Goal: Task Accomplishment & Management: Manage account settings

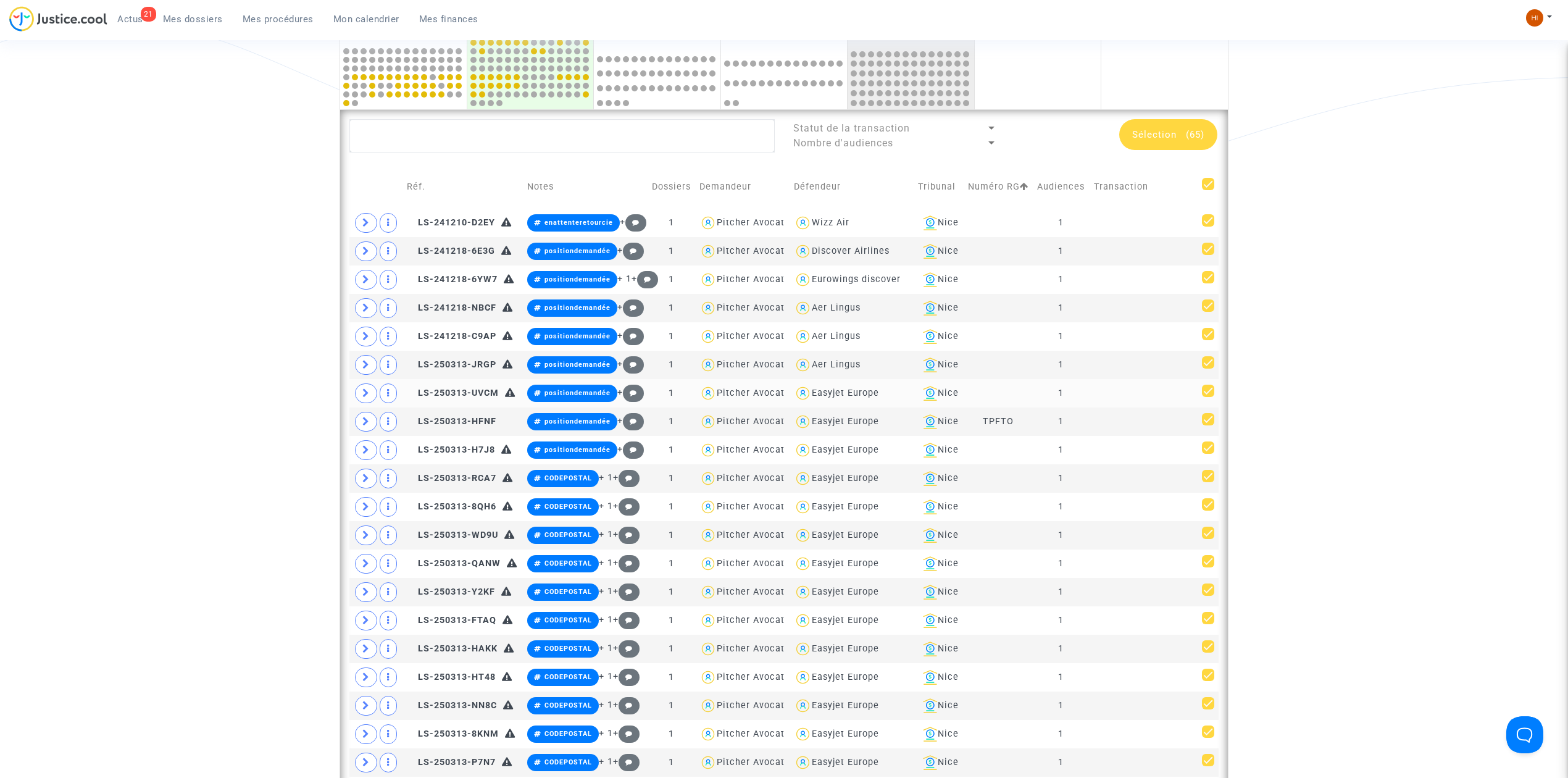
scroll to position [329, 0]
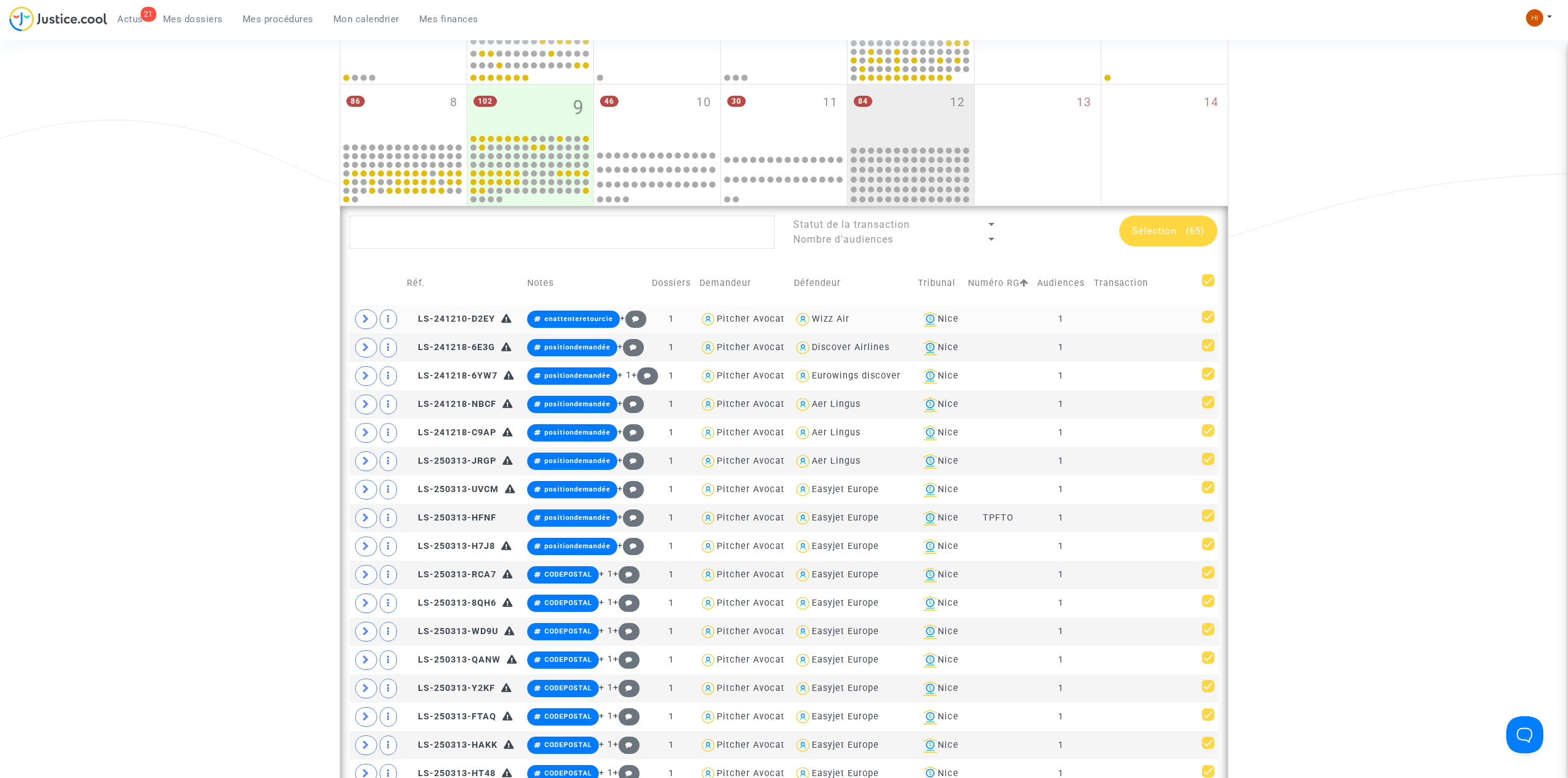
click at [1122, 333] on td at bounding box center [1143, 319] width 108 height 29
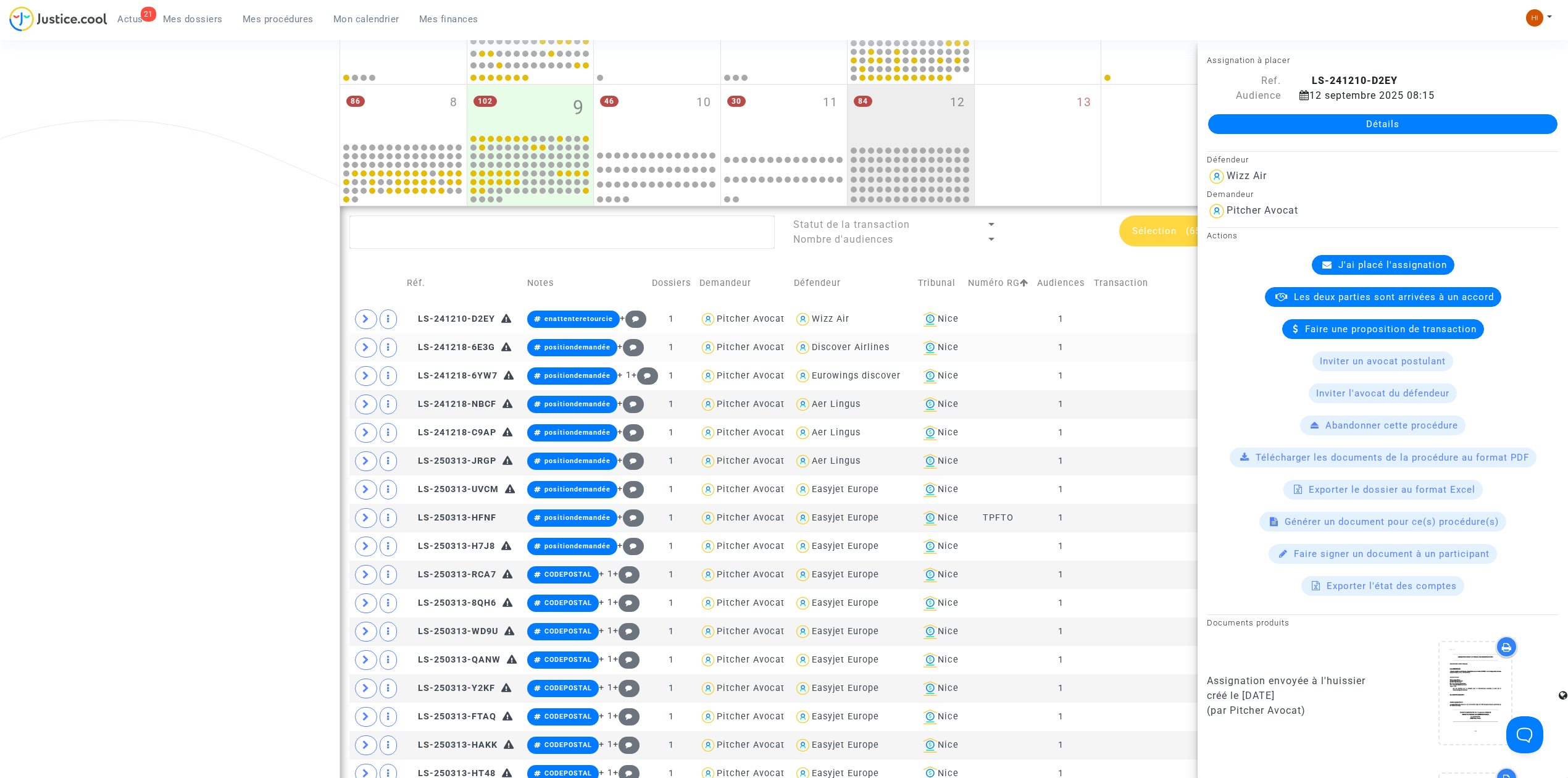
click at [1111, 362] on td at bounding box center [1143, 347] width 108 height 29
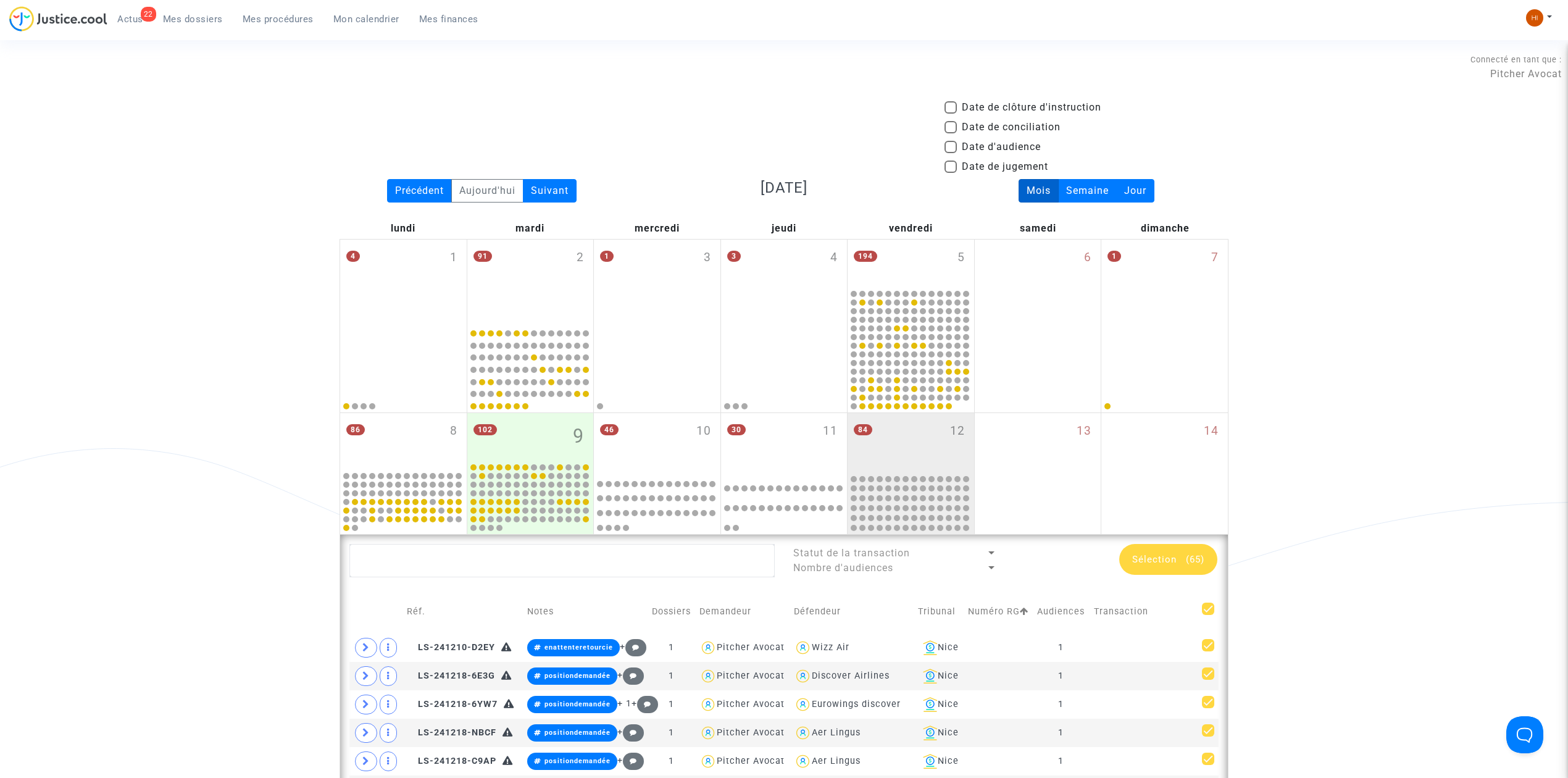
scroll to position [0, 0]
drag, startPoint x: 981, startPoint y: 146, endPoint x: 977, endPoint y: 186, distance: 40.2
click at [981, 146] on span "Date d'audience" at bounding box center [1001, 148] width 79 height 15
click at [951, 154] on input "Date d'audience" at bounding box center [950, 154] width 1 height 1
checkbox input "true"
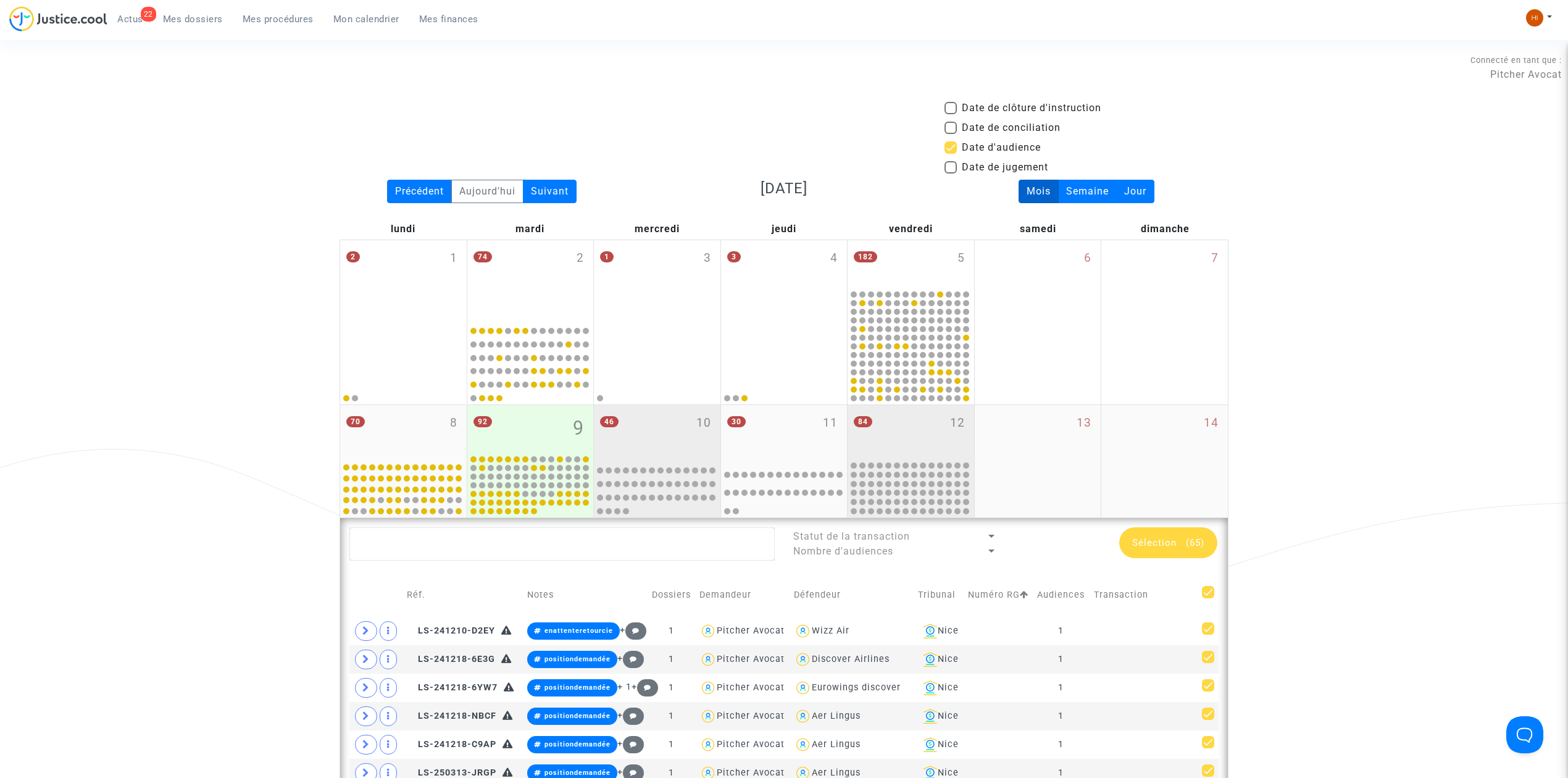
scroll to position [82, 0]
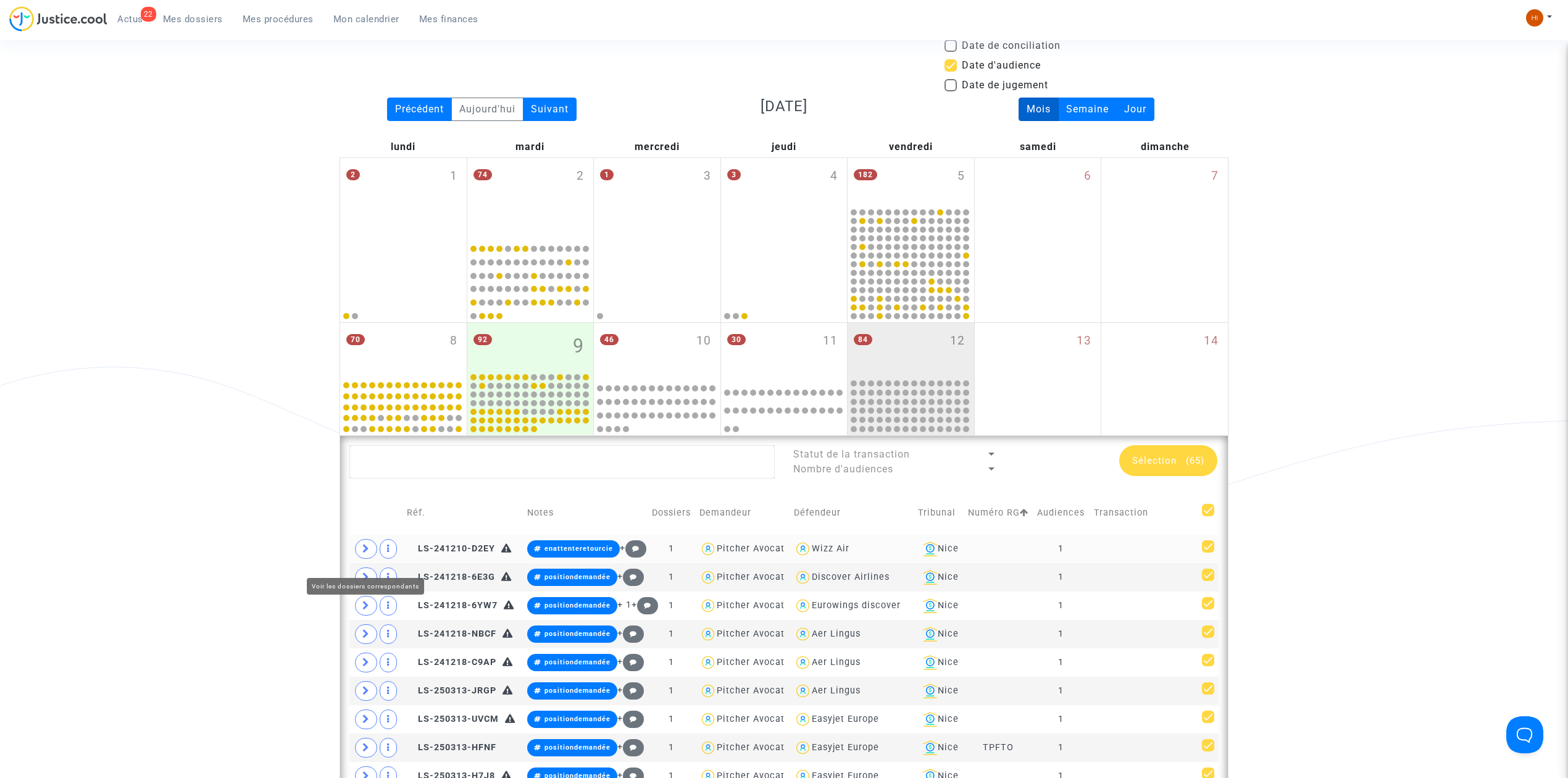
click at [365, 553] on icon at bounding box center [366, 548] width 8 height 9
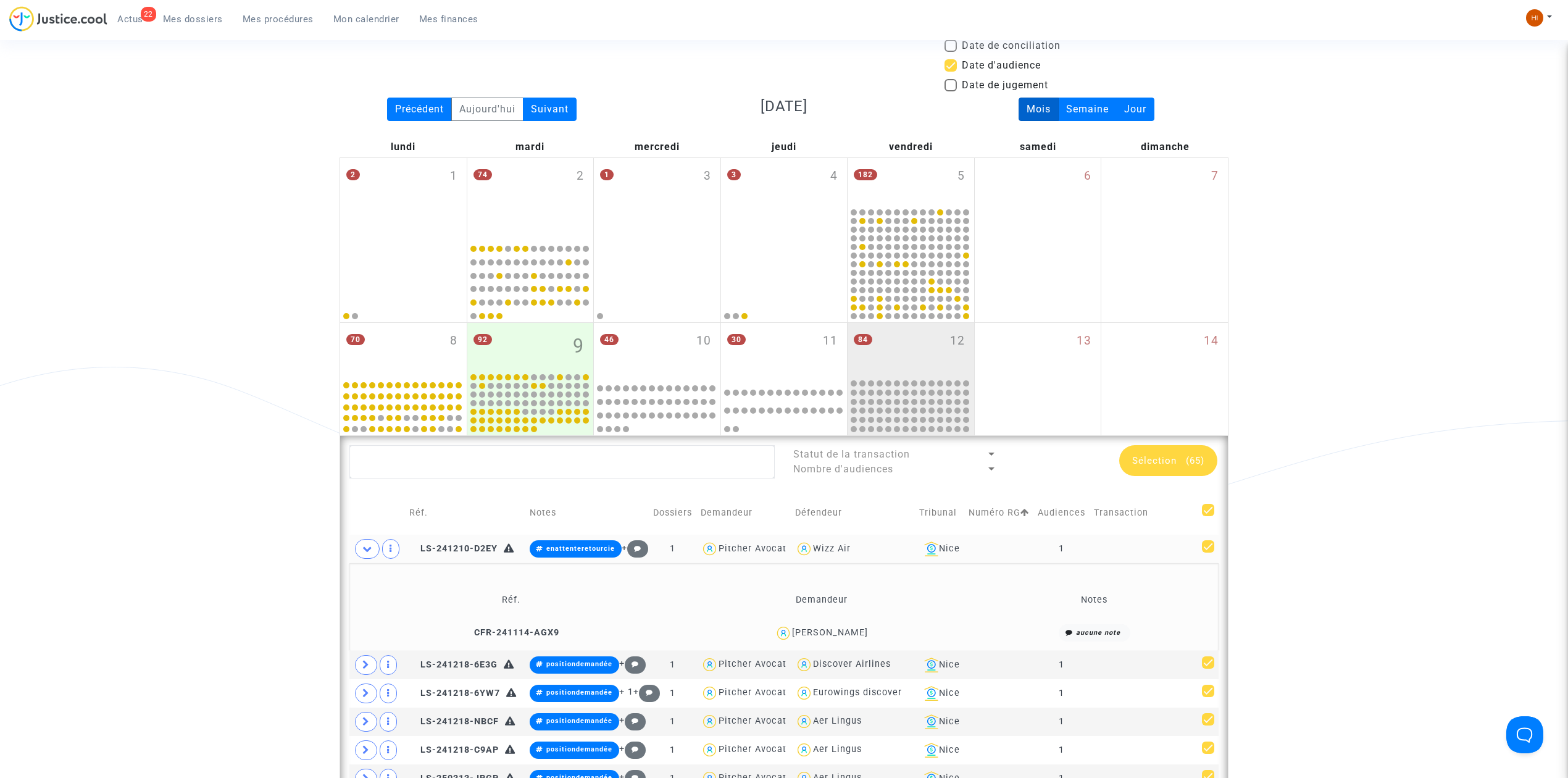
drag, startPoint x: 194, startPoint y: 28, endPoint x: 266, endPoint y: 9, distance: 74.5
click at [194, 28] on link "Mes dossiers" at bounding box center [193, 19] width 80 height 19
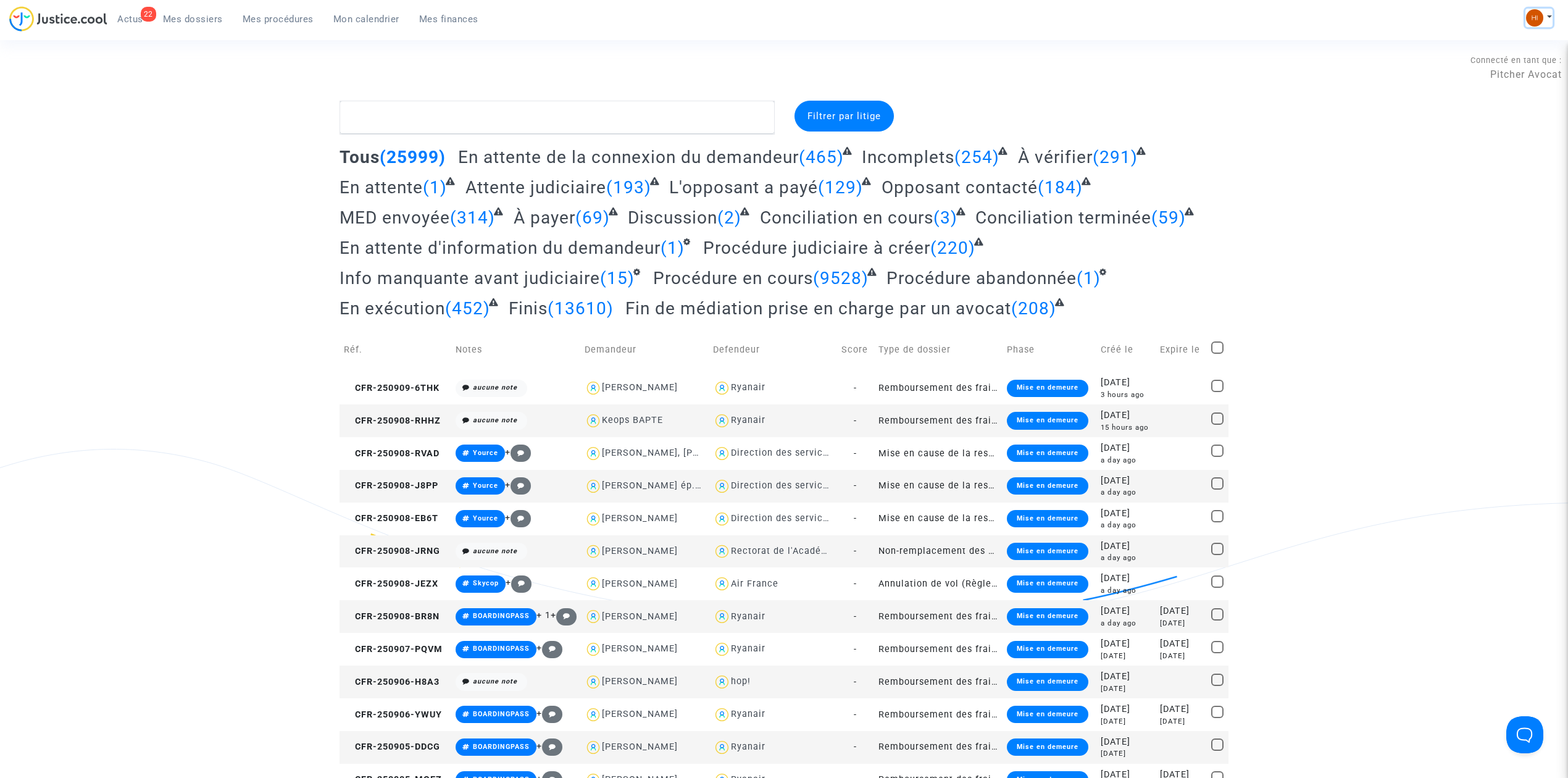
click at [1535, 9] on img at bounding box center [1534, 17] width 17 height 17
click at [1495, 59] on link "Changer de compte" at bounding box center [1489, 64] width 125 height 20
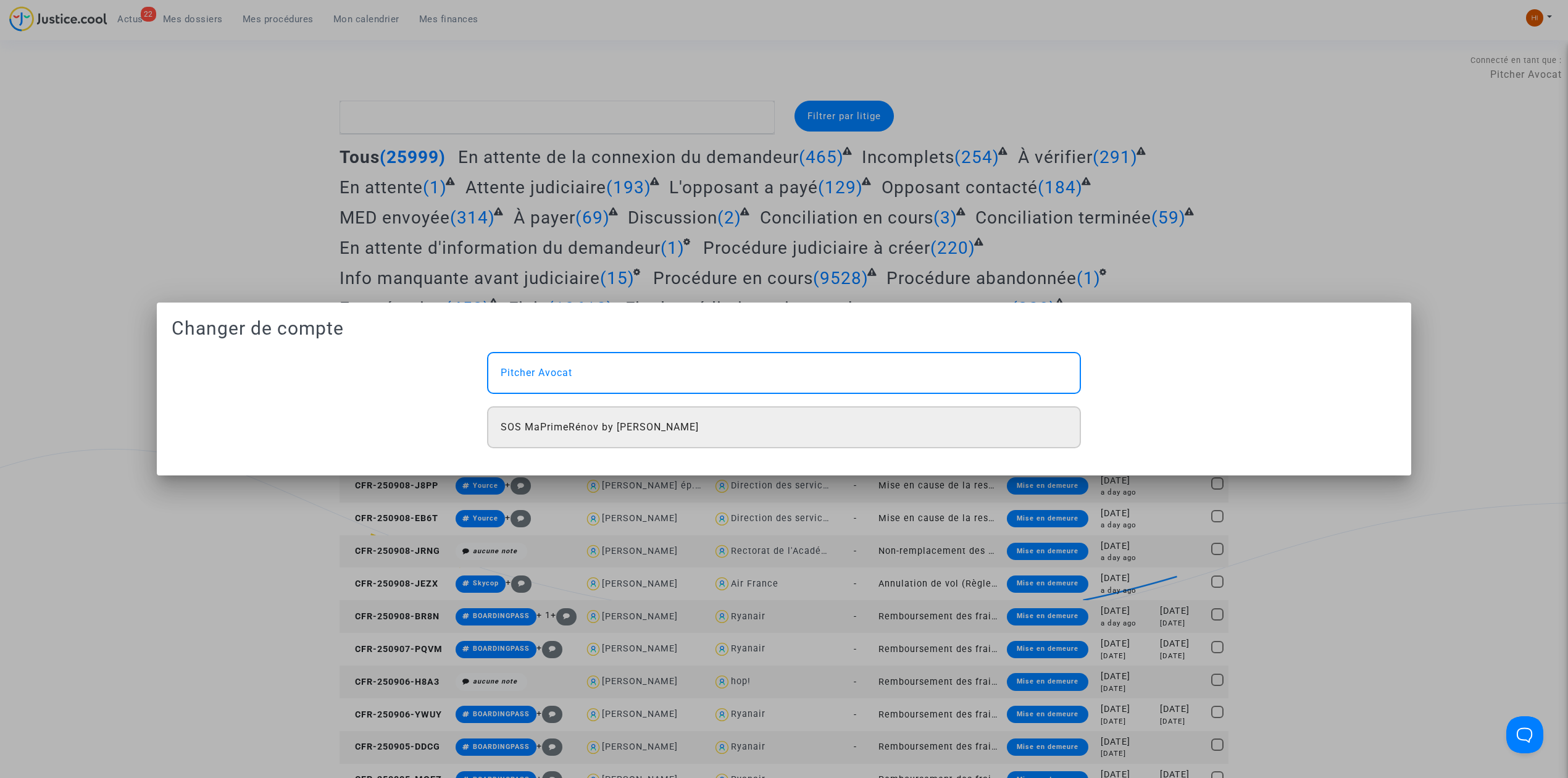
click at [779, 409] on div "SOS MaPrimeRénov by [PERSON_NAME]" at bounding box center [784, 427] width 594 height 42
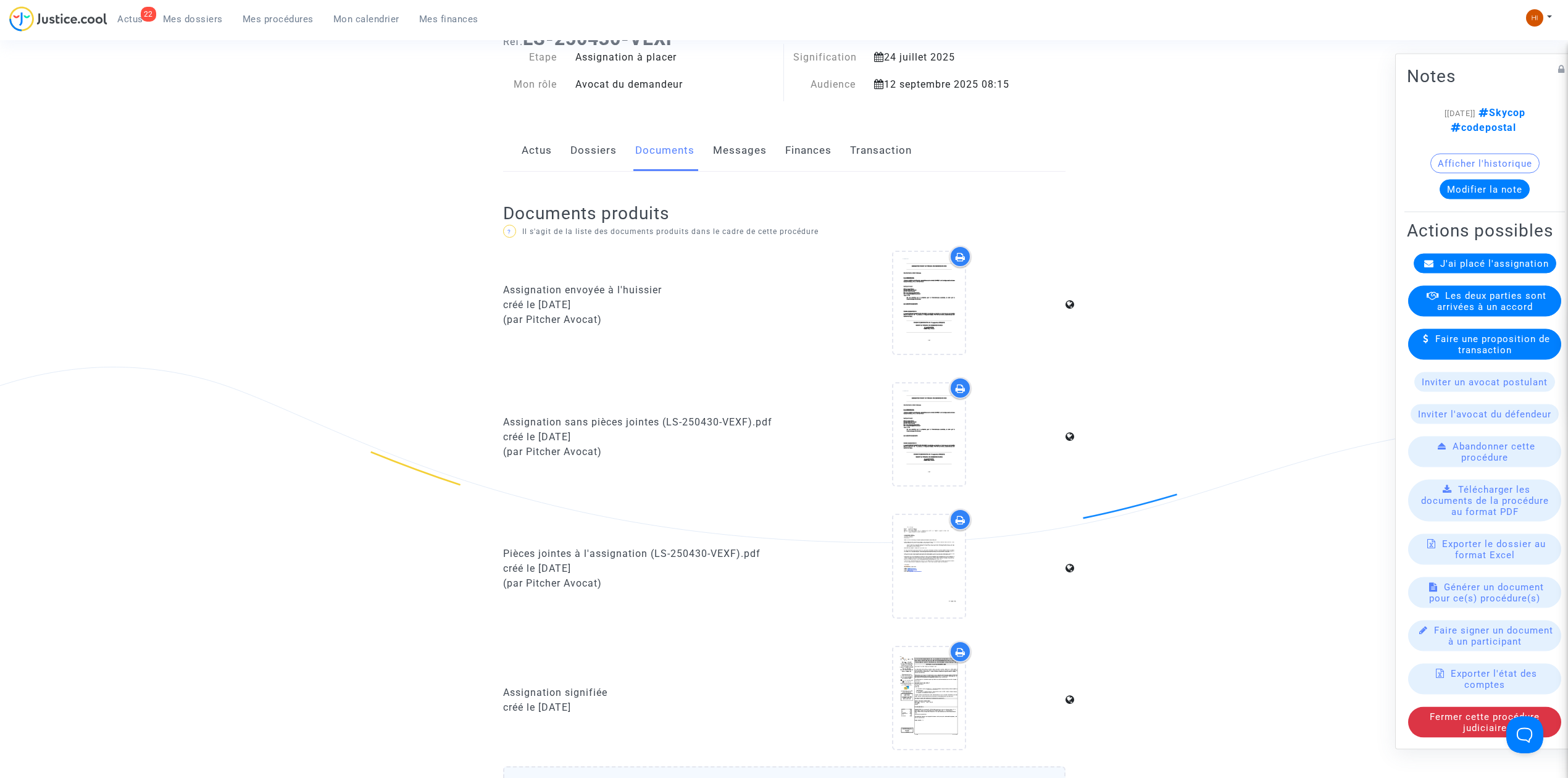
click at [378, 23] on span "Mon calendrier" at bounding box center [366, 19] width 66 height 11
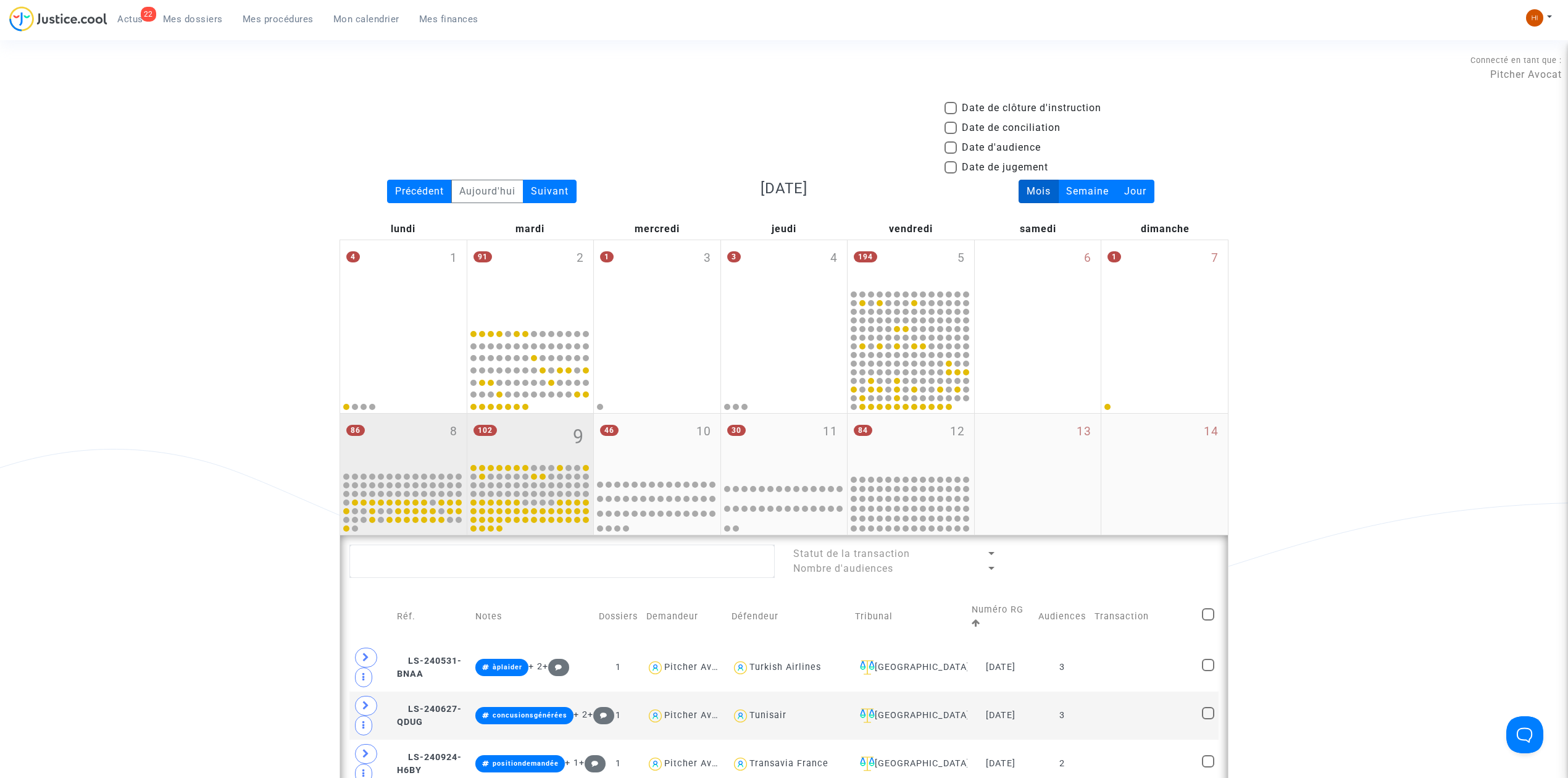
click at [428, 437] on div "86 8" at bounding box center [403, 442] width 127 height 57
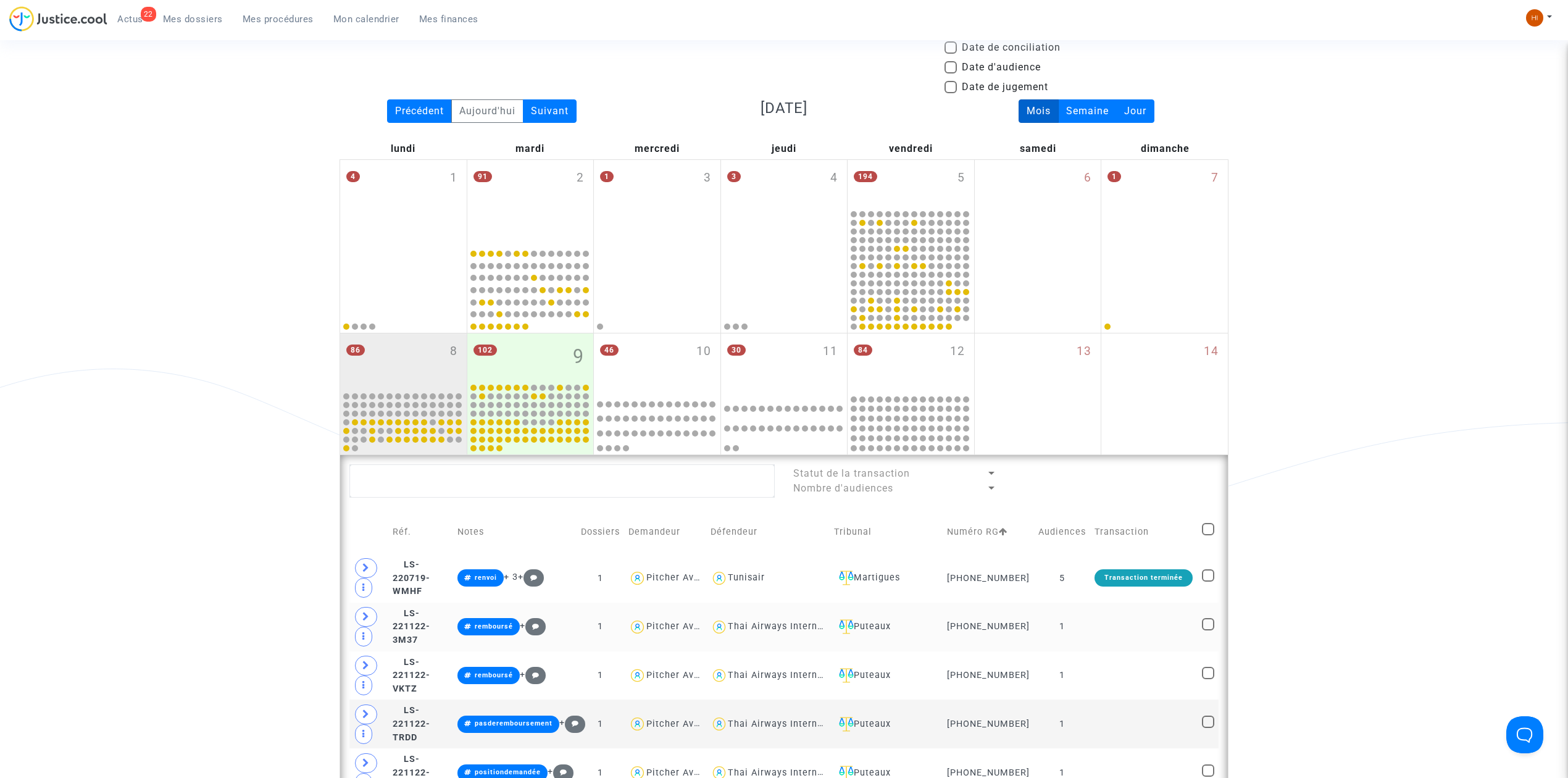
scroll to position [82, 0]
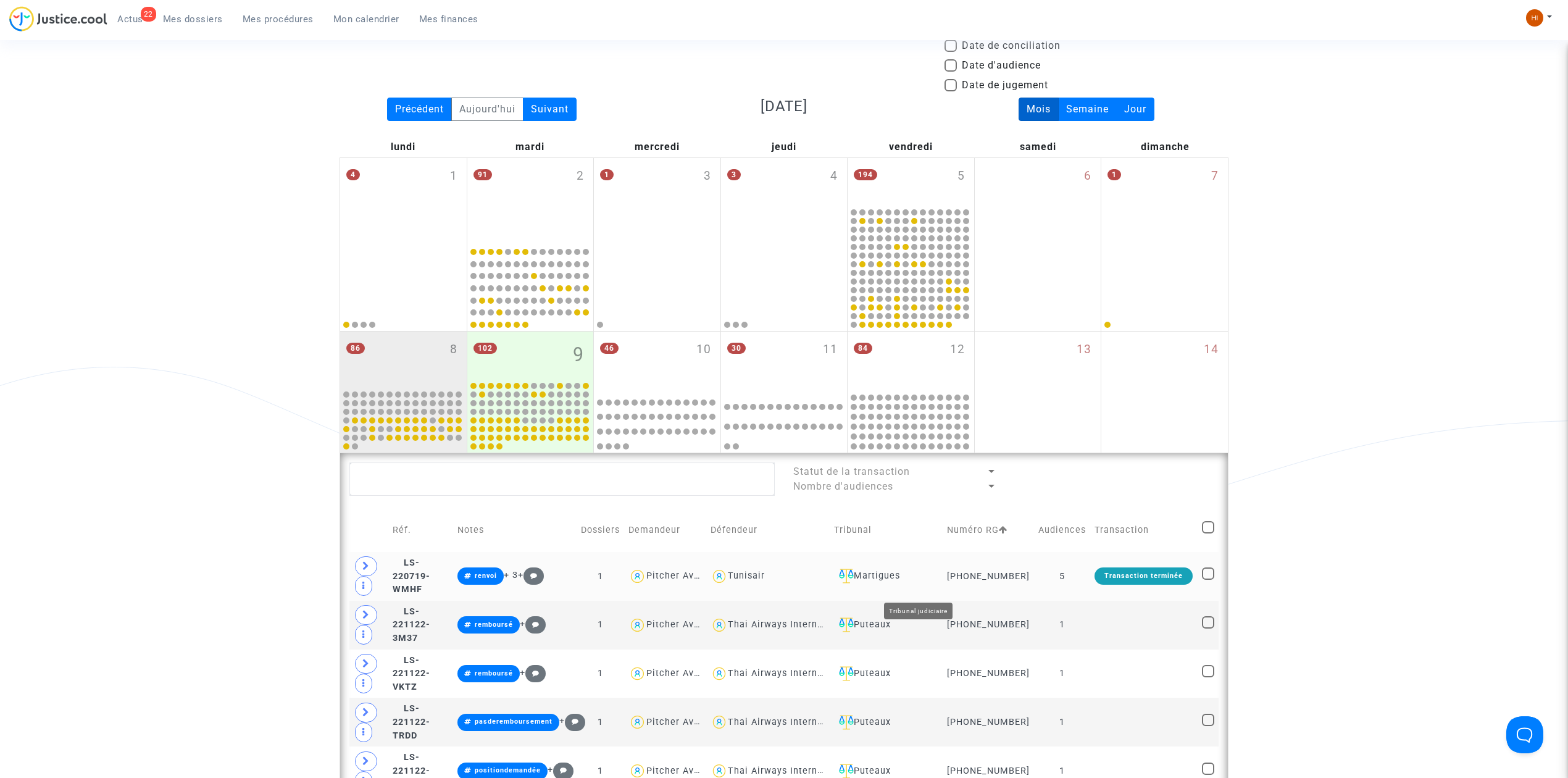
click at [929, 584] on div "Martigues" at bounding box center [886, 576] width 104 height 15
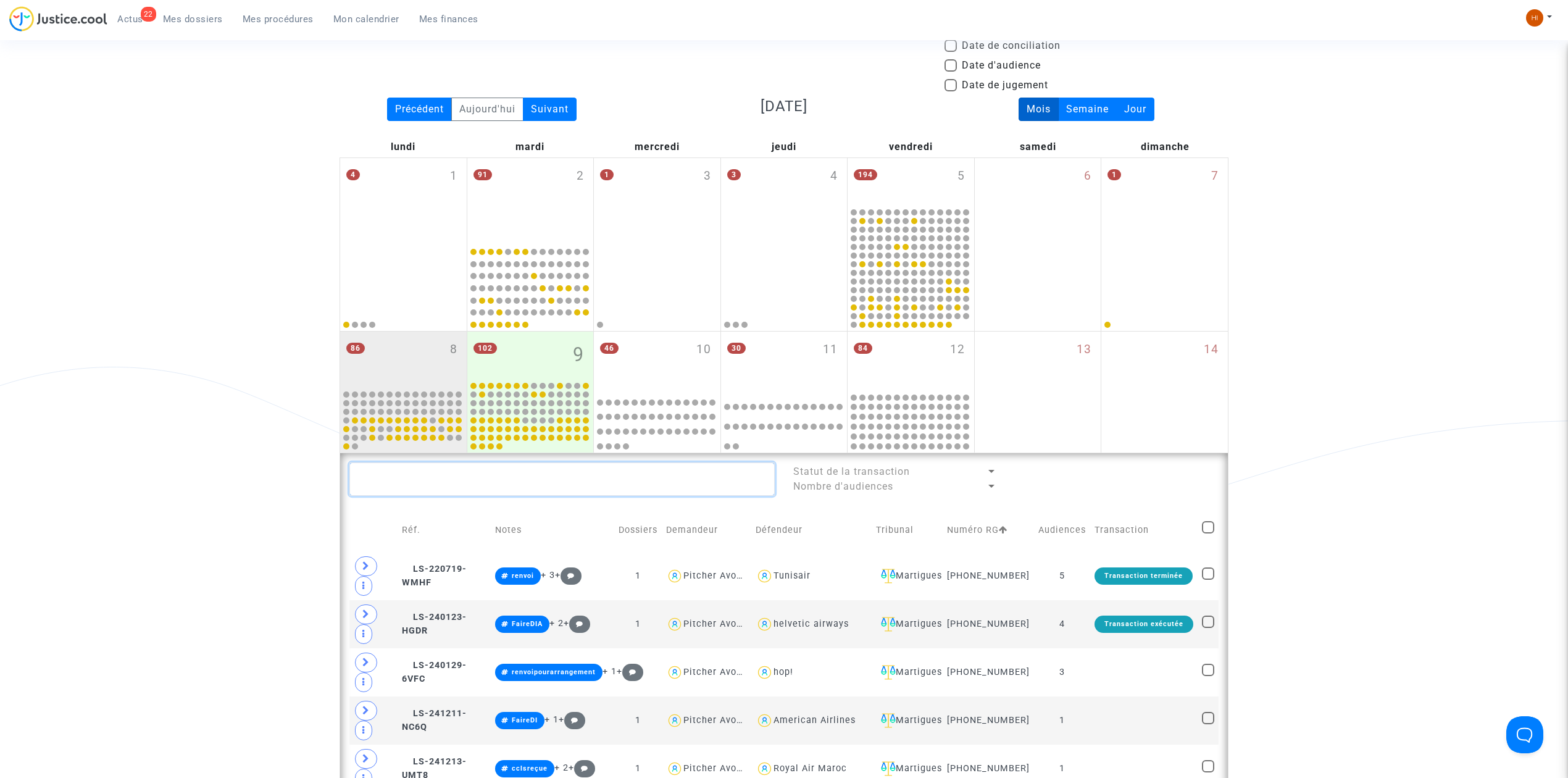
click at [457, 480] on textarea at bounding box center [562, 479] width 425 height 33
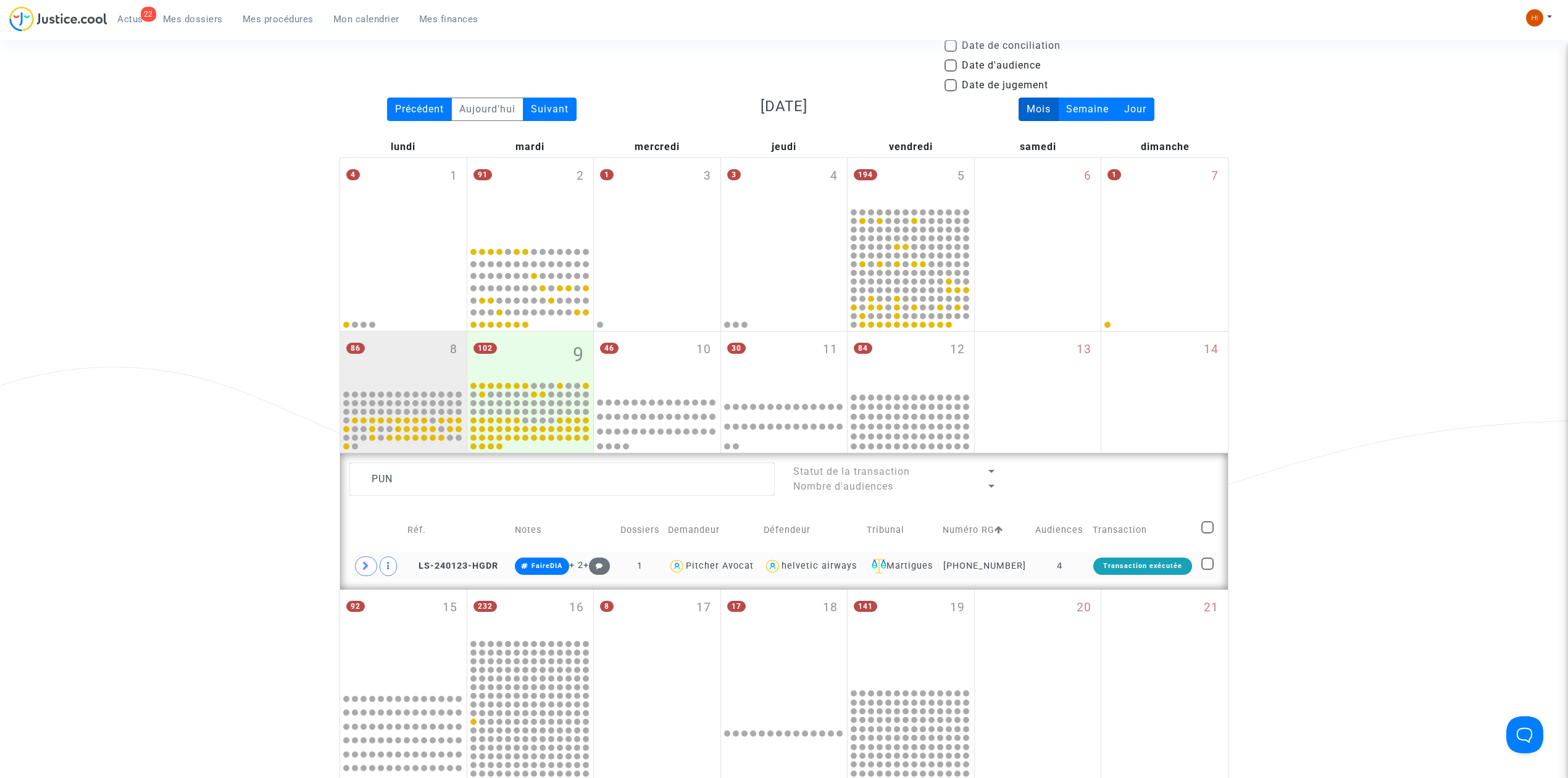
click at [1078, 569] on td "4" at bounding box center [1059, 566] width 57 height 29
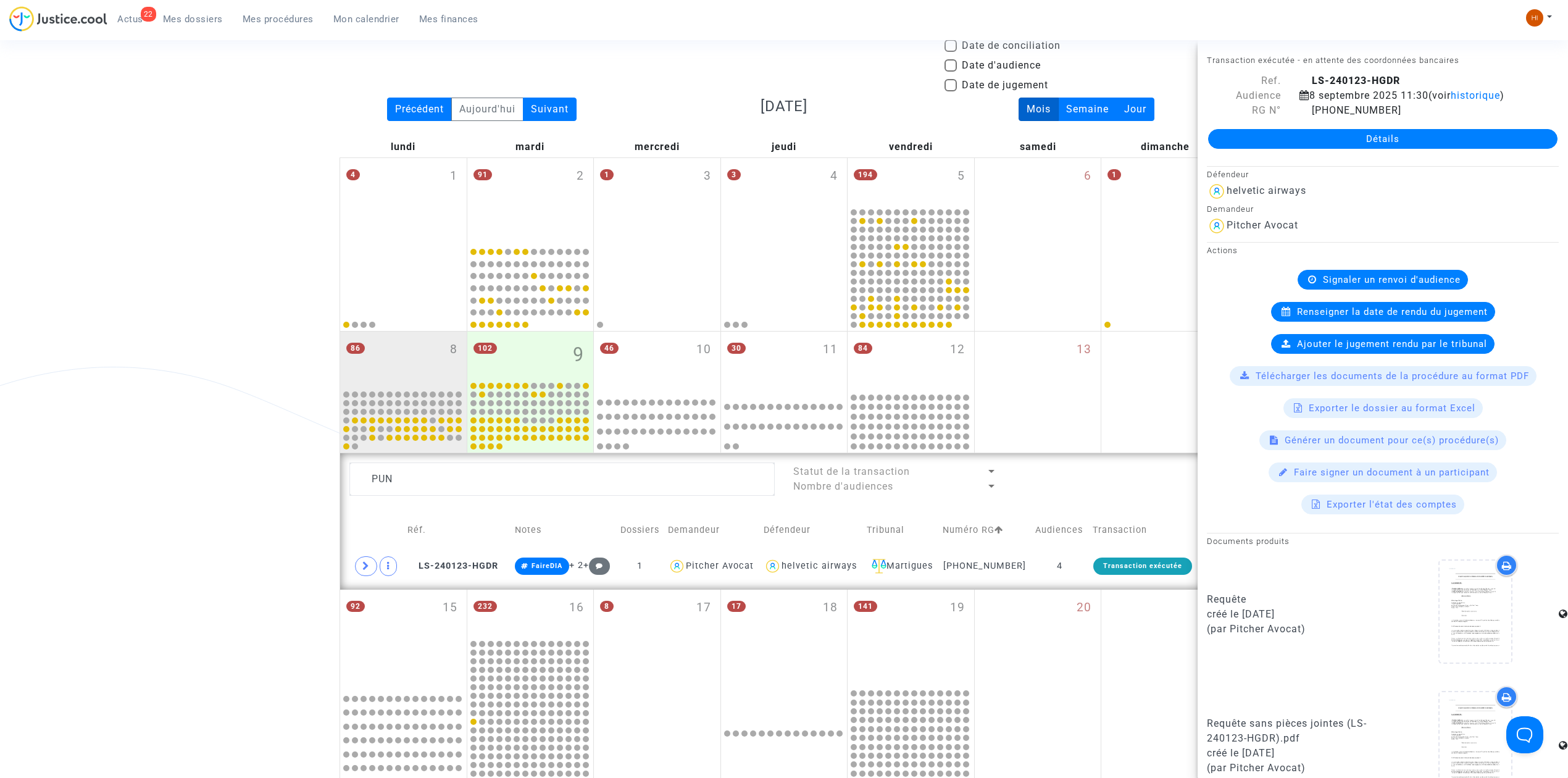
click at [1404, 314] on span "Renseigner la date de rendu du jugement" at bounding box center [1392, 311] width 191 height 11
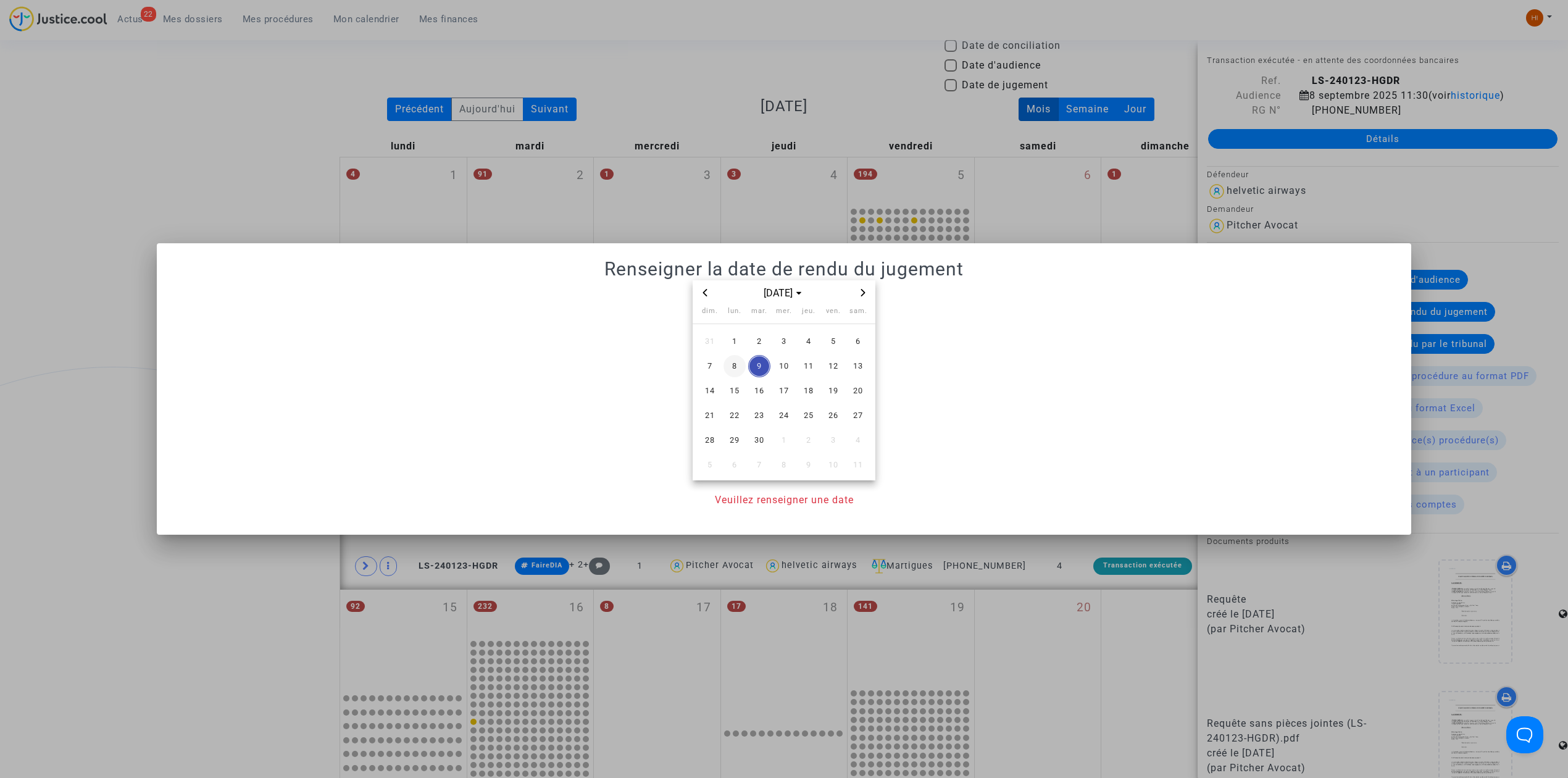
click at [727, 362] on span "8" at bounding box center [734, 366] width 23 height 23
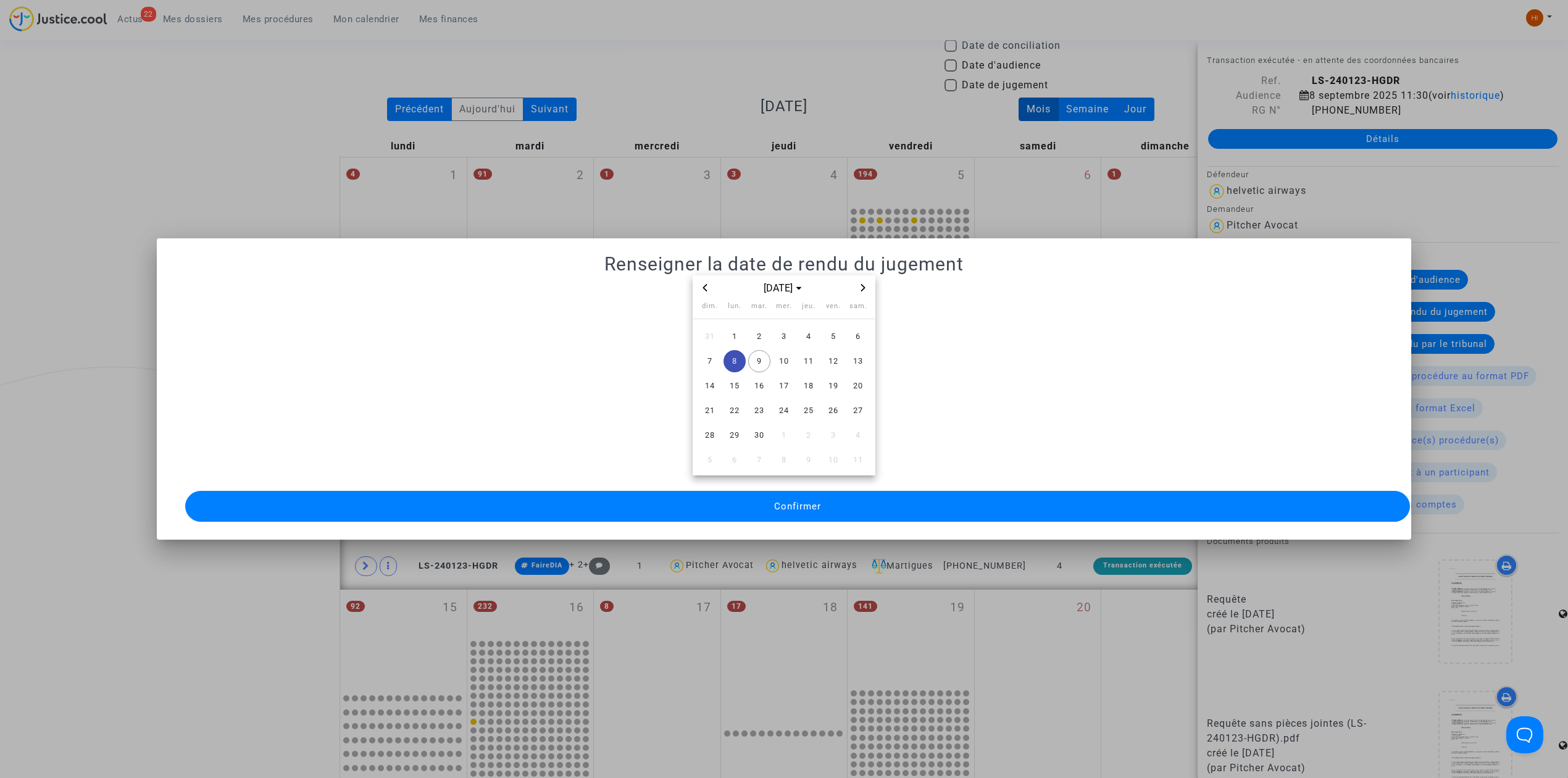
drag, startPoint x: 752, startPoint y: 500, endPoint x: 98, endPoint y: 512, distance: 654.1
click at [749, 501] on button "Confirmer" at bounding box center [798, 506] width 1224 height 31
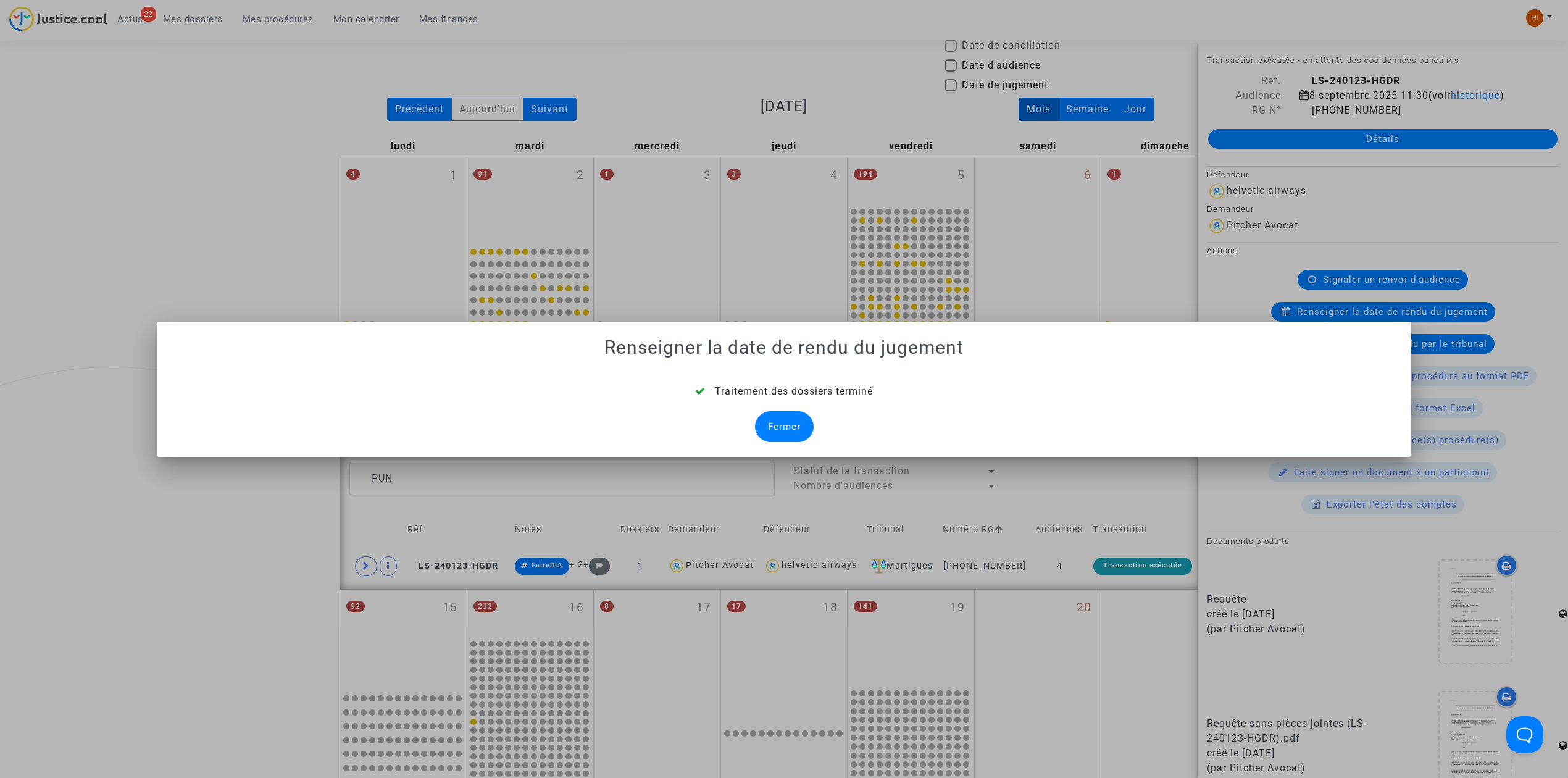
click at [764, 426] on div "Fermer" at bounding box center [784, 426] width 59 height 31
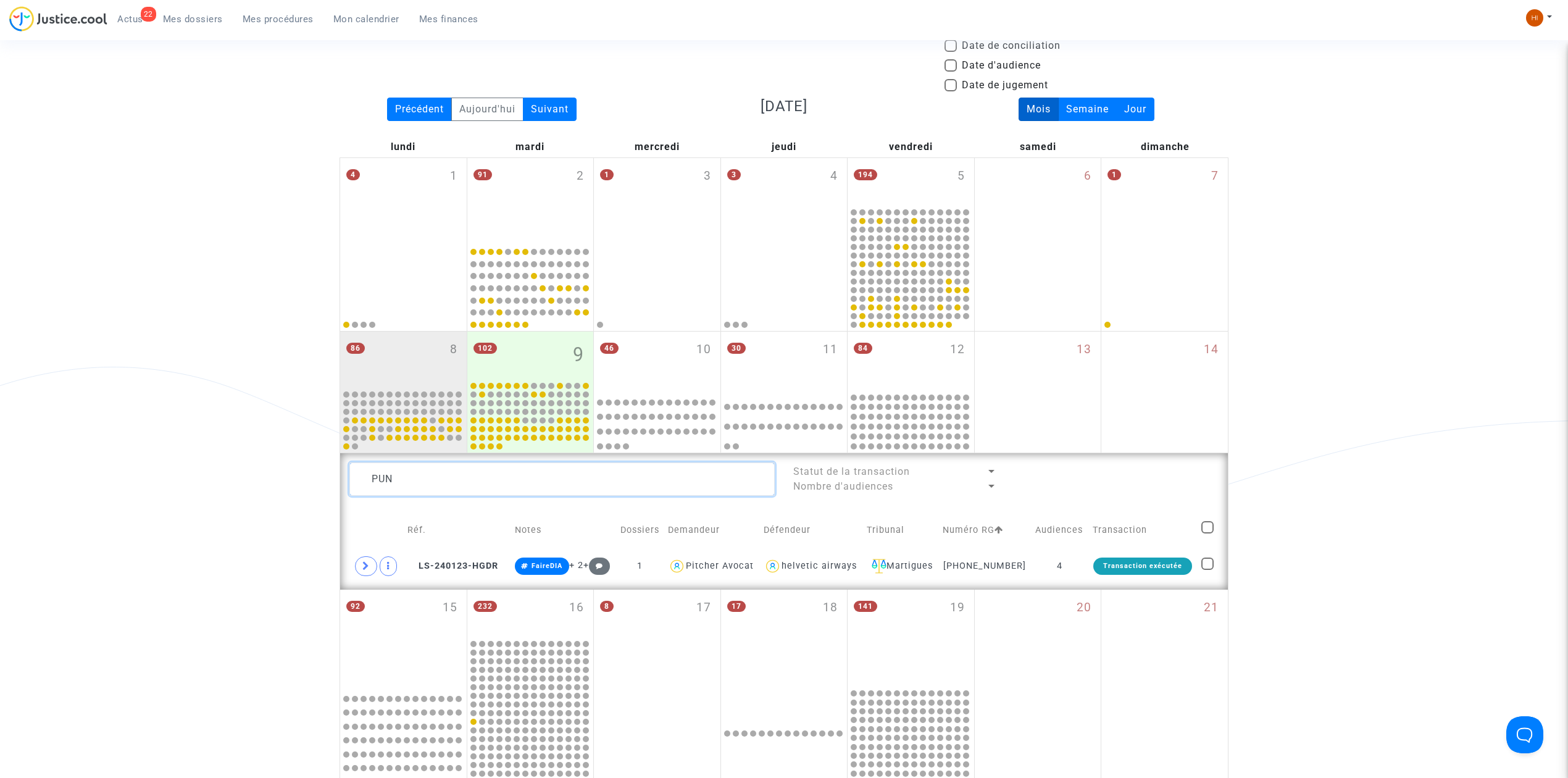
click at [626, 467] on textarea at bounding box center [562, 479] width 425 height 33
click at [505, 491] on textarea at bounding box center [562, 479] width 425 height 33
type textarea "TOU"
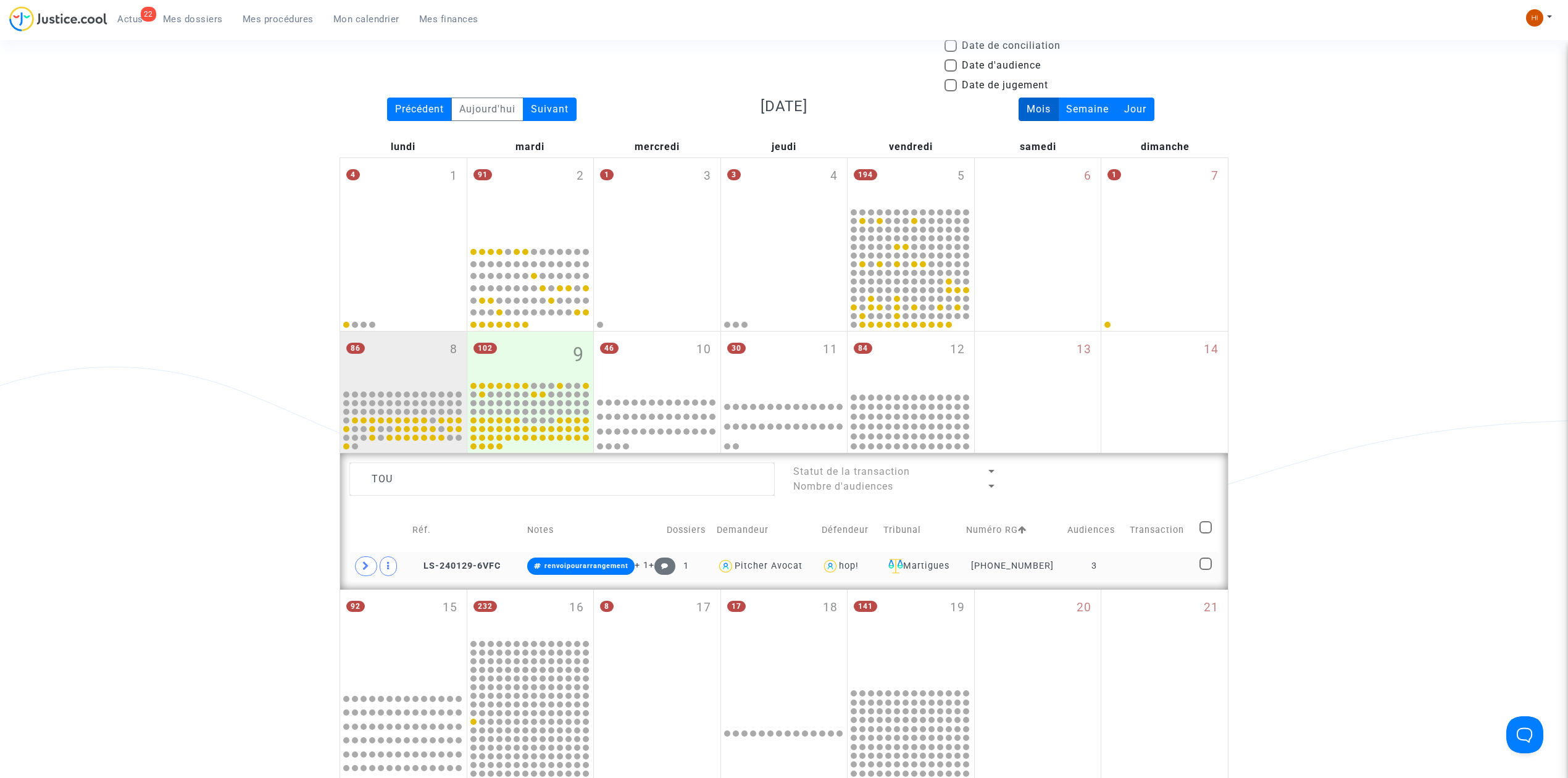
click at [1176, 557] on td at bounding box center [1160, 566] width 70 height 29
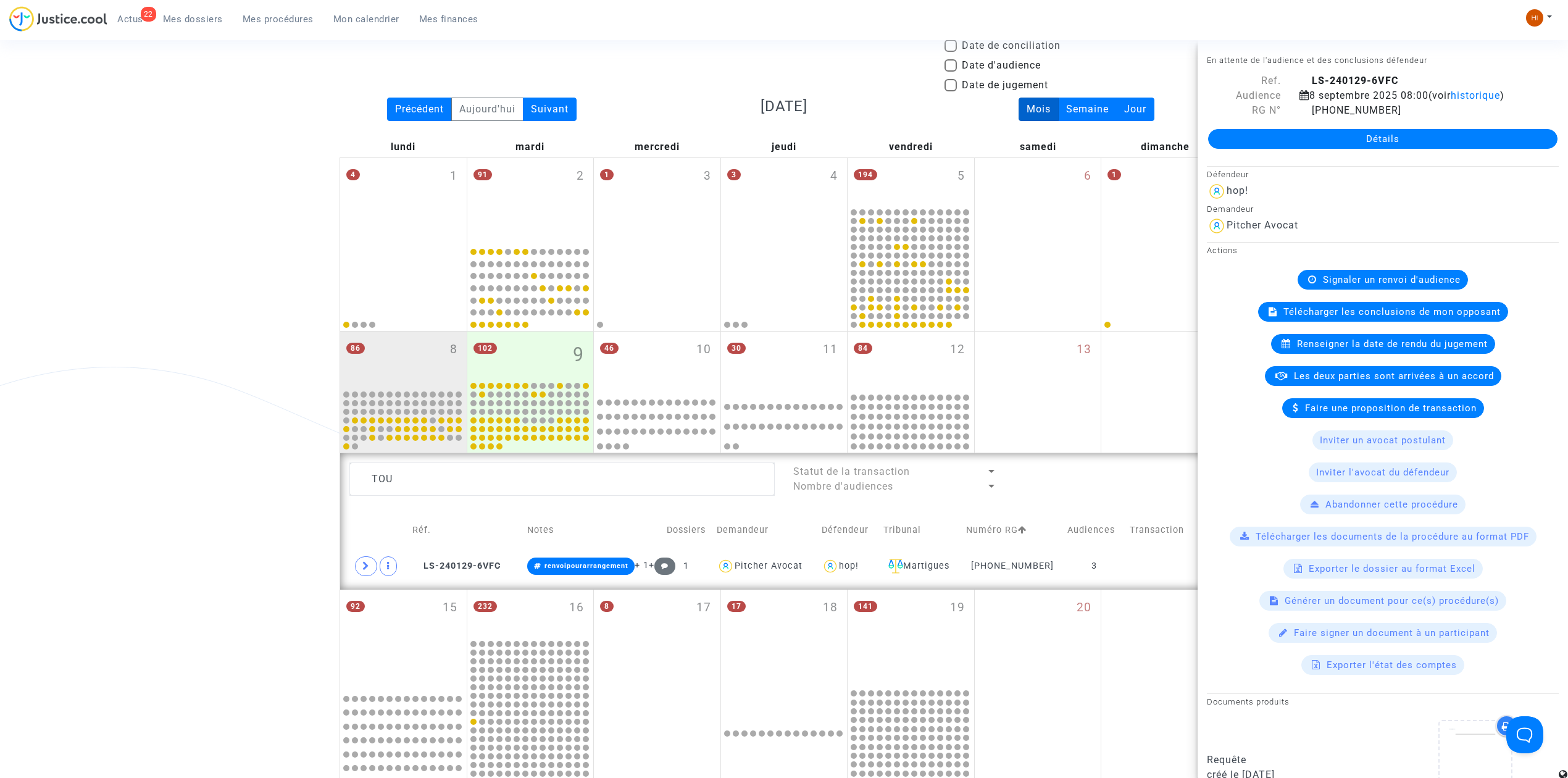
click at [1419, 277] on span "Signaler un renvoi d'audience" at bounding box center [1391, 279] width 137 height 11
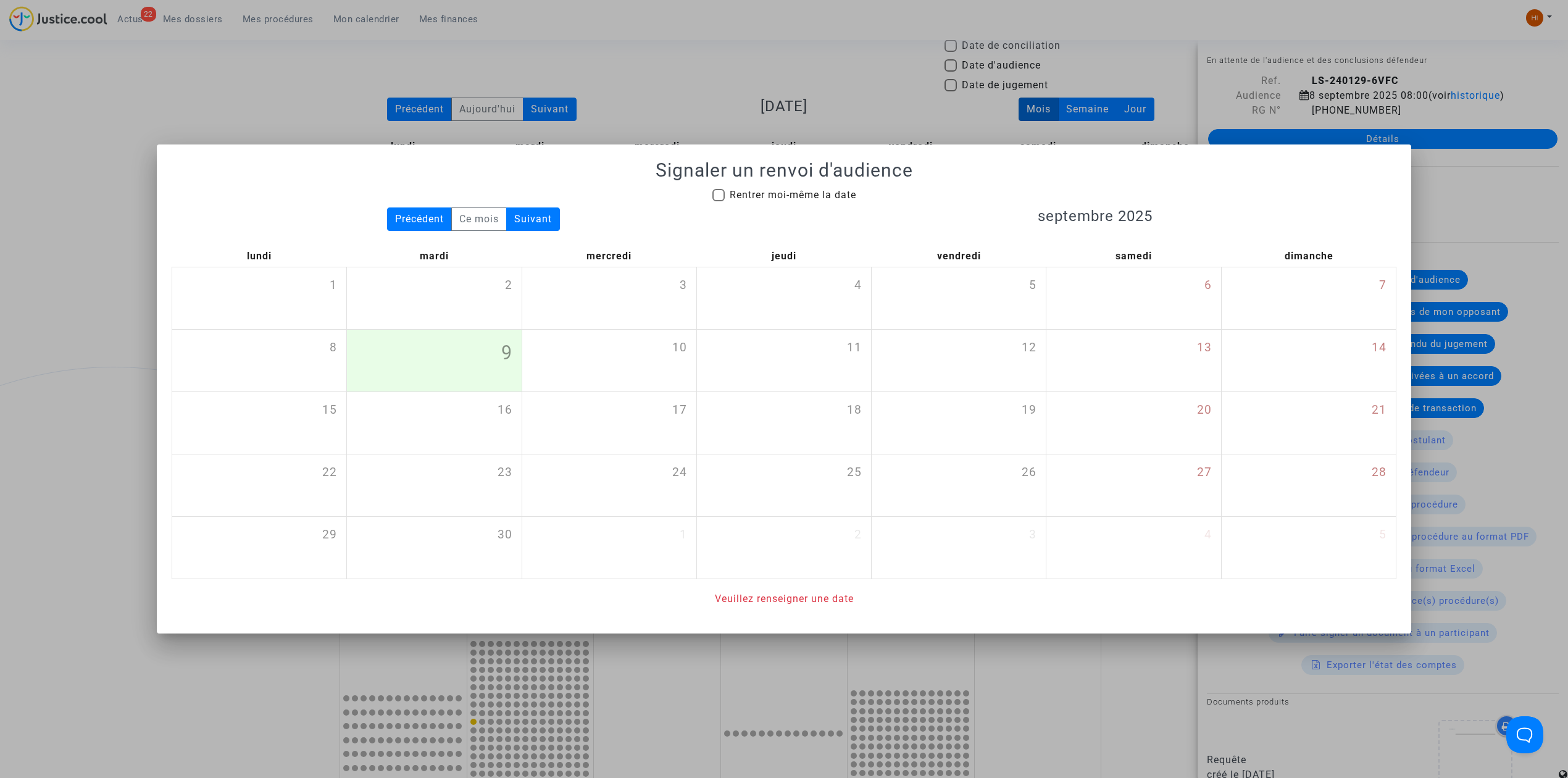
click at [788, 198] on span "Rentrer moi-même la date" at bounding box center [793, 195] width 127 height 12
click at [719, 201] on input "Rentrer moi-même la date" at bounding box center [718, 201] width 1 height 1
checkbox input "true"
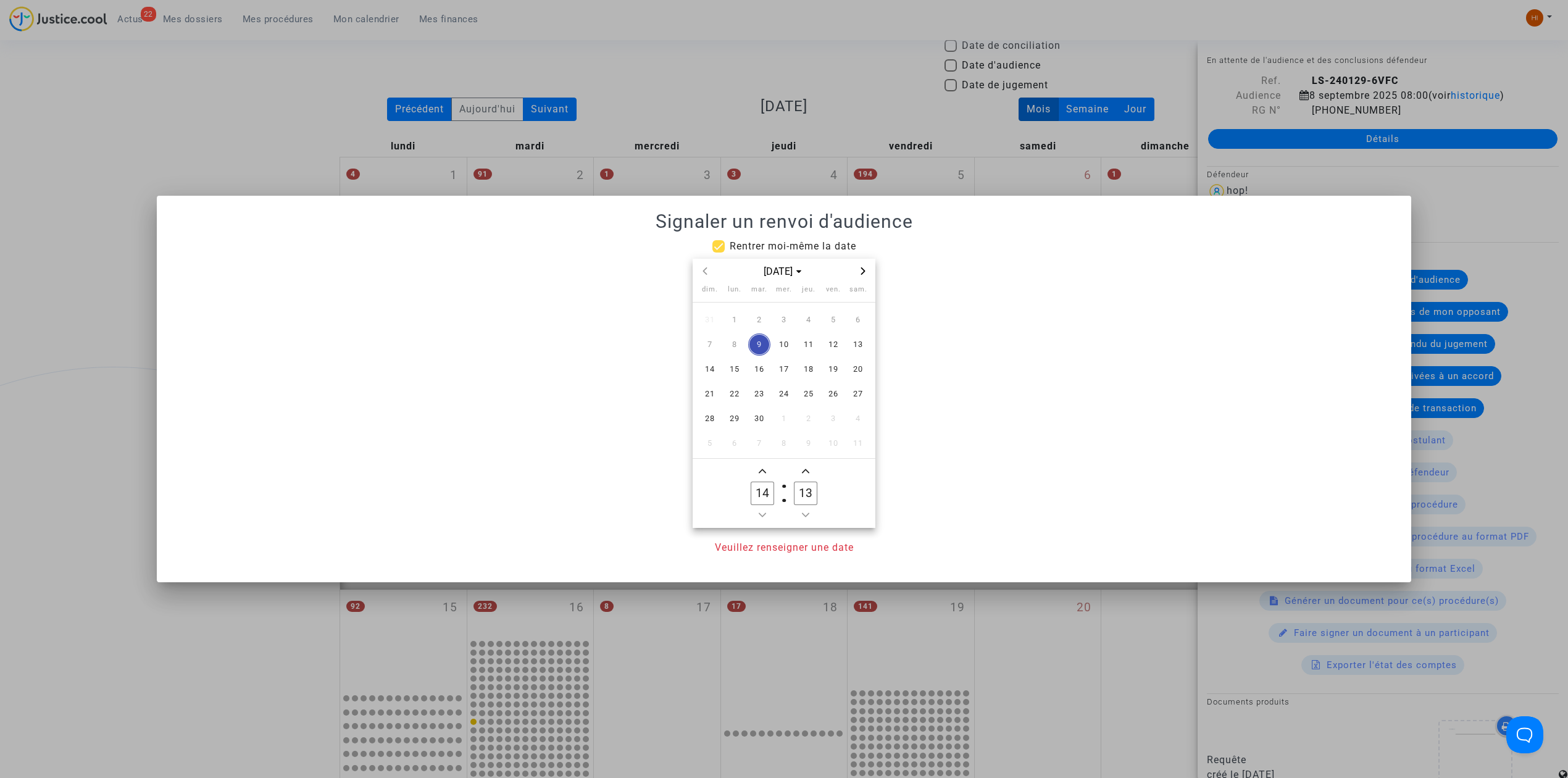
click at [862, 280] on div "sept. 2025" at bounding box center [784, 272] width 183 height 26
click at [862, 267] on icon "Next month" at bounding box center [863, 271] width 8 height 8
click at [733, 314] on span "1" at bounding box center [734, 320] width 23 height 23
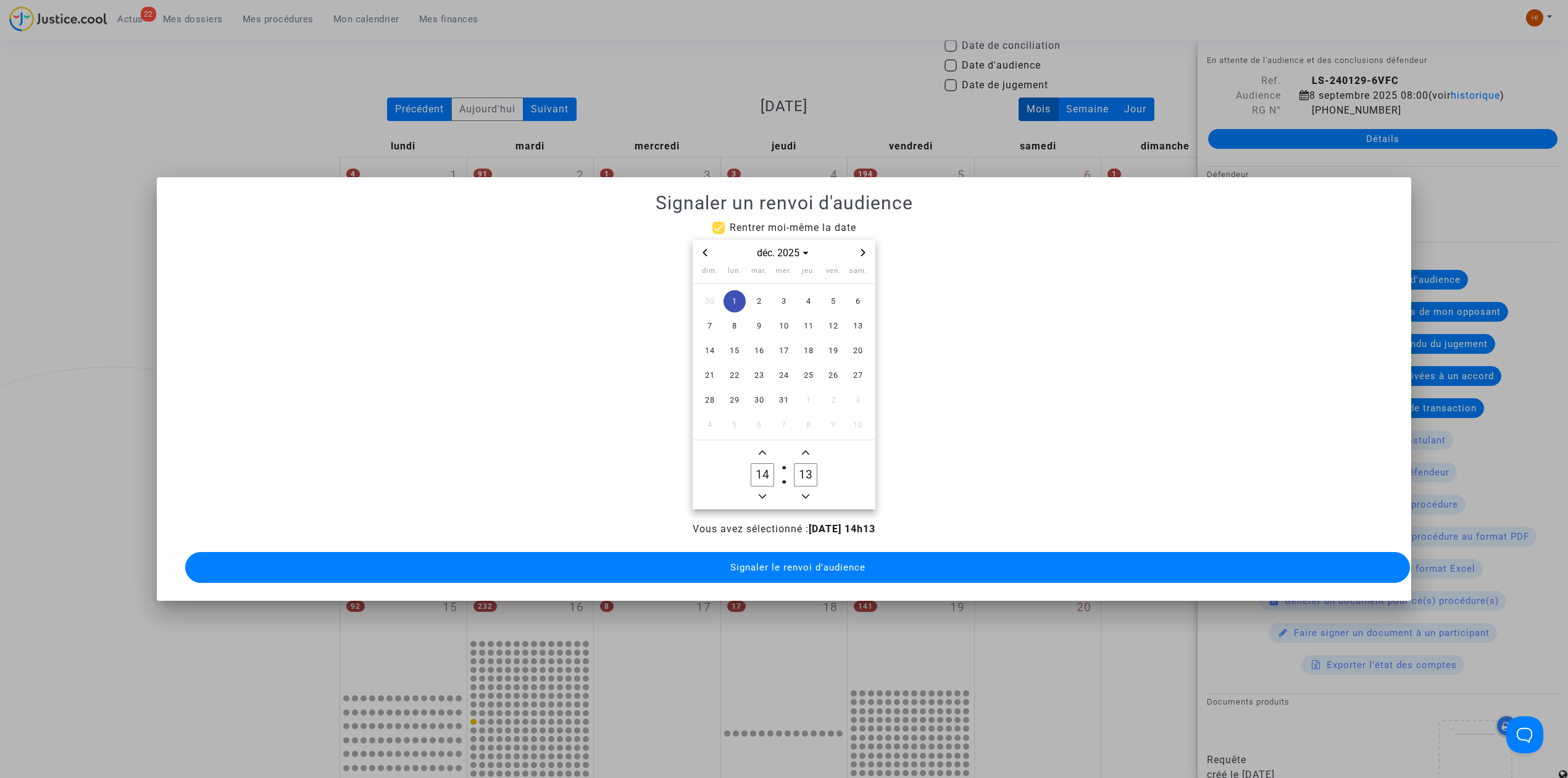
drag, startPoint x: 758, startPoint y: 488, endPoint x: 769, endPoint y: 484, distance: 11.7
click at [758, 493] on icon "Minus a hour" at bounding box center [762, 497] width 8 height 8
type input "13"
drag, startPoint x: 803, startPoint y: 465, endPoint x: 772, endPoint y: 461, distance: 31.3
click at [772, 461] on owl-date-time-timer "13 Hour 13 Minute" at bounding box center [784, 475] width 183 height 69
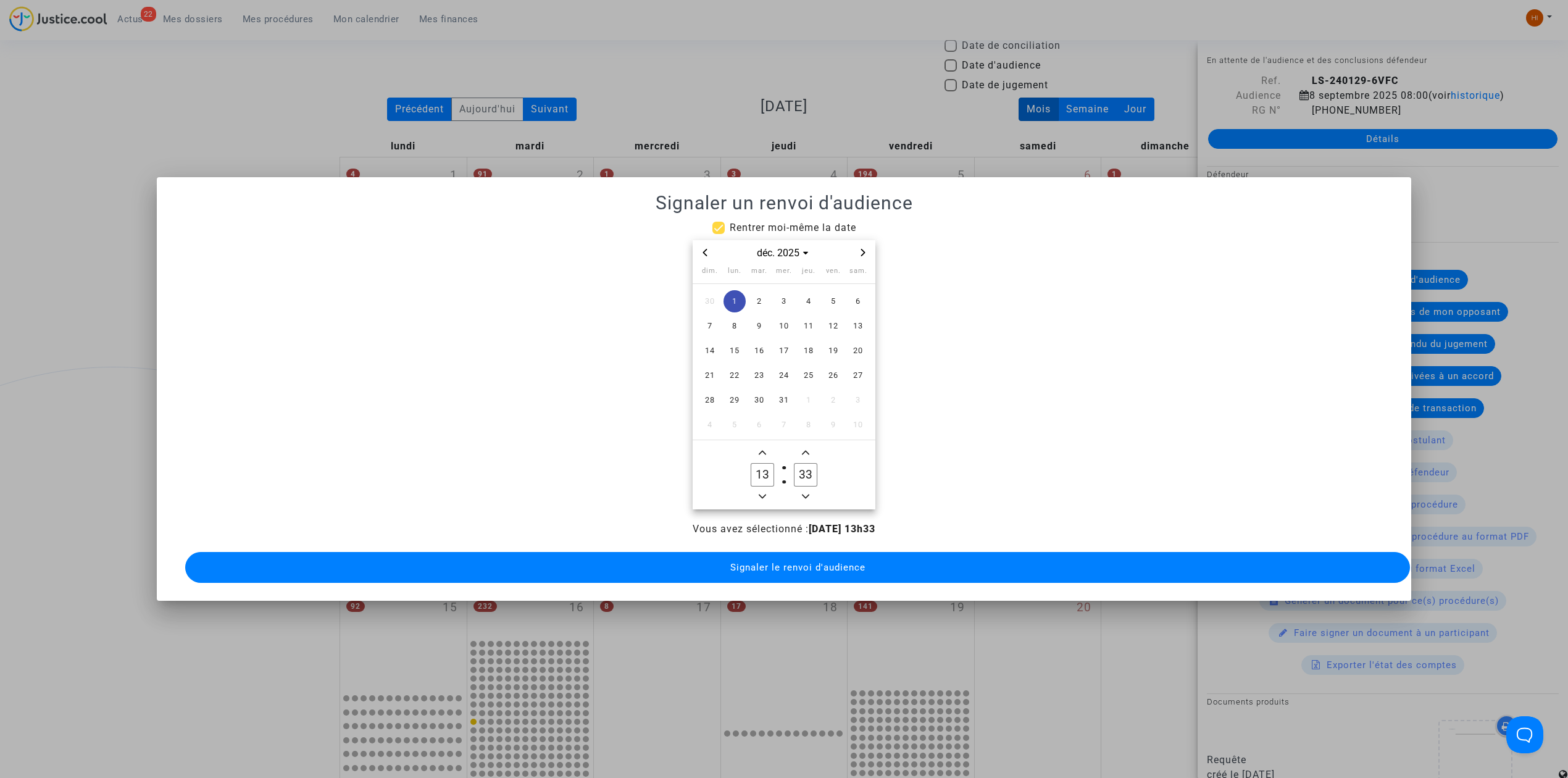
click at [800, 489] on span "Minus a minute" at bounding box center [806, 497] width 15 height 15
type input "30"
click at [805, 569] on button "Signaler le renvoi d'audience" at bounding box center [798, 567] width 1224 height 31
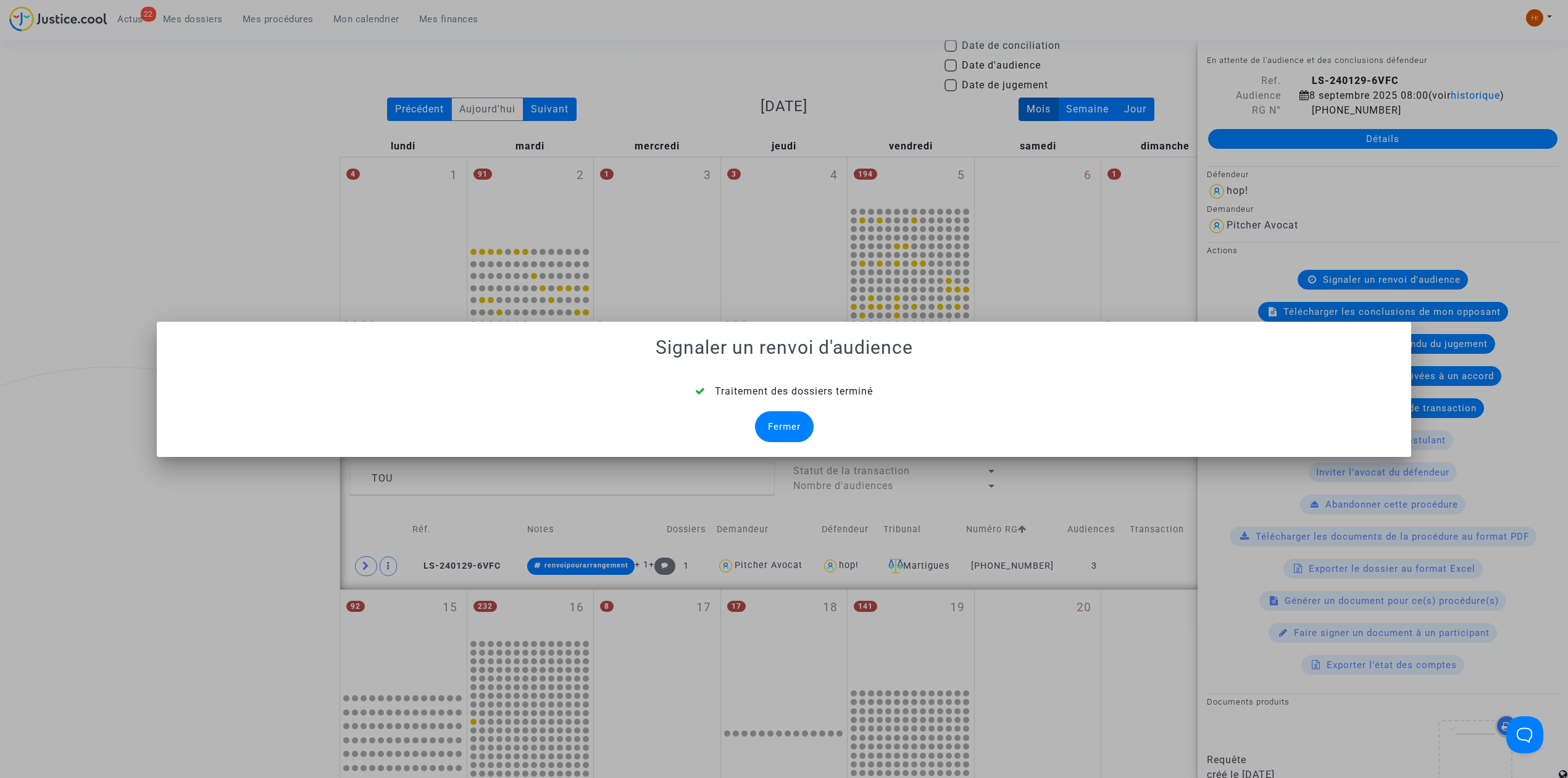
click at [779, 436] on div "Fermer" at bounding box center [784, 426] width 59 height 31
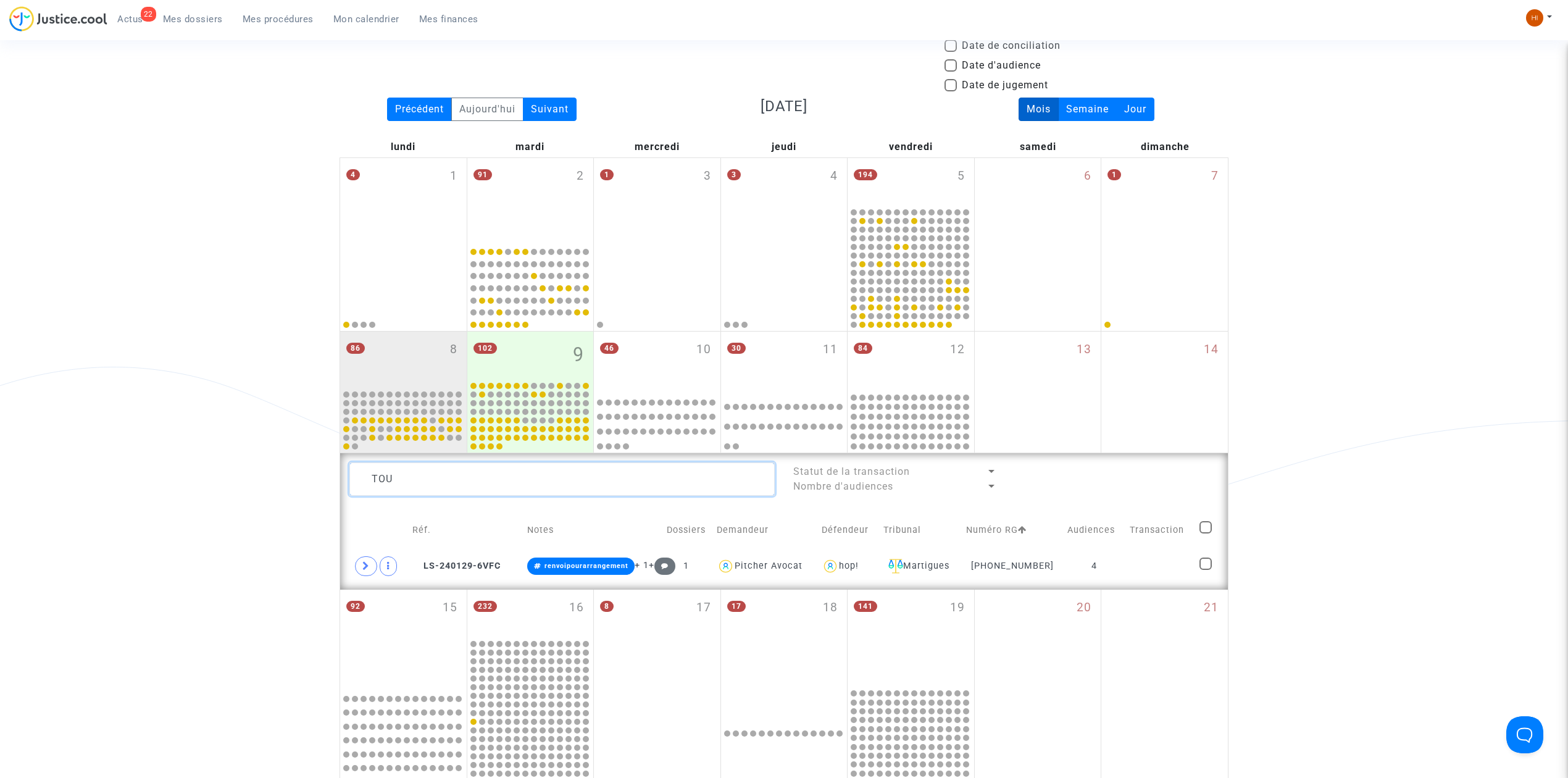
click at [557, 476] on textarea at bounding box center [562, 479] width 425 height 33
type textarea "ELOU"
click at [475, 554] on td "LS-220719-WMHF" at bounding box center [464, 566] width 117 height 29
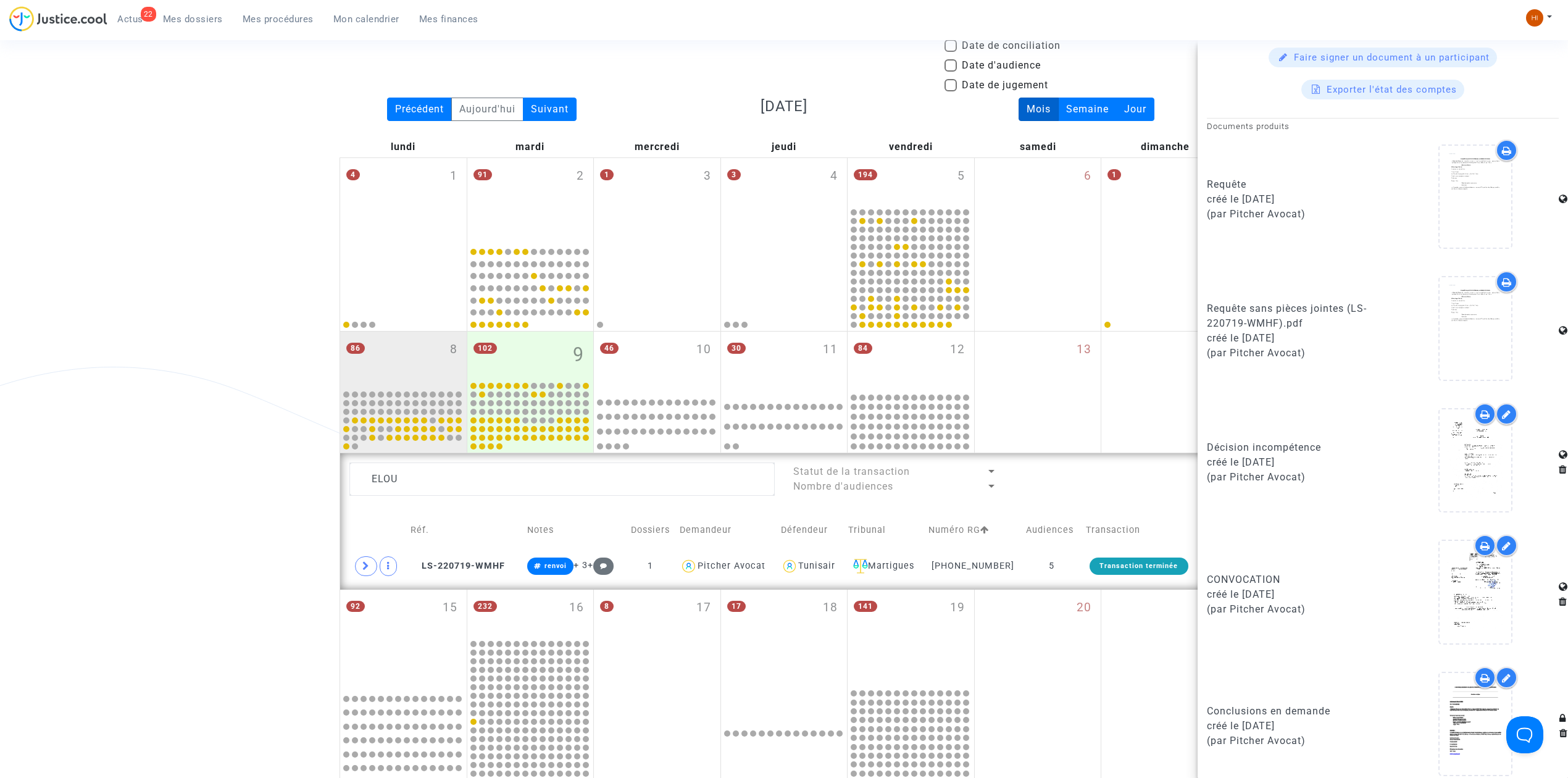
scroll to position [690, 0]
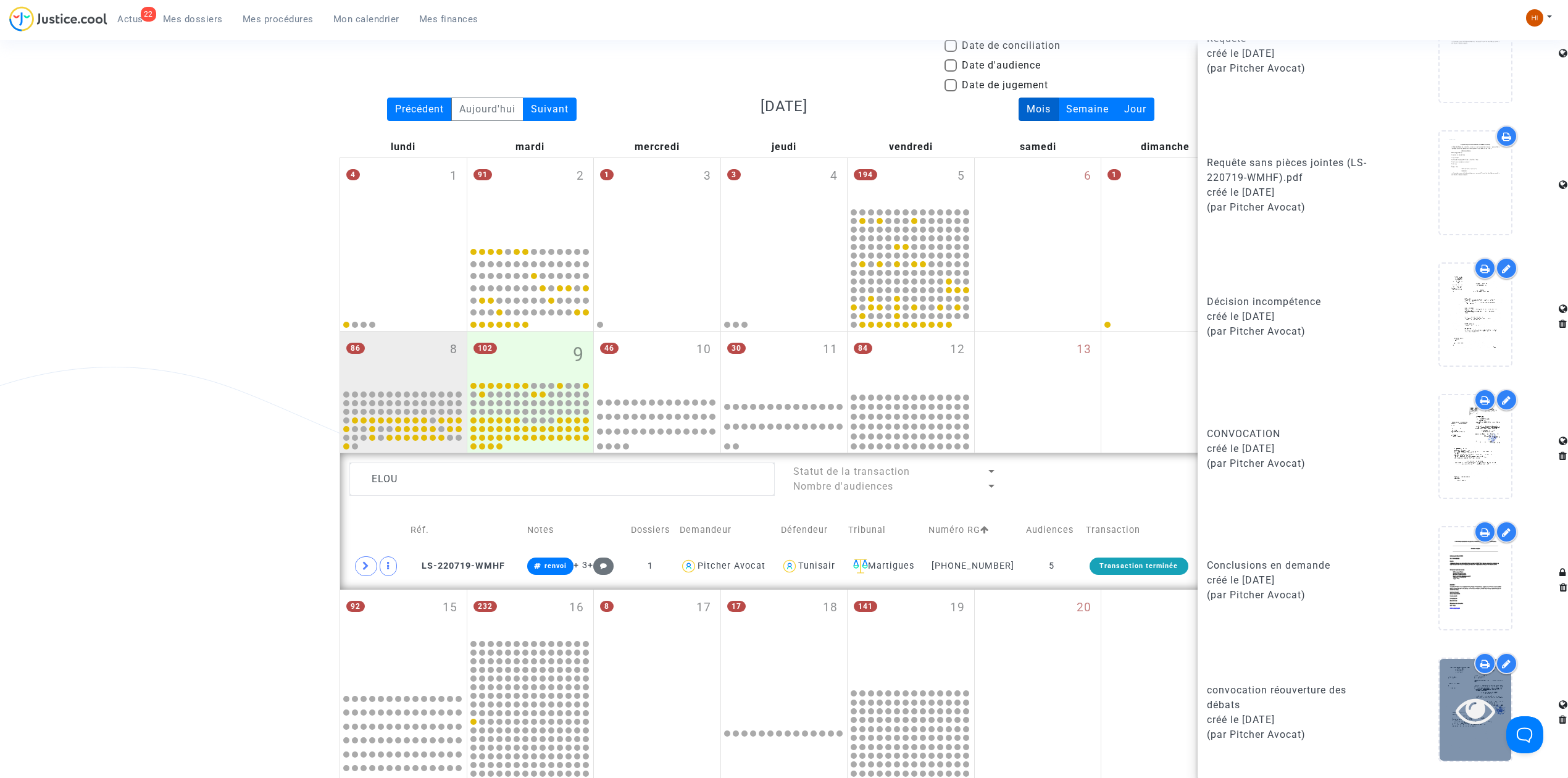
click at [1480, 705] on icon at bounding box center [1475, 710] width 40 height 40
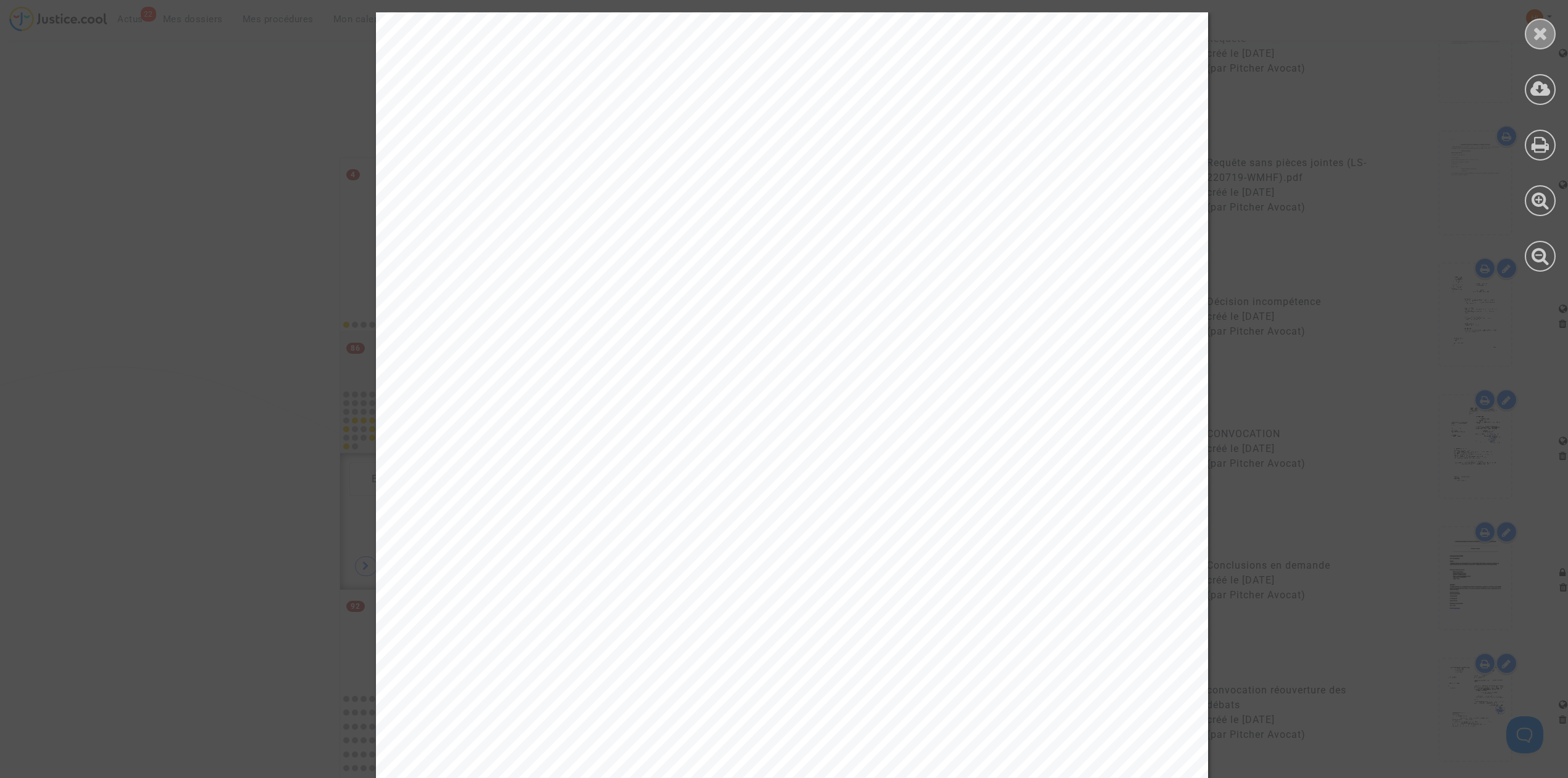
click at [1531, 37] on div at bounding box center [1539, 34] width 31 height 31
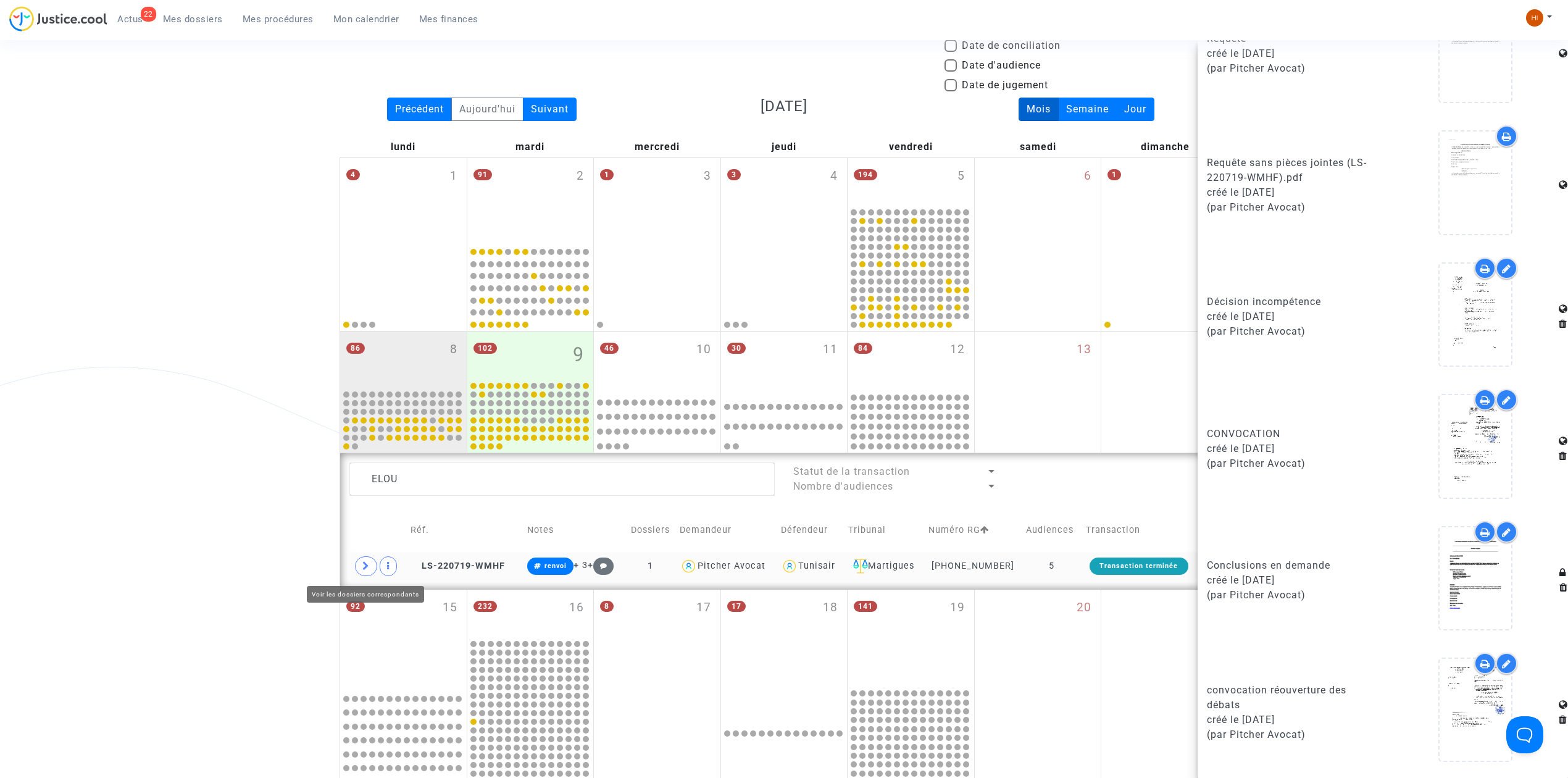
click at [368, 563] on icon at bounding box center [366, 566] width 8 height 9
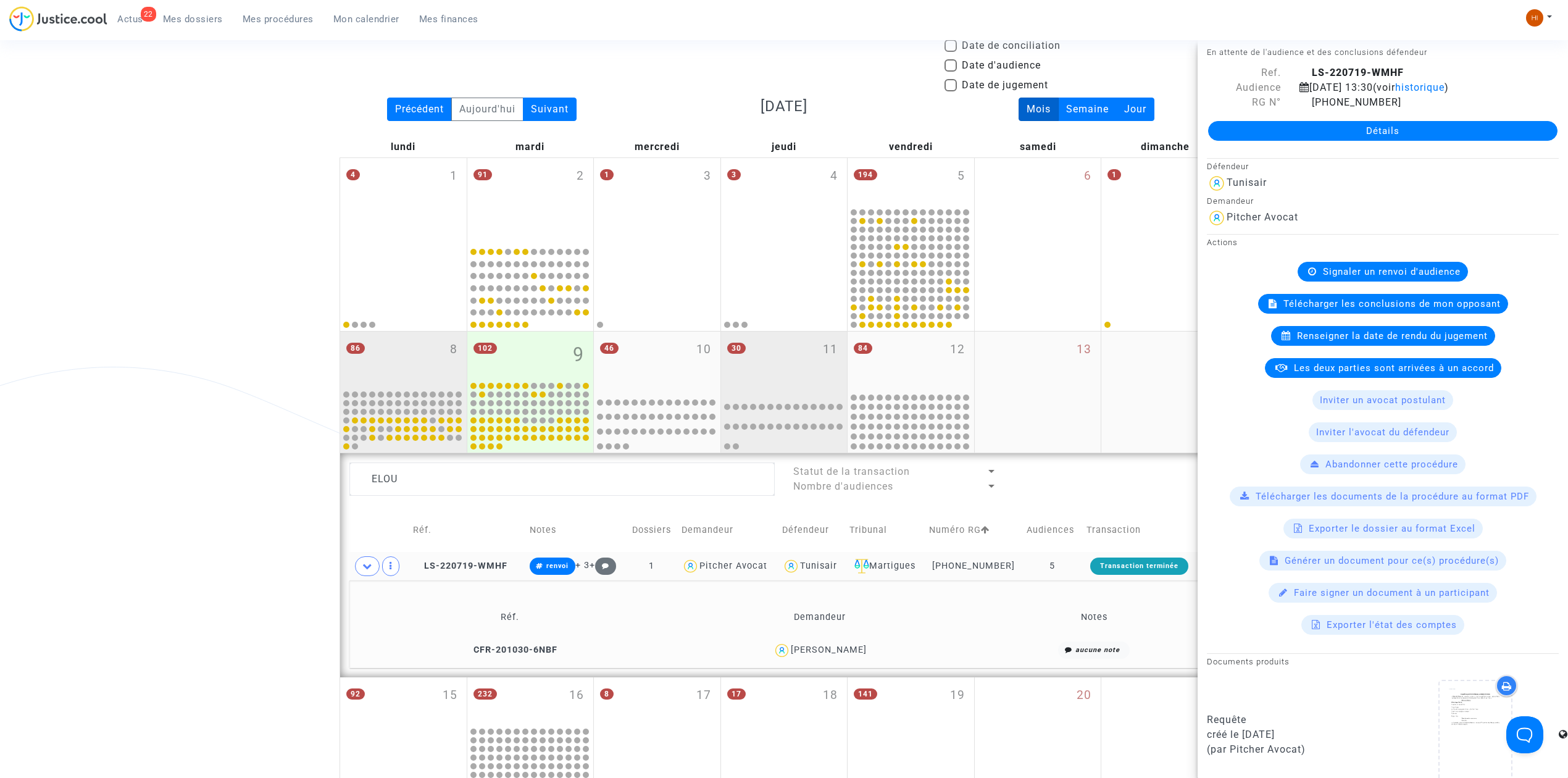
scroll to position [0, 0]
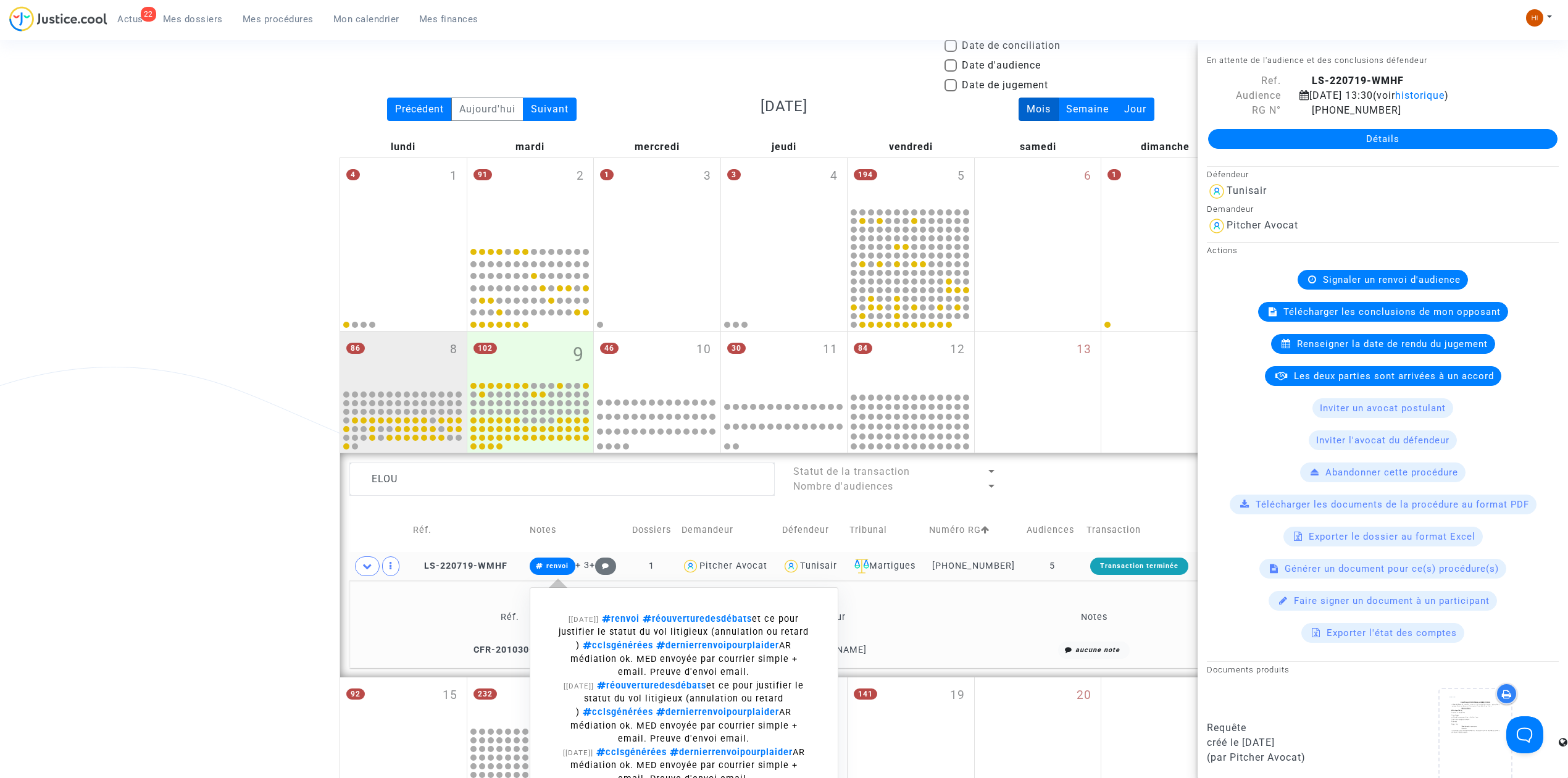
click at [566, 568] on span "renvoi" at bounding box center [557, 566] width 23 height 8
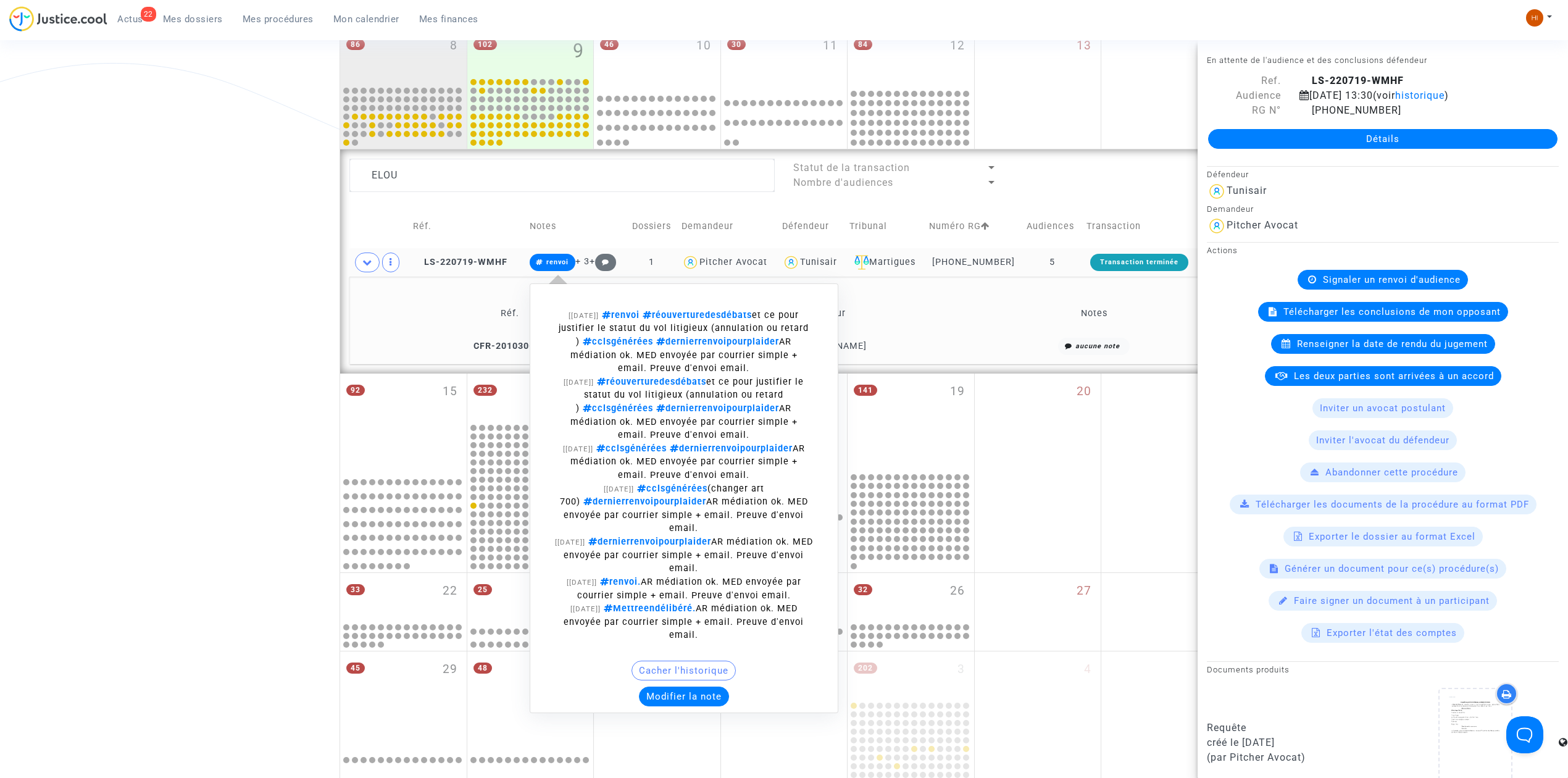
scroll to position [411, 0]
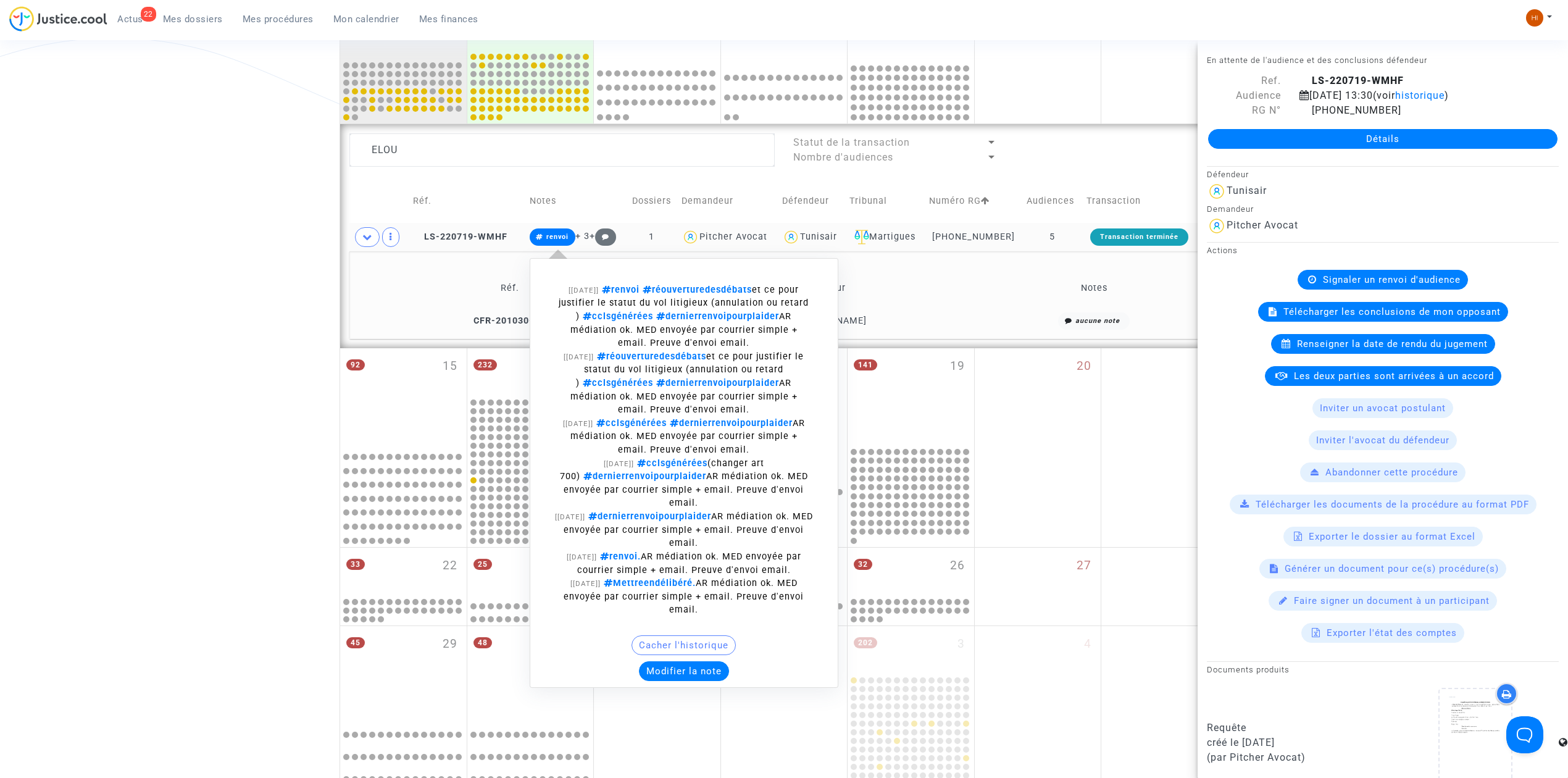
click at [699, 669] on button "Modifier la note" at bounding box center [684, 671] width 90 height 20
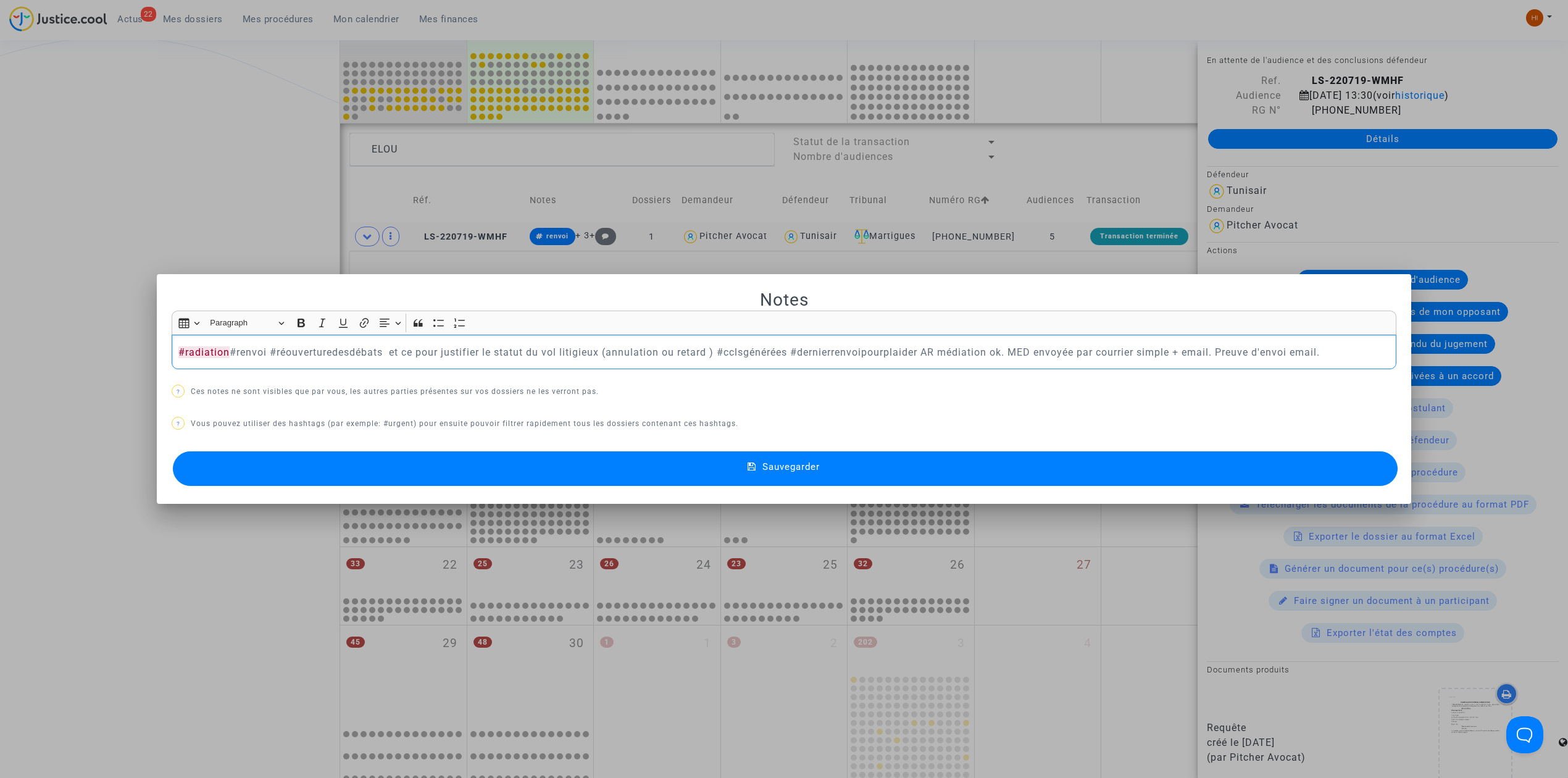
click at [494, 475] on button "Sauvegarder" at bounding box center [785, 468] width 1224 height 35
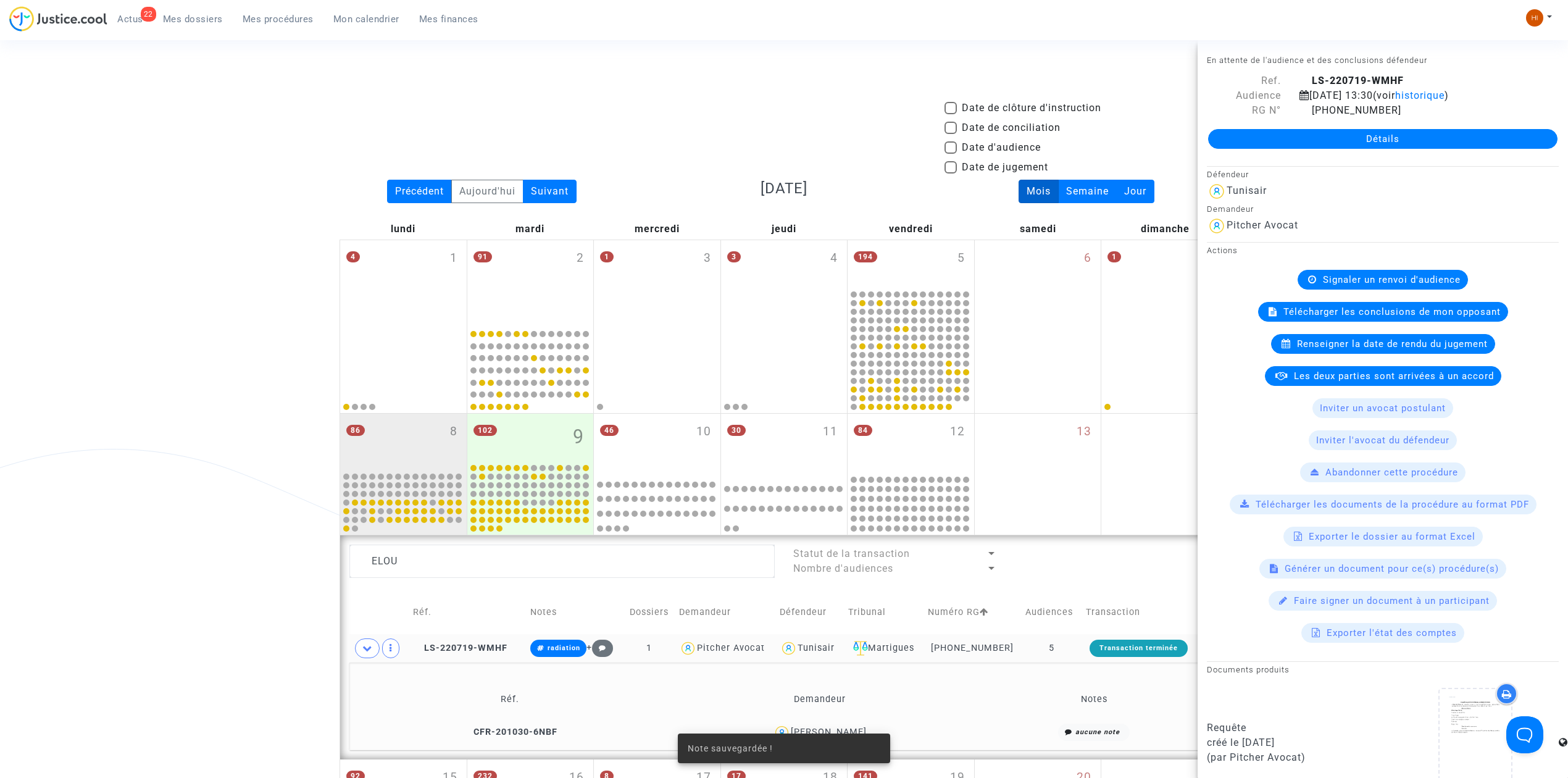
scroll to position [411, 0]
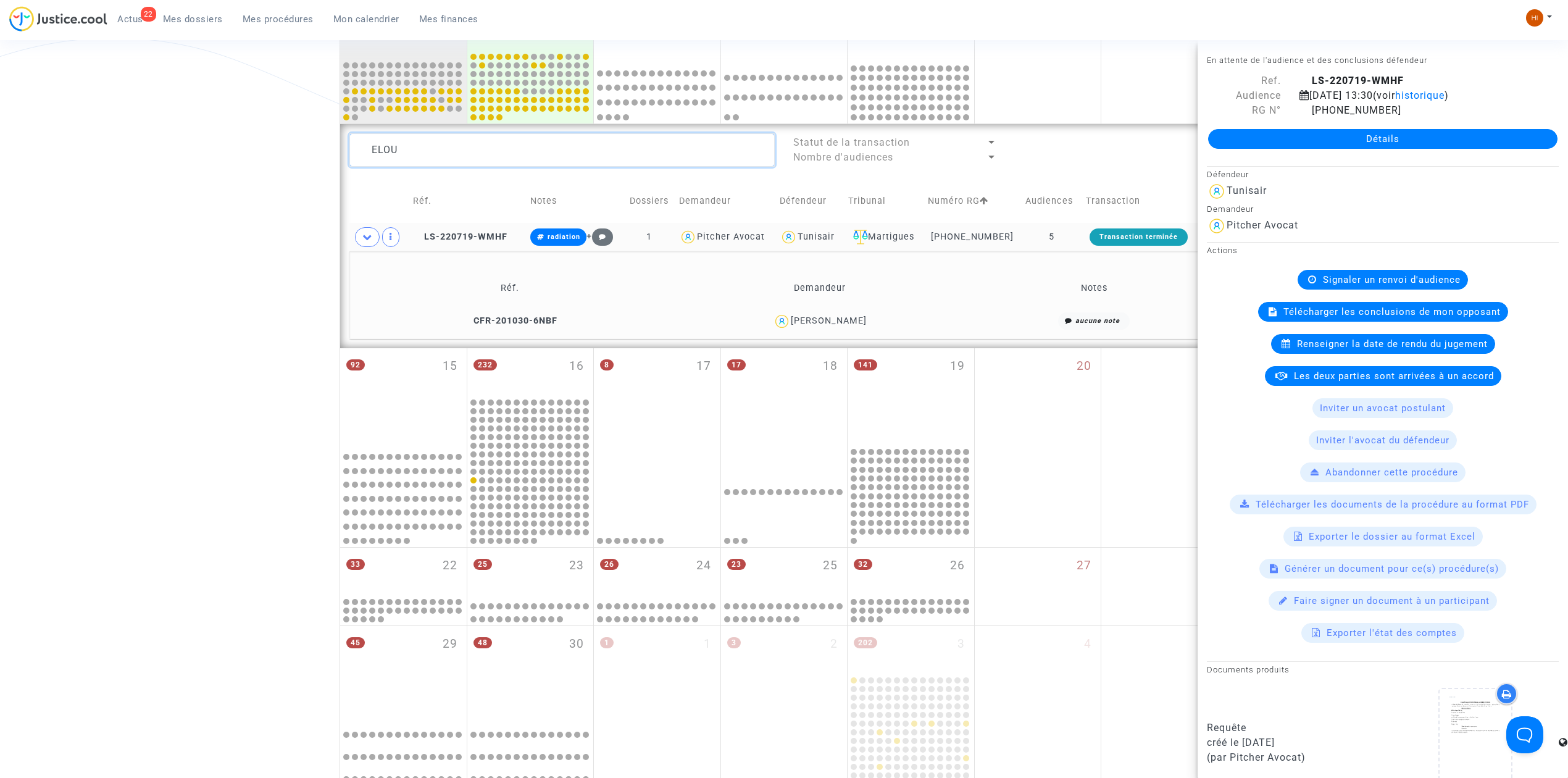
click at [413, 151] on textarea at bounding box center [562, 150] width 425 height 33
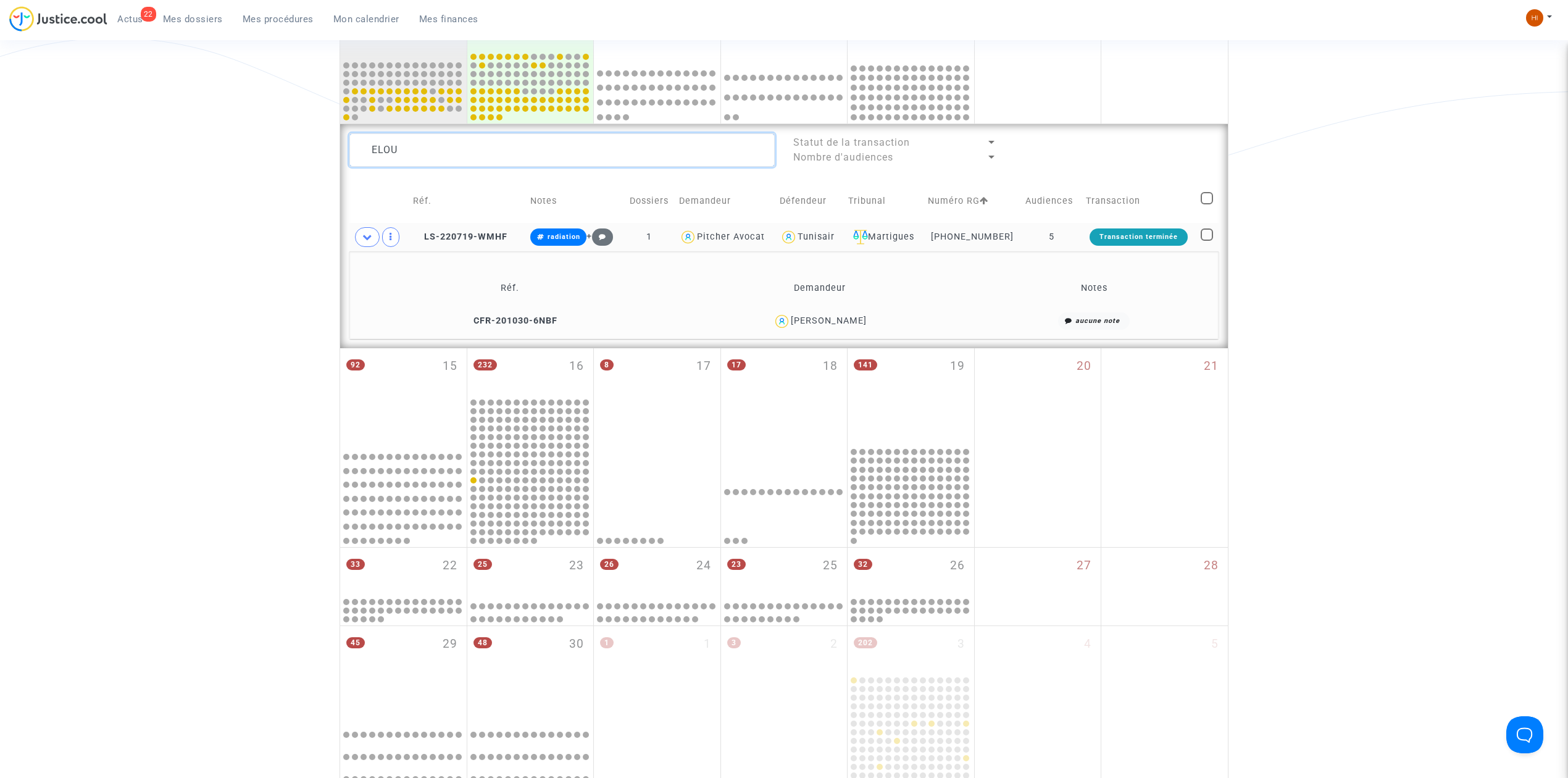
click at [413, 151] on textarea at bounding box center [562, 150] width 425 height 33
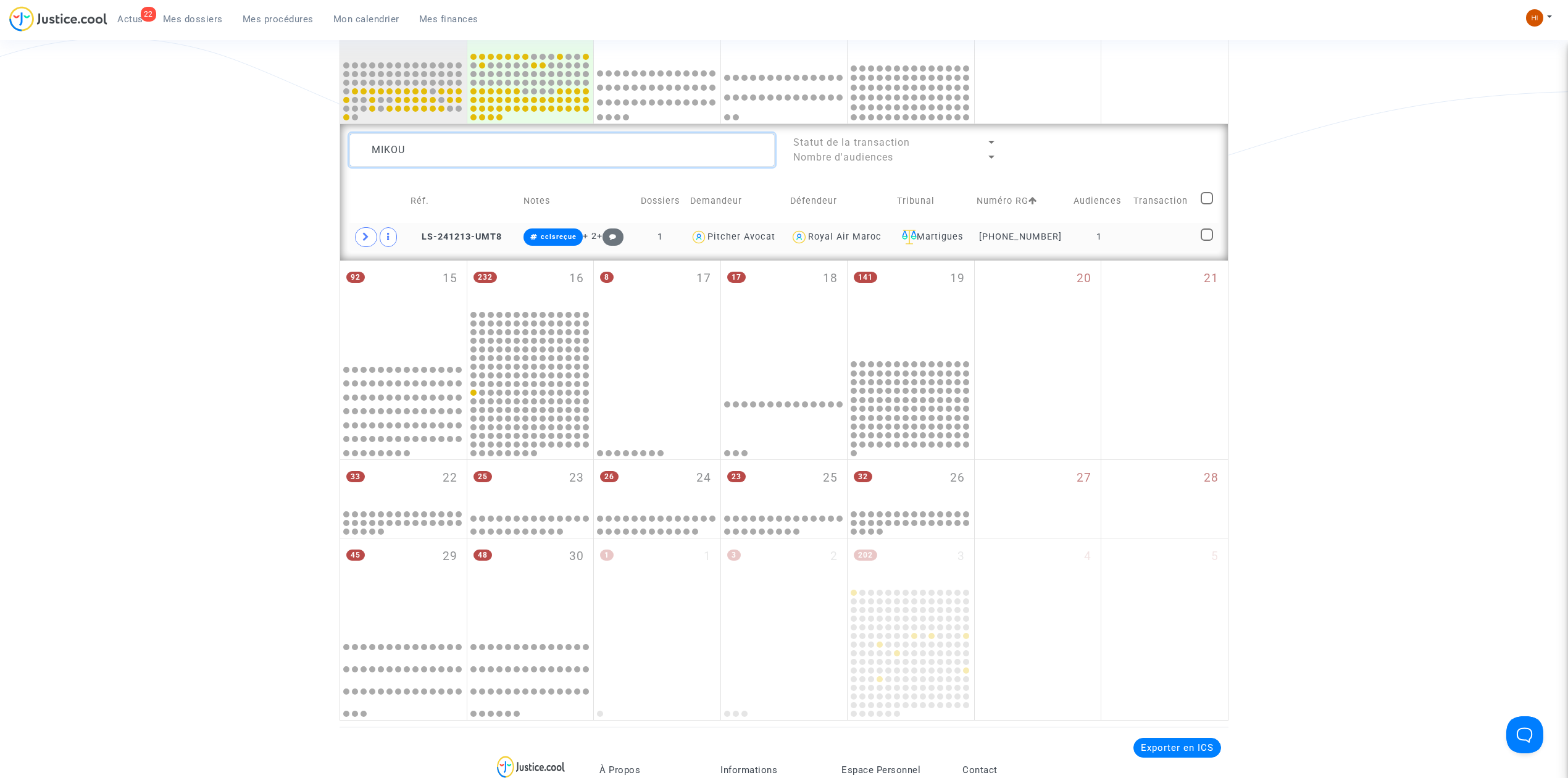
type textarea "MIKOU"
click at [1130, 239] on td at bounding box center [1163, 237] width 68 height 29
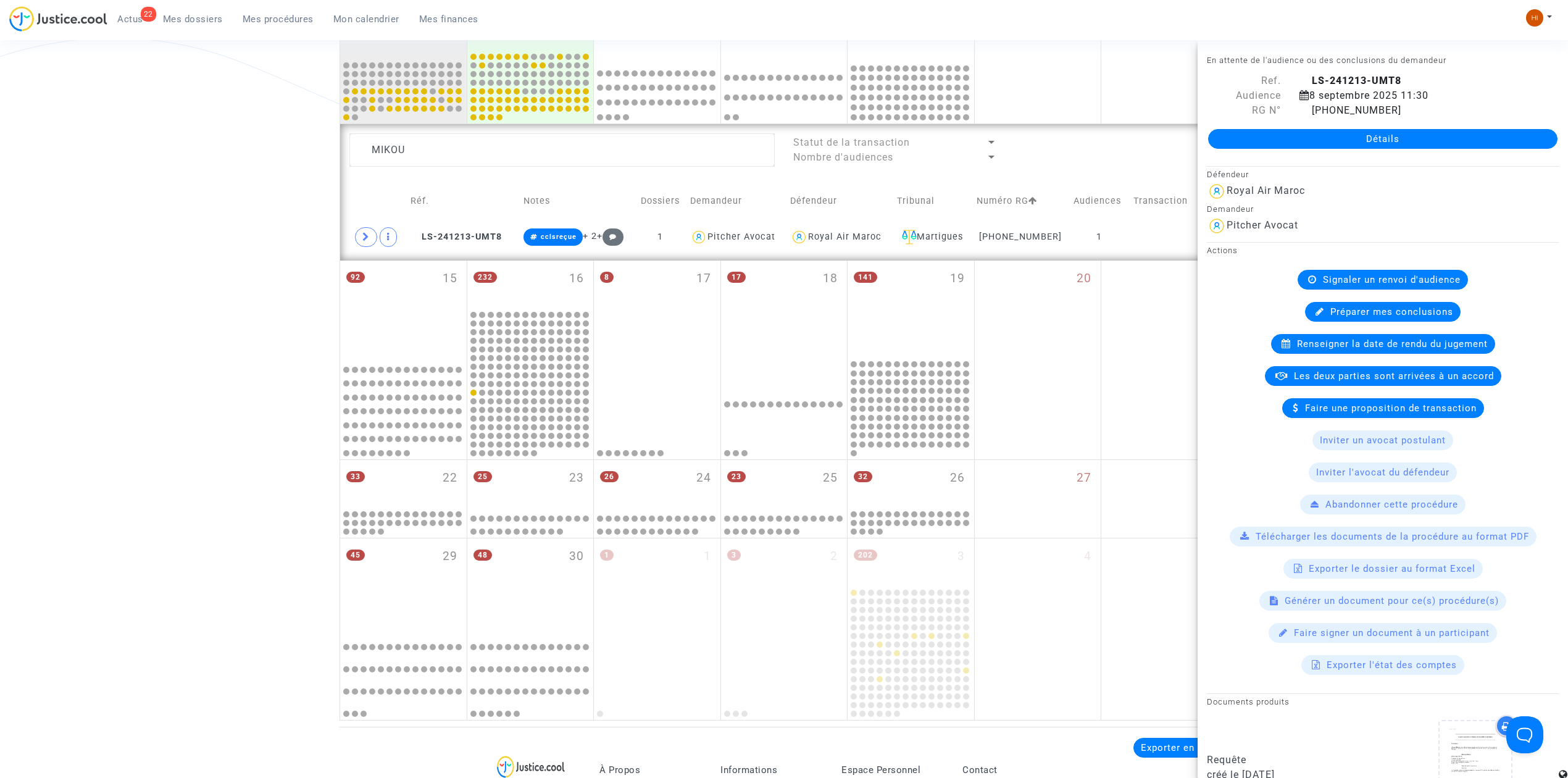
click at [1347, 284] on span "Signaler un renvoi d'audience" at bounding box center [1391, 279] width 137 height 11
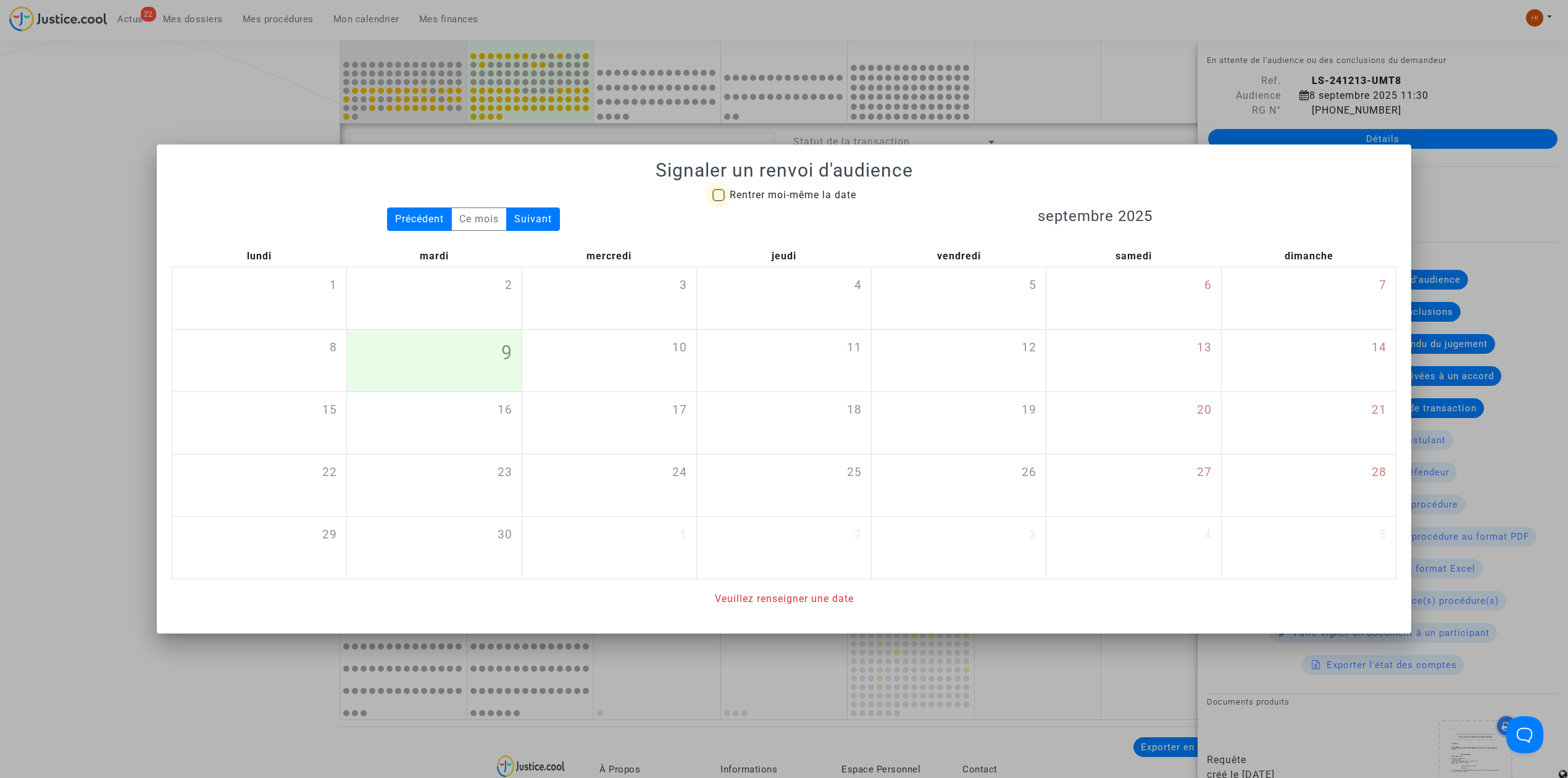
click at [776, 200] on span "Rentrer moi-même la date" at bounding box center [793, 195] width 127 height 15
click at [719, 201] on input "Rentrer moi-même la date" at bounding box center [718, 201] width 1 height 1
checkbox input "true"
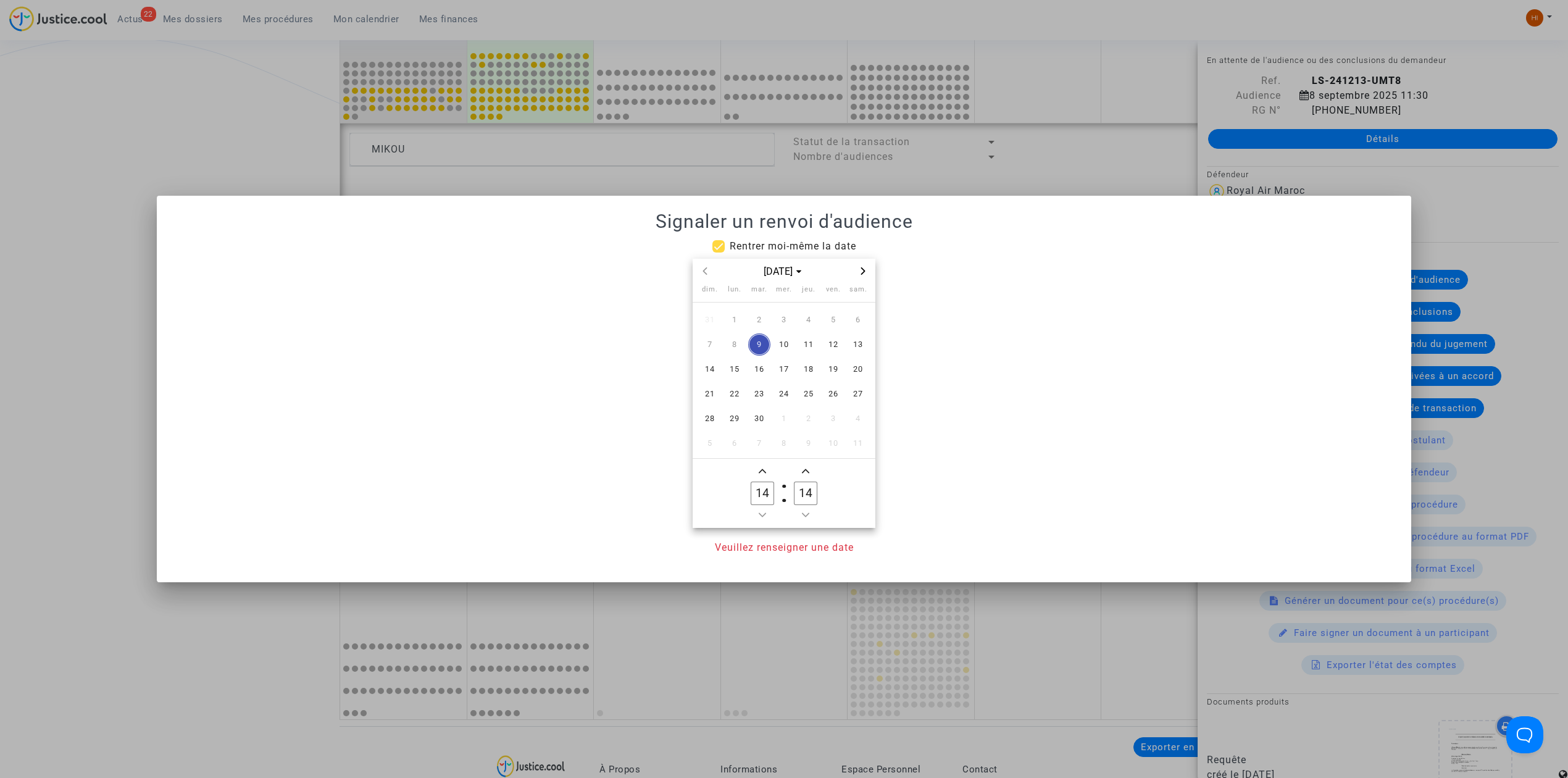
click at [866, 266] on span "Next month" at bounding box center [863, 271] width 15 height 15
click at [865, 266] on span "Next month" at bounding box center [863, 271] width 15 height 15
click at [698, 263] on div "janv. 2026" at bounding box center [784, 272] width 183 height 26
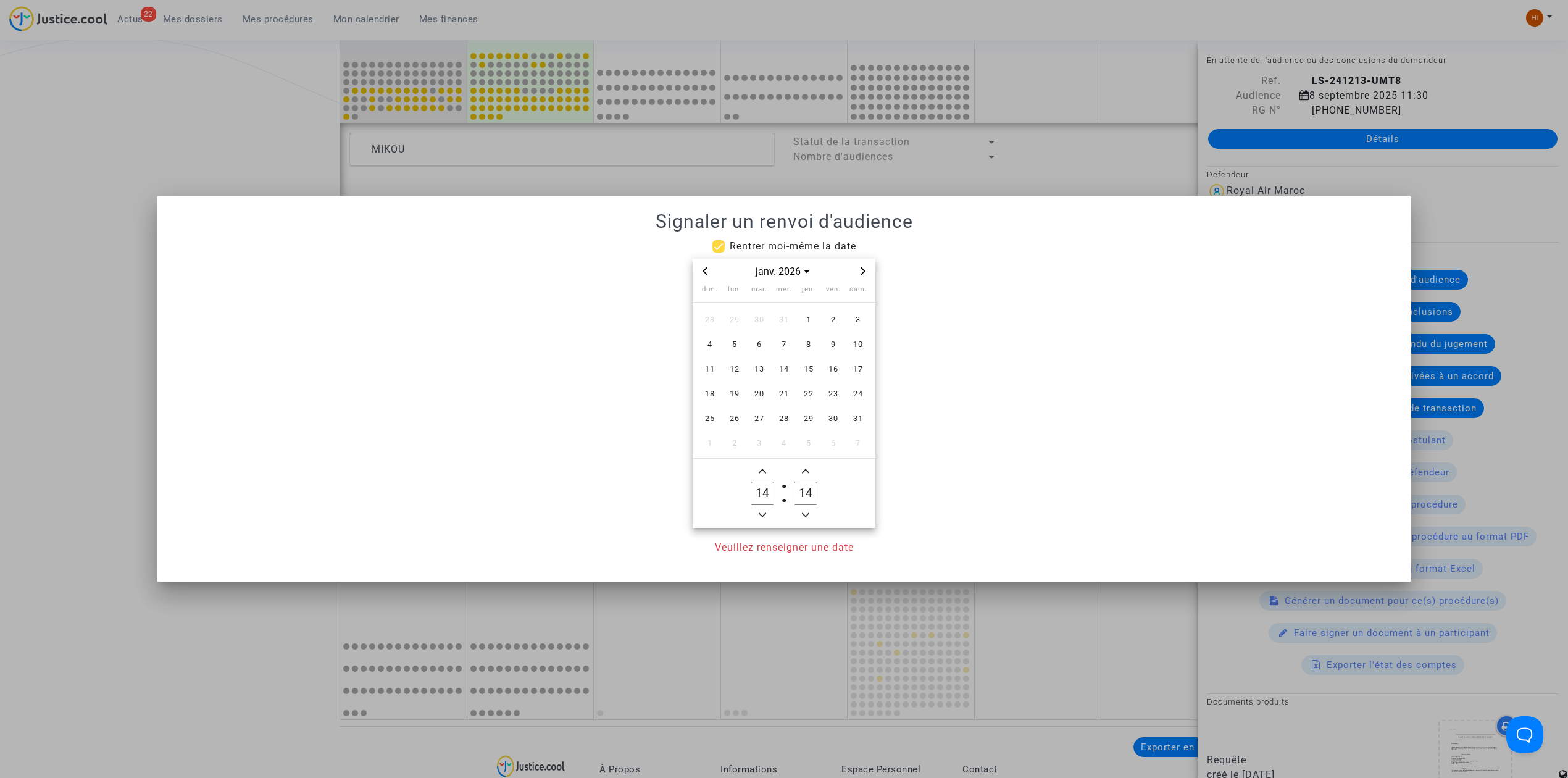
click at [706, 267] on icon "Previous month" at bounding box center [705, 271] width 8 height 8
click at [737, 320] on span "1" at bounding box center [734, 320] width 23 height 23
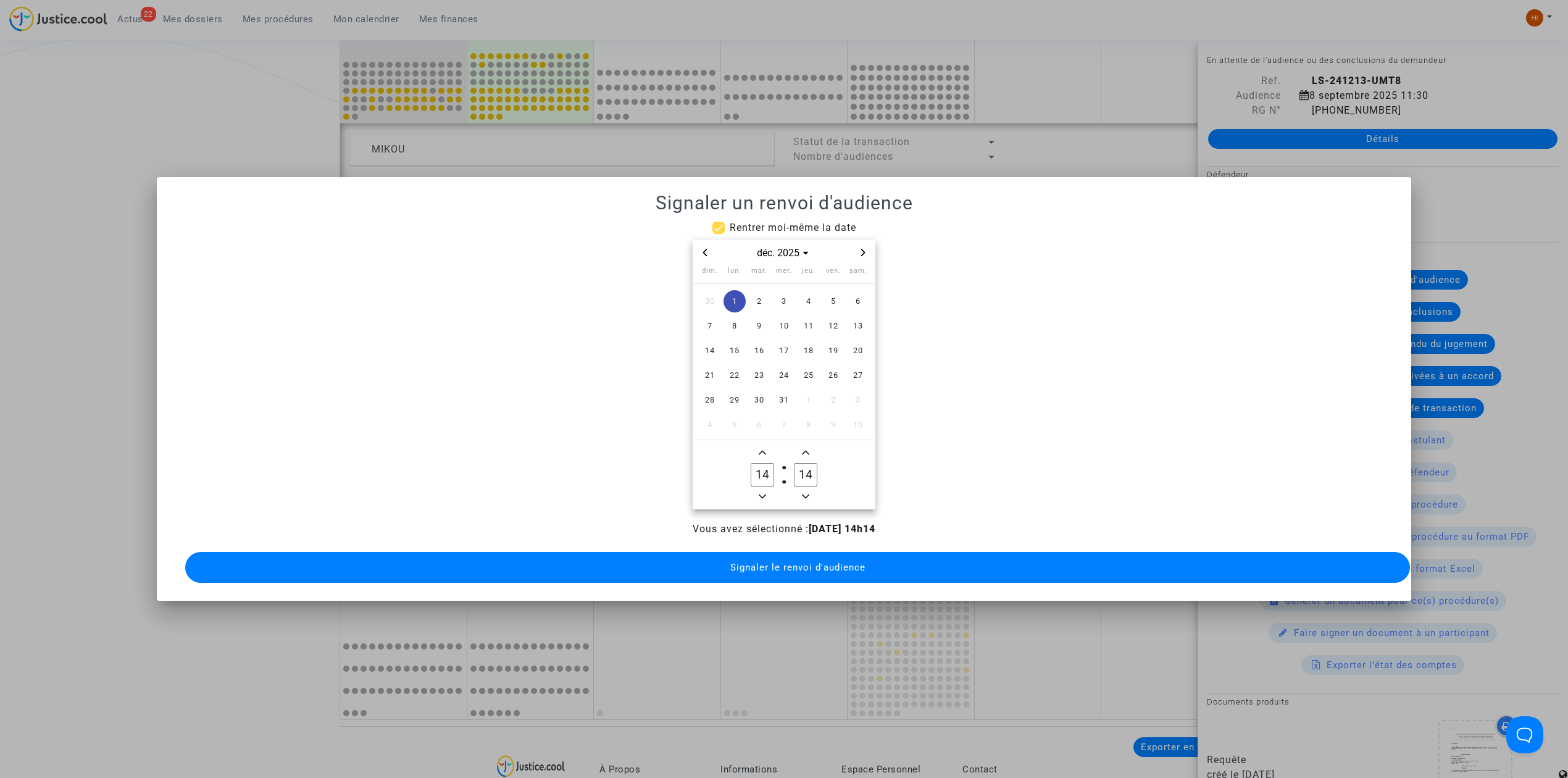
click at [763, 493] on icon "Minus a hour" at bounding box center [762, 497] width 8 height 8
type input "13"
drag, startPoint x: 804, startPoint y: 472, endPoint x: 791, endPoint y: 464, distance: 15.3
click at [791, 464] on label "14 Minute" at bounding box center [806, 474] width 44 height 25
click at [811, 489] on span "Minus a minute" at bounding box center [806, 497] width 15 height 15
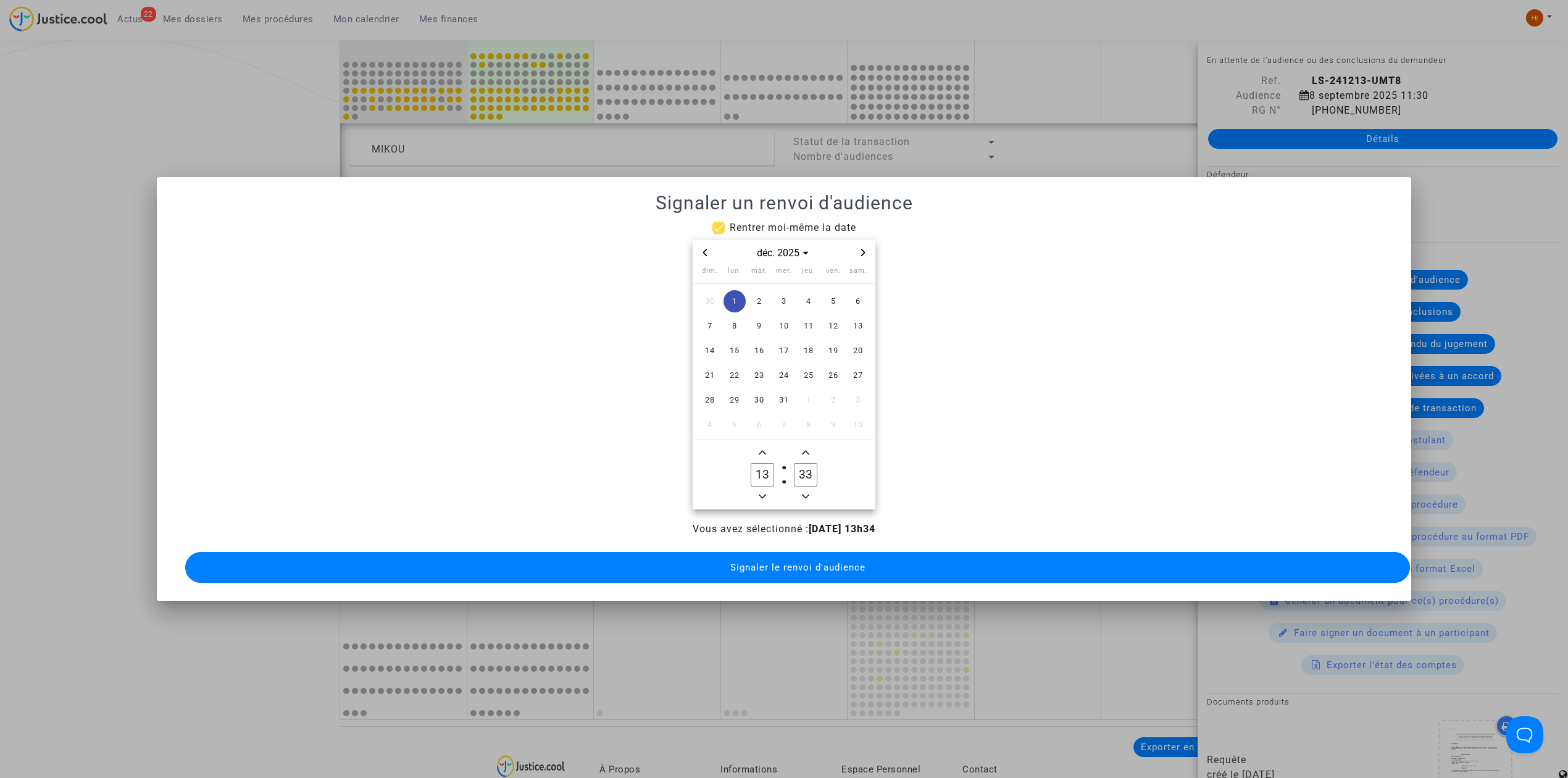
click at [811, 489] on span "Minus a minute" at bounding box center [806, 497] width 15 height 15
type input "30"
click at [801, 552] on button "Signaler le renvoi d'audience" at bounding box center [798, 567] width 1224 height 31
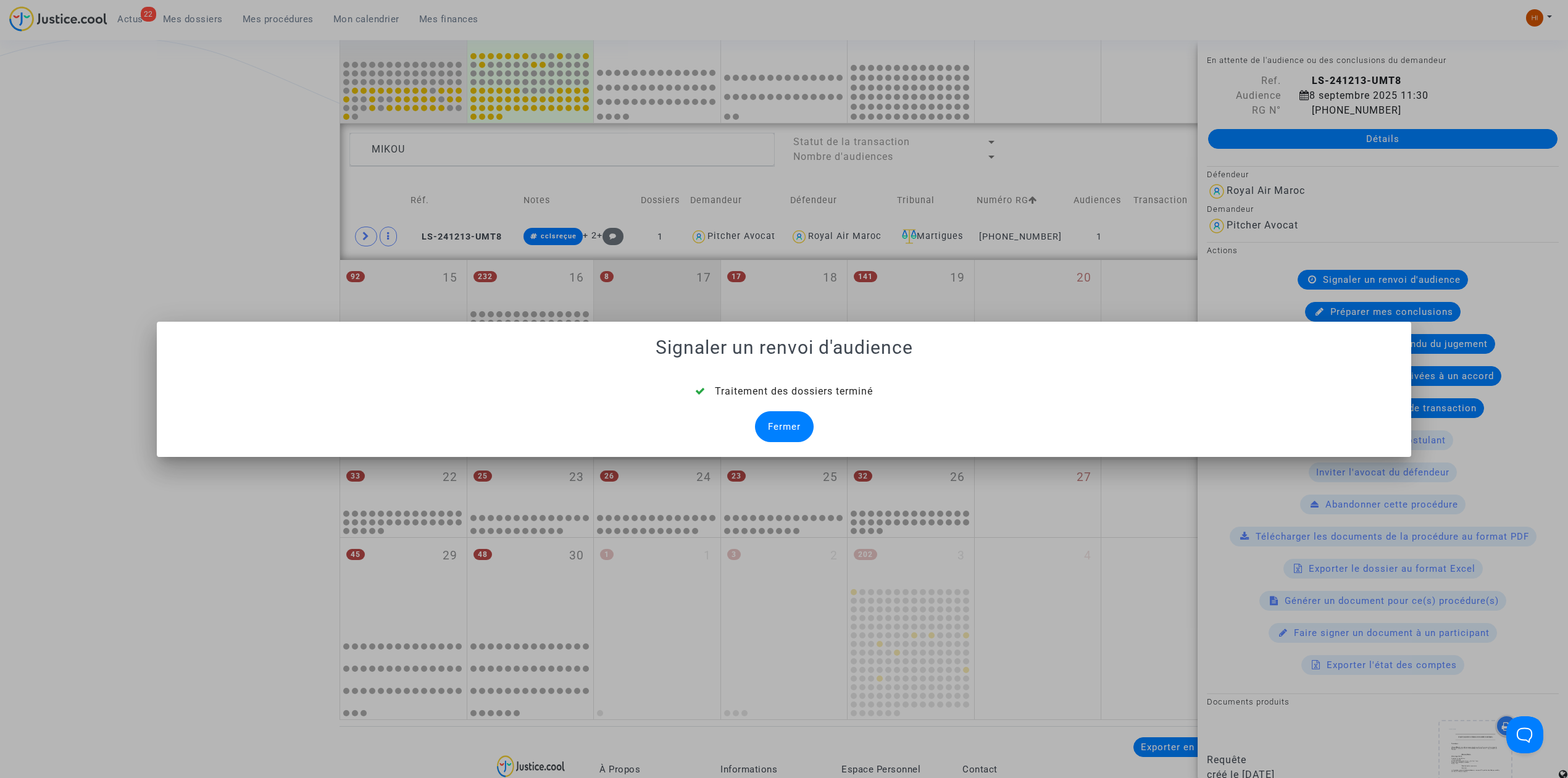
drag, startPoint x: 804, startPoint y: 420, endPoint x: 629, endPoint y: 312, distance: 205.6
click at [803, 420] on div "Fermer" at bounding box center [784, 426] width 59 height 31
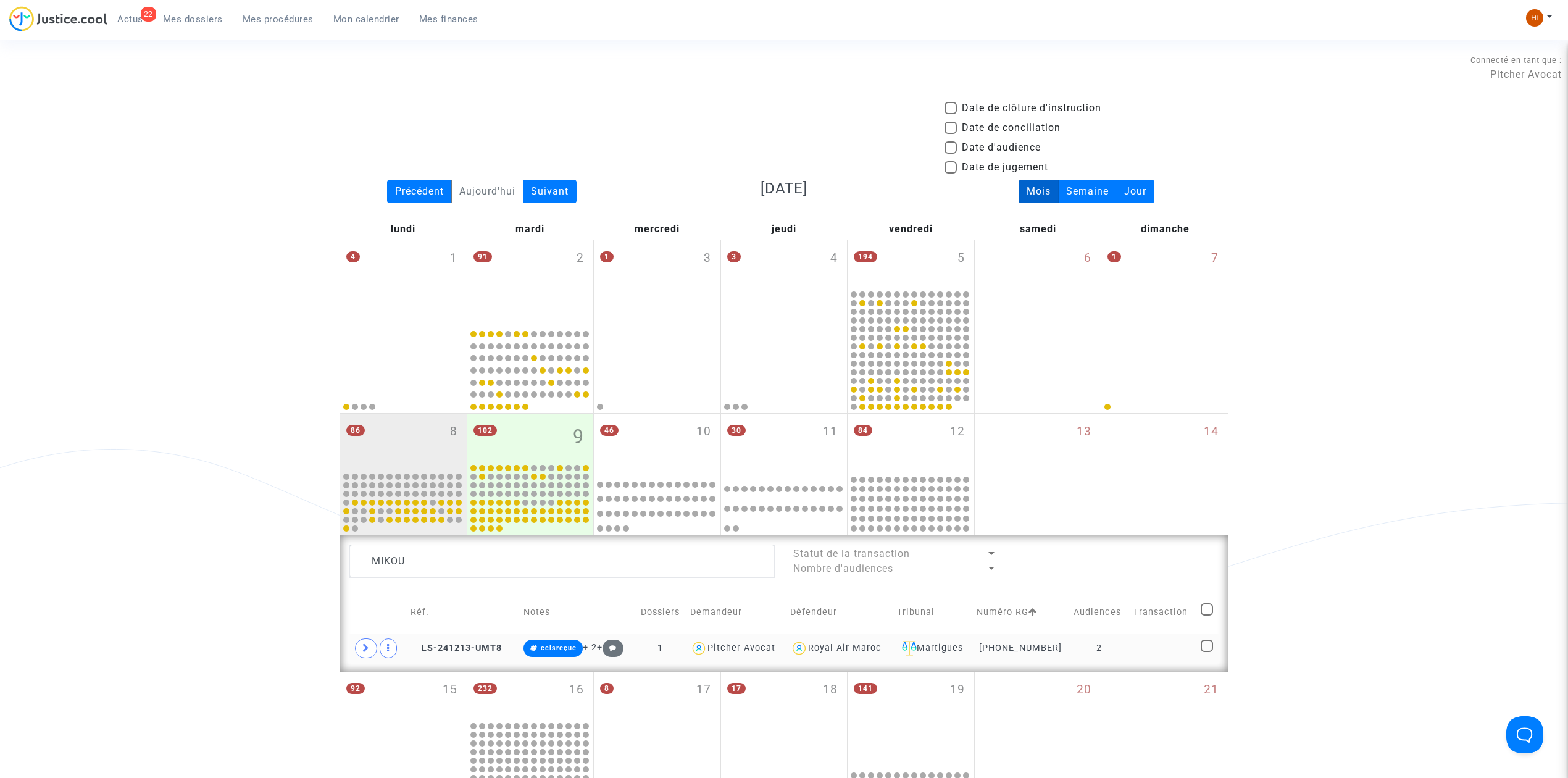
scroll to position [411, 0]
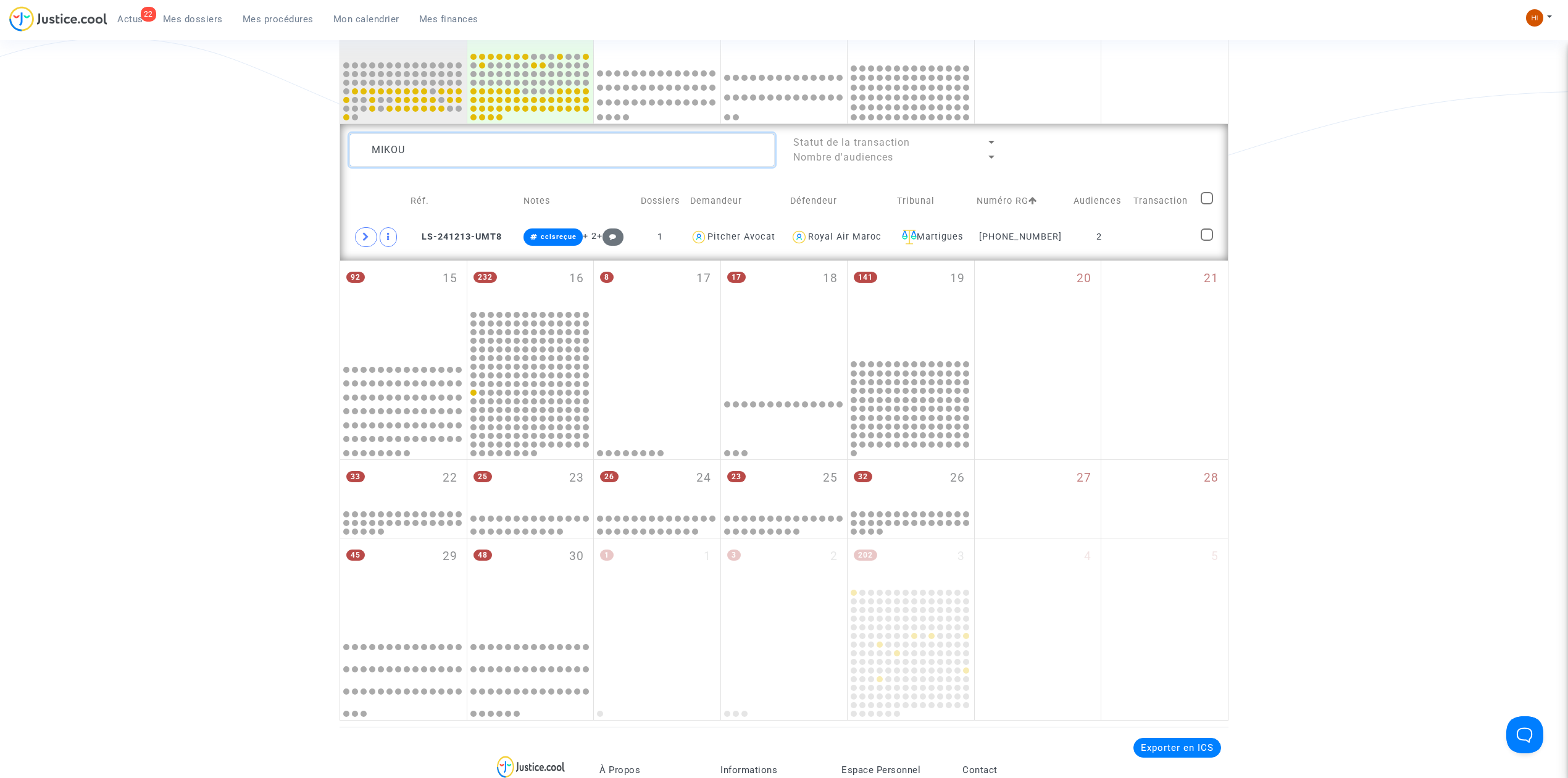
drag, startPoint x: 551, startPoint y: 157, endPoint x: 83, endPoint y: 149, distance: 468.1
click at [83, 149] on div "Date de clôture d'instruction Date de conciliation Date d'audience Date de juge…" at bounding box center [784, 205] width 1568 height 1031
type textarea "KOFF"
click at [1158, 242] on td at bounding box center [1162, 237] width 68 height 29
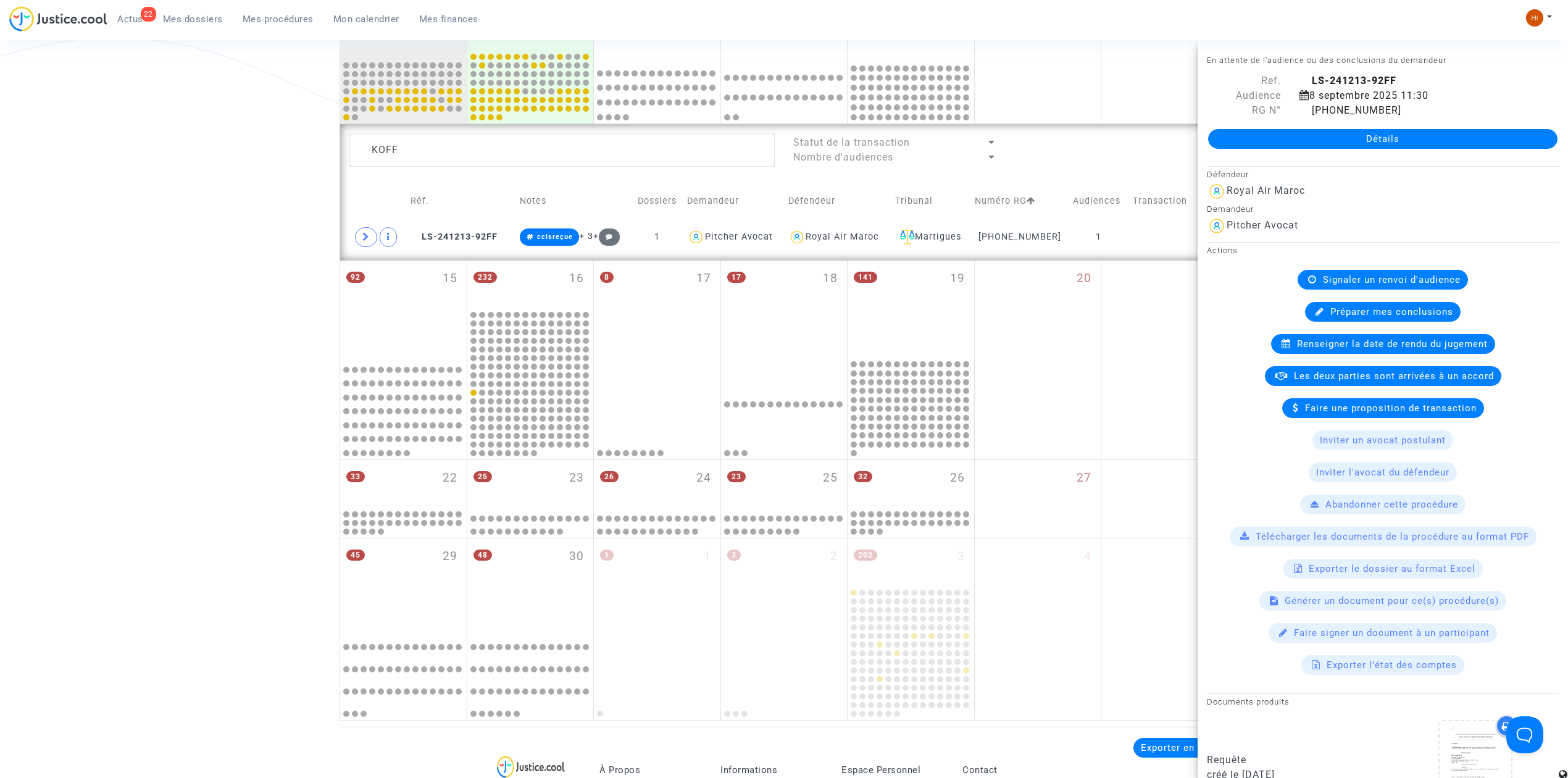
click at [1344, 280] on span "Signaler un renvoi d'audience" at bounding box center [1391, 279] width 137 height 11
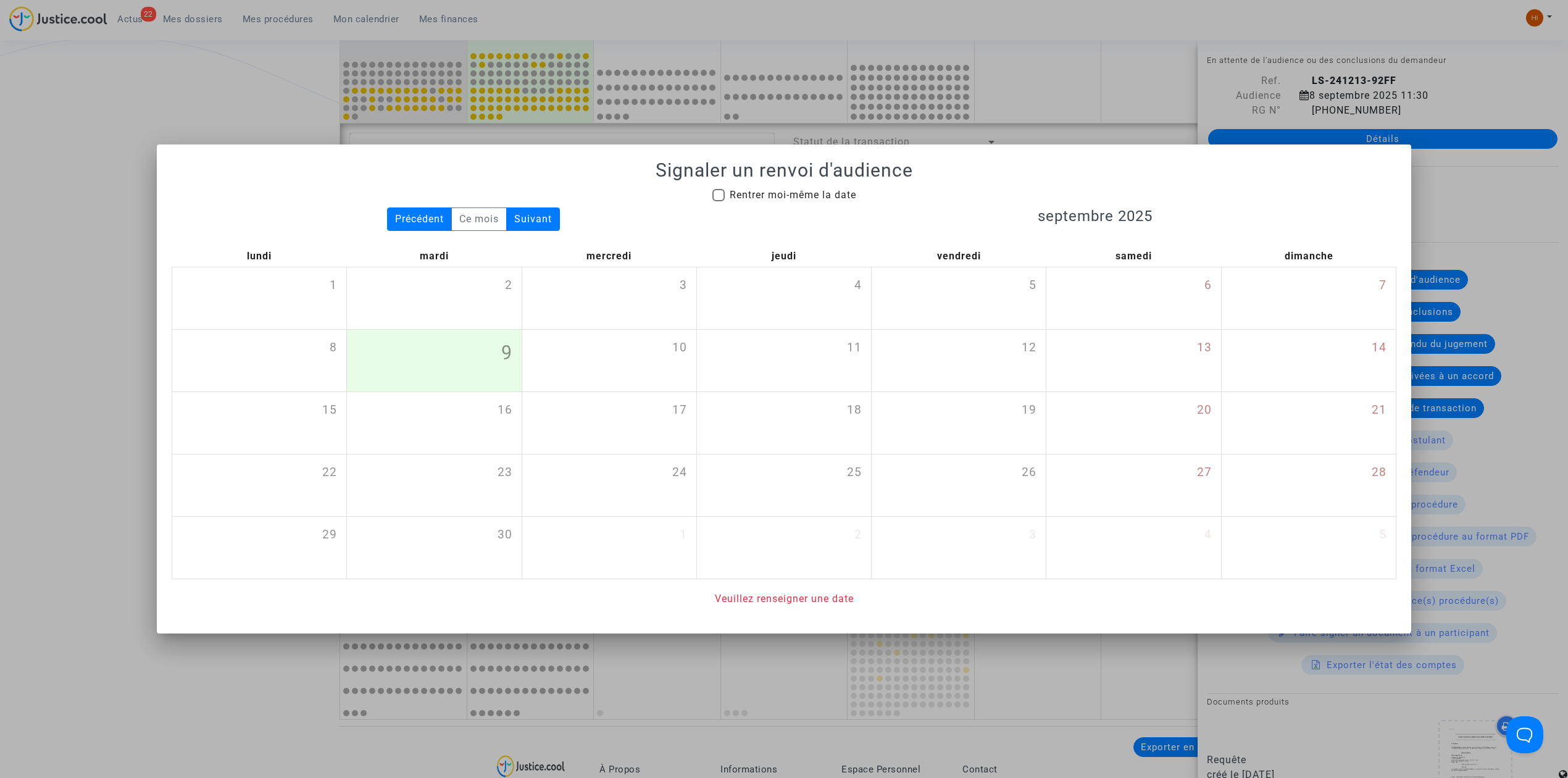
click at [761, 194] on span "Rentrer moi-même la date" at bounding box center [793, 195] width 127 height 12
click at [719, 201] on input "Rentrer moi-même la date" at bounding box center [718, 201] width 1 height 1
checkbox input "true"
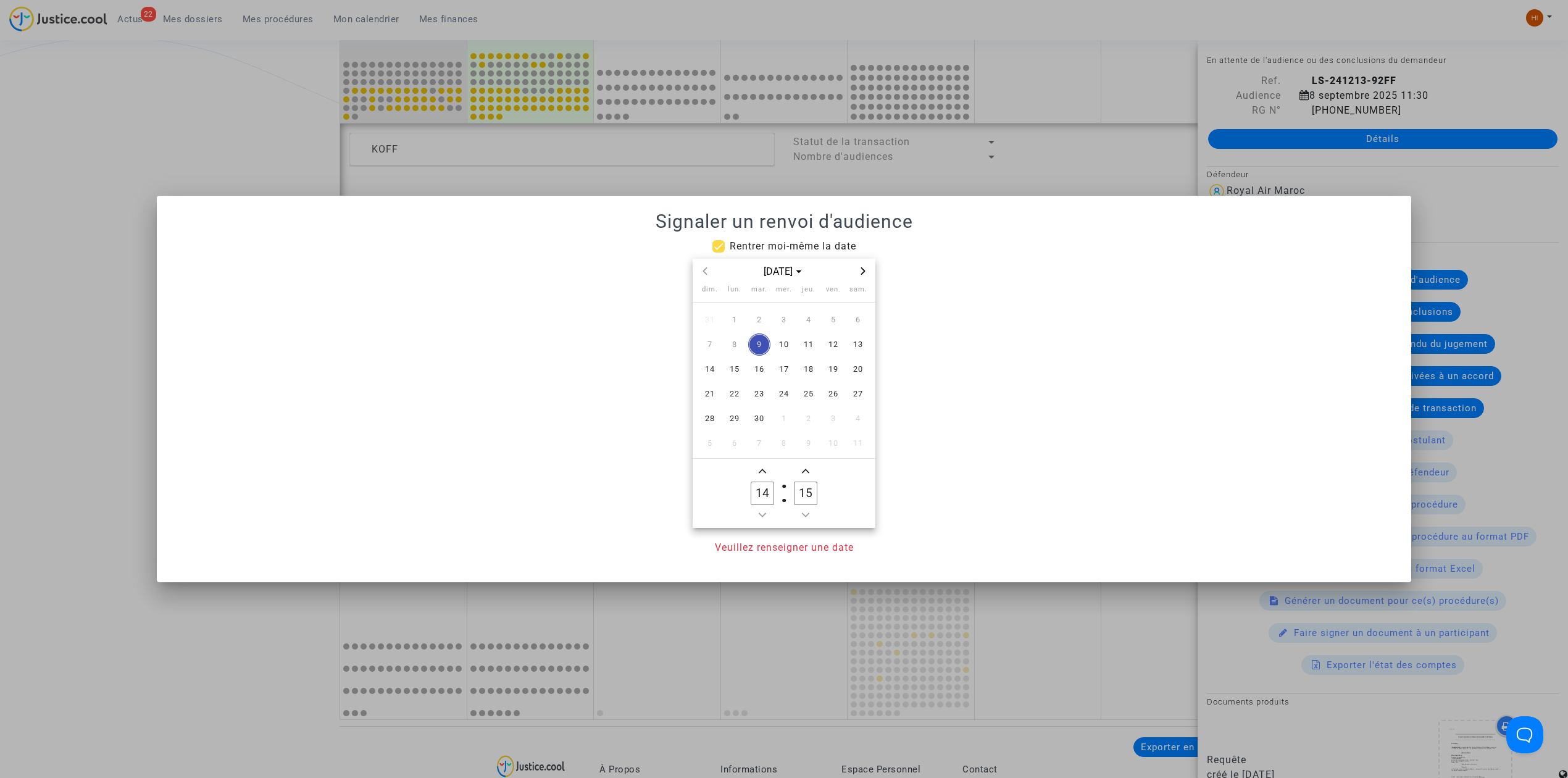
click at [862, 272] on icon "Next month" at bounding box center [863, 271] width 8 height 8
click at [738, 325] on span "1" at bounding box center [734, 320] width 23 height 23
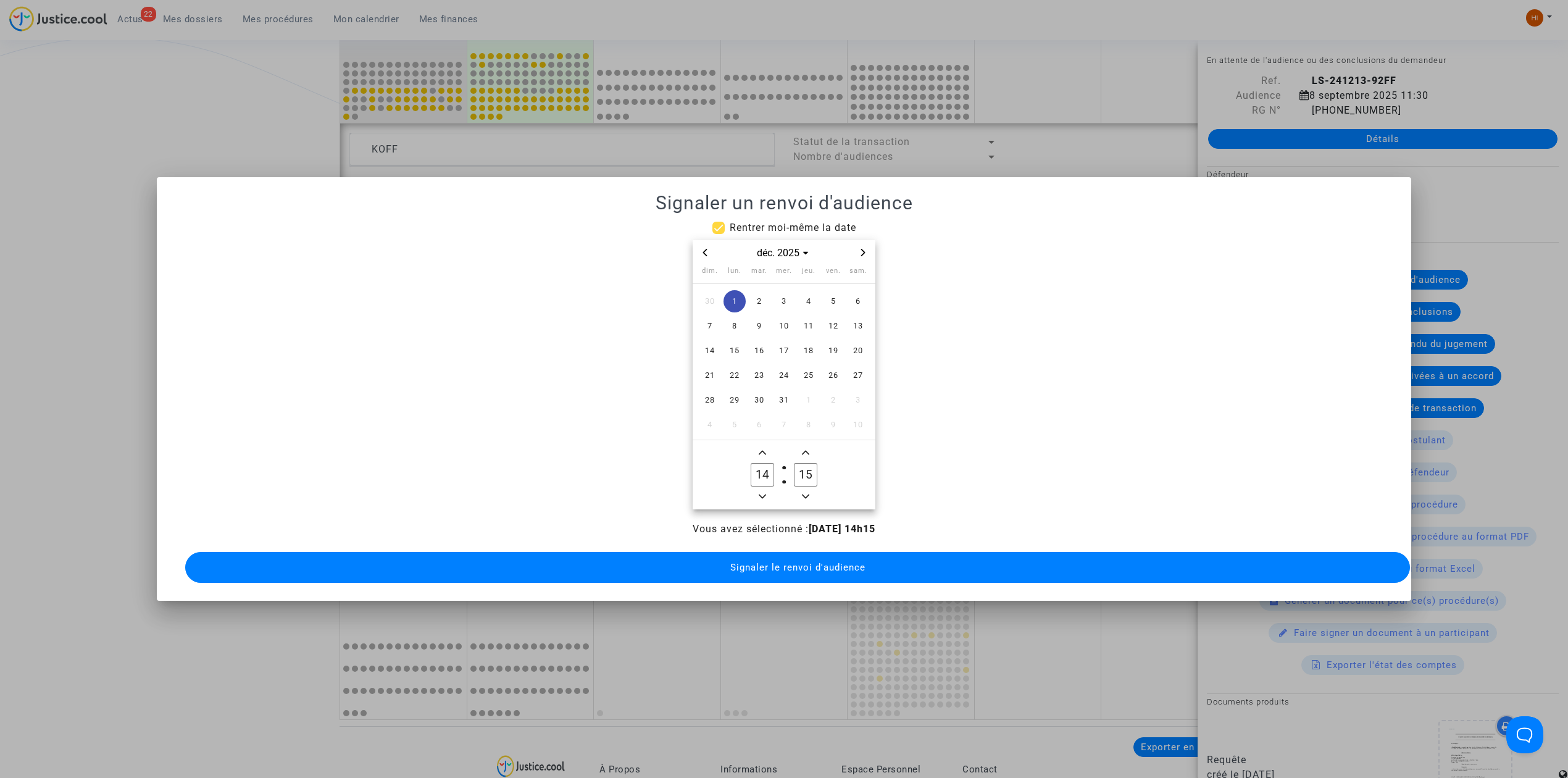
click at [761, 493] on icon "Minus a hour" at bounding box center [762, 497] width 8 height 8
type input "13"
click at [810, 445] on span "Add a minute" at bounding box center [806, 452] width 15 height 15
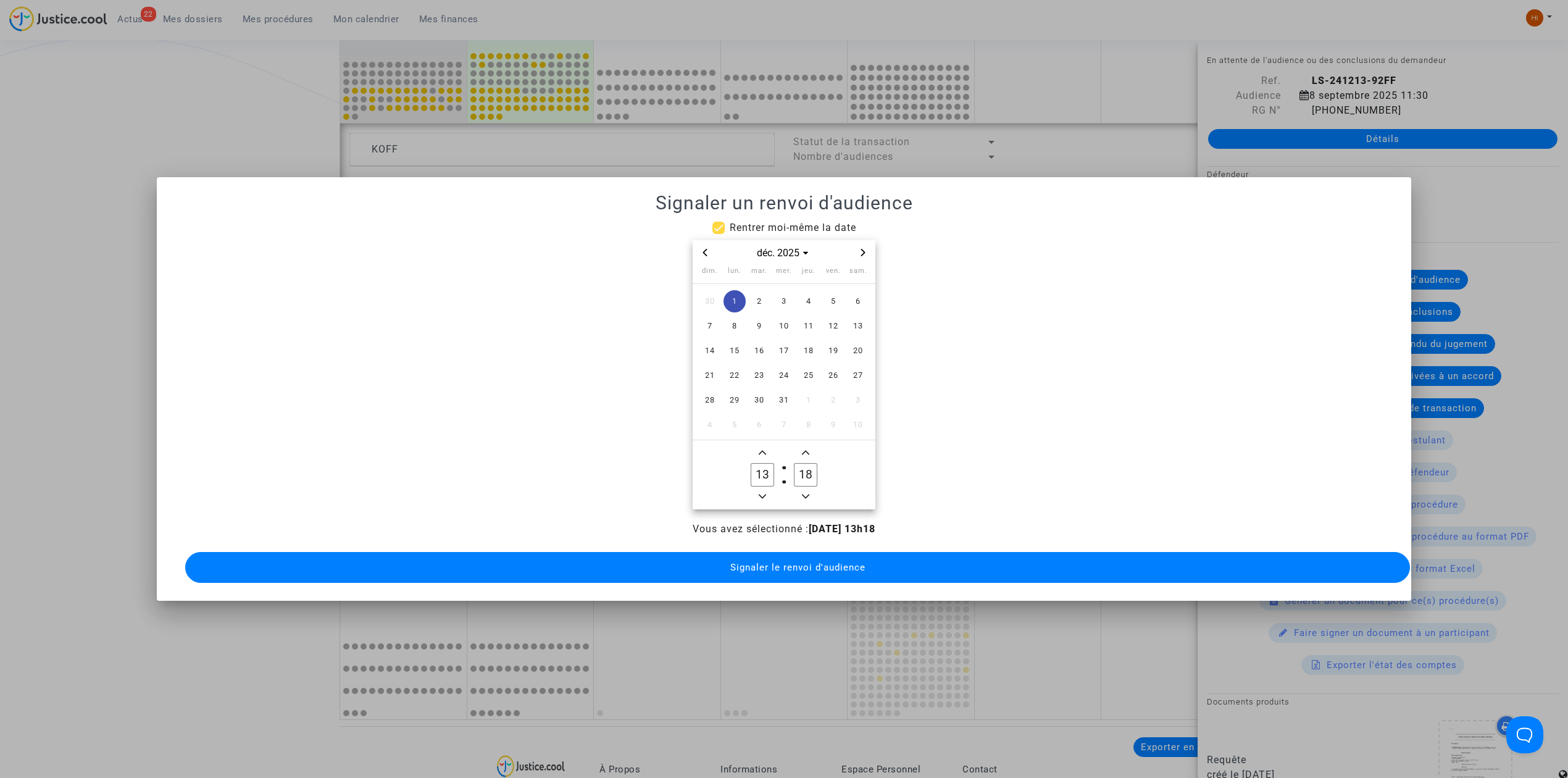
click at [810, 445] on span "Add a minute" at bounding box center [806, 452] width 15 height 15
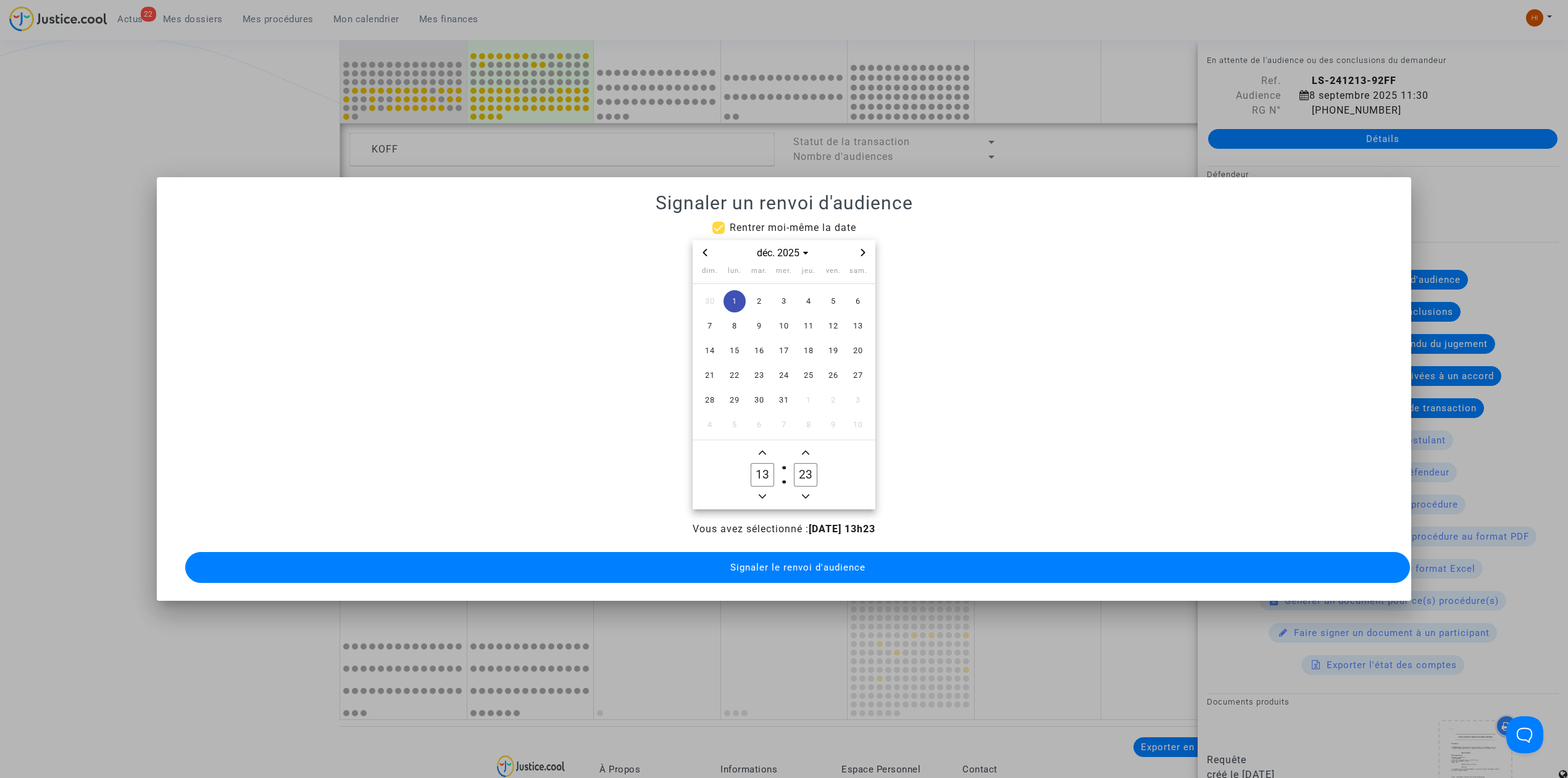
click at [810, 445] on span "Add a minute" at bounding box center [806, 452] width 15 height 15
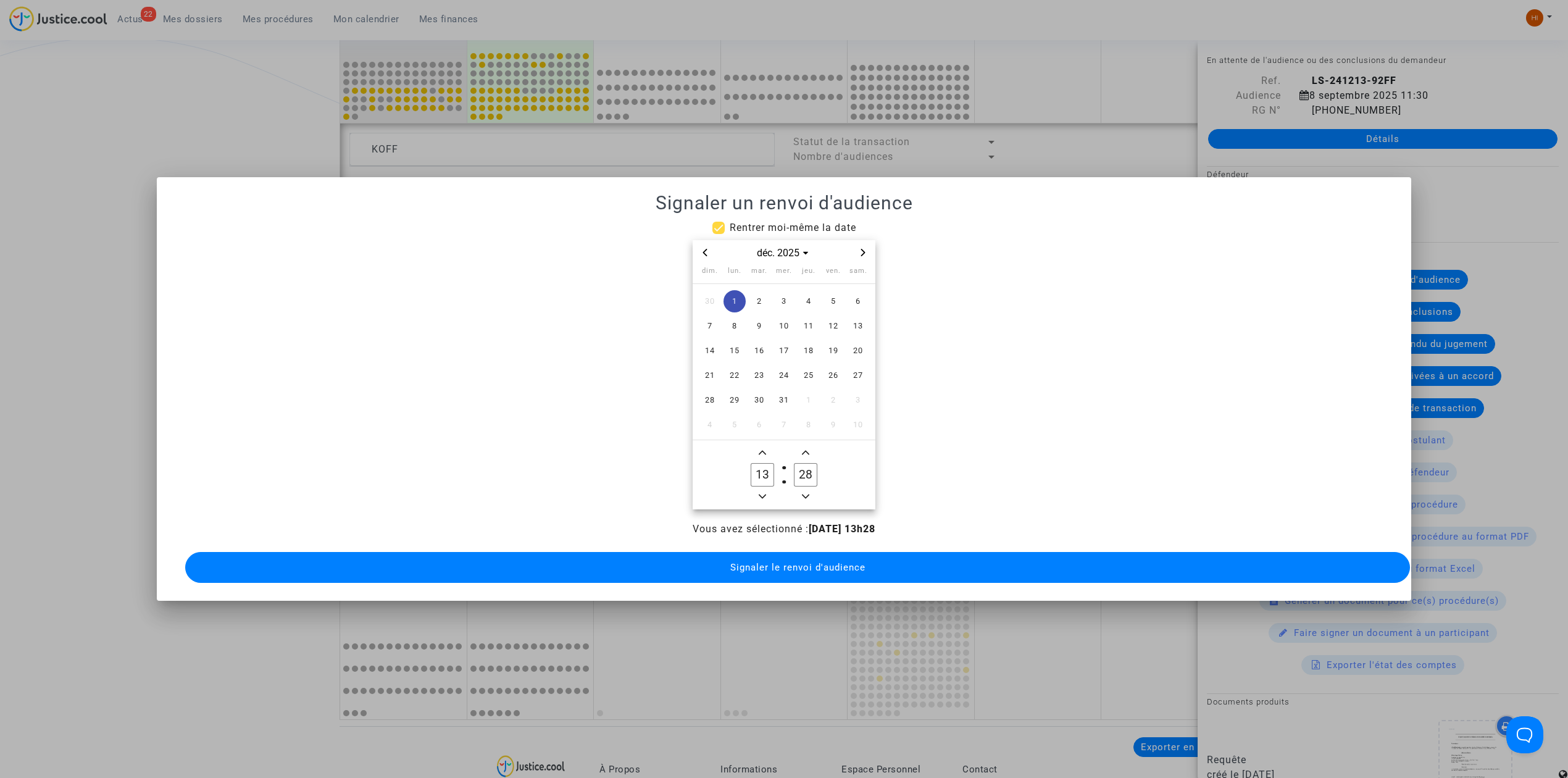
click at [810, 445] on span "Add a minute" at bounding box center [806, 452] width 15 height 15
click at [803, 493] on icon "Minus a minute" at bounding box center [806, 497] width 8 height 8
type input "30"
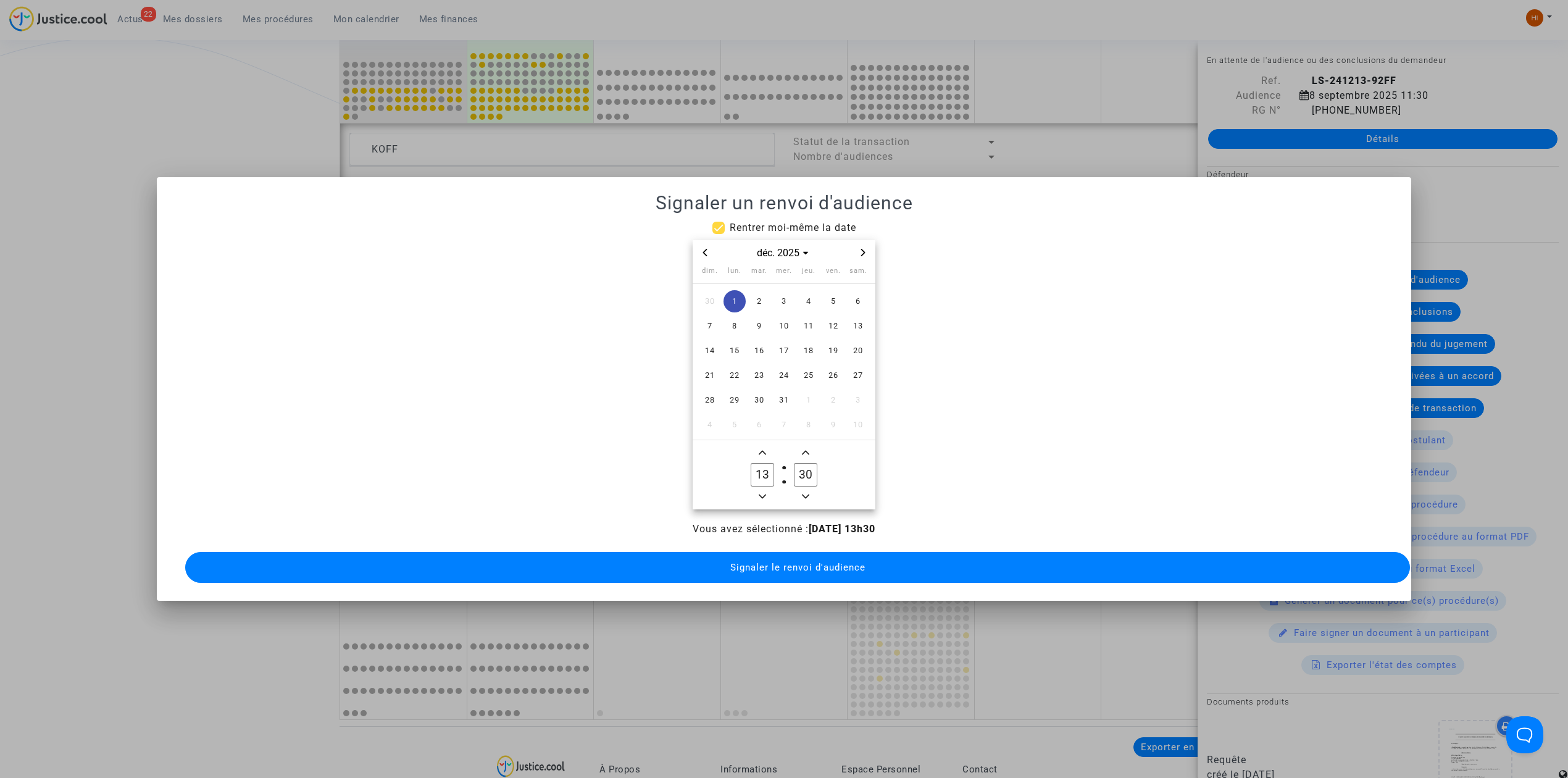
click at [804, 562] on span "Signaler le renvoi d'audience" at bounding box center [798, 567] width 135 height 11
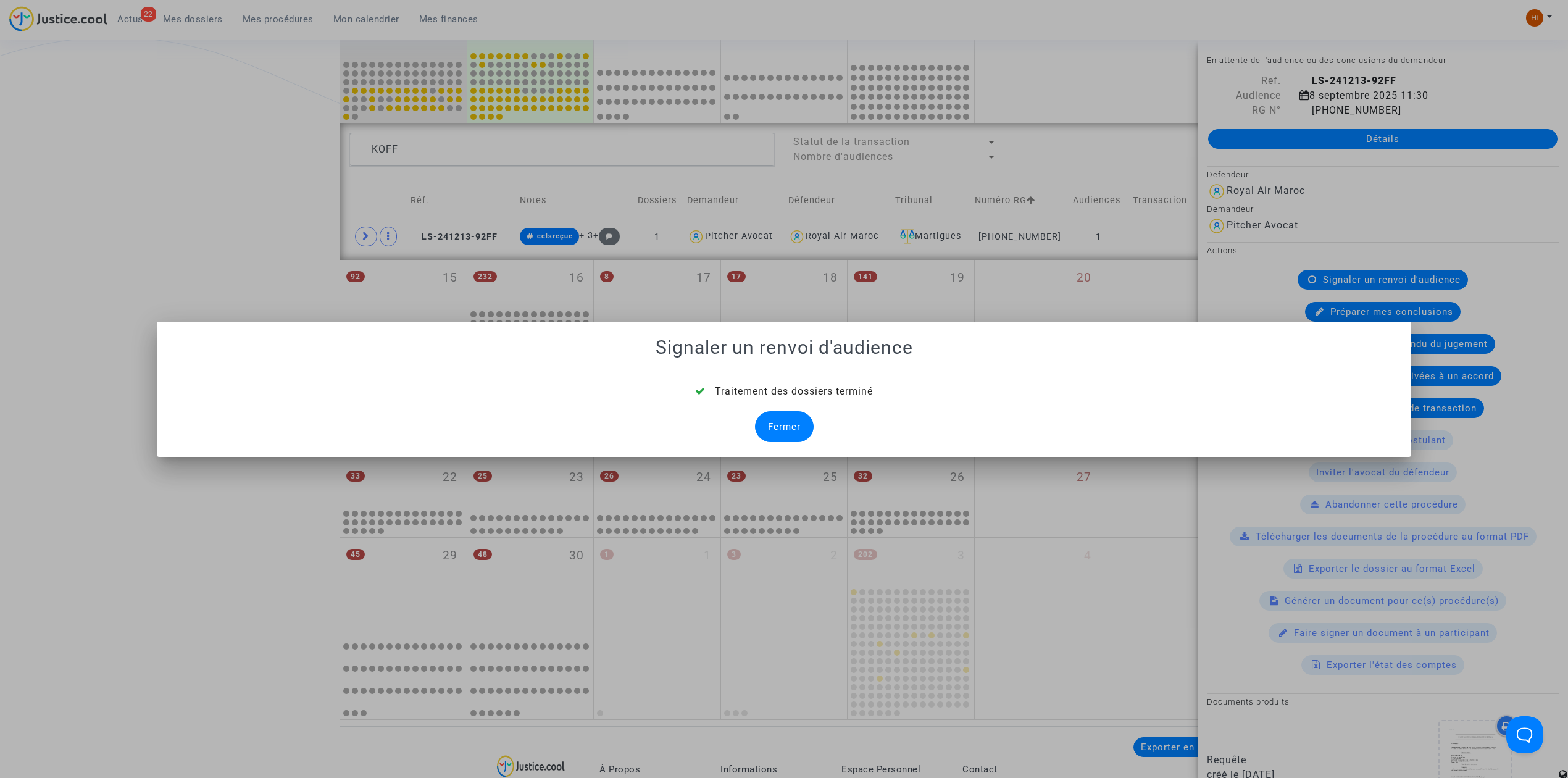
click at [794, 430] on div "Fermer" at bounding box center [784, 426] width 59 height 31
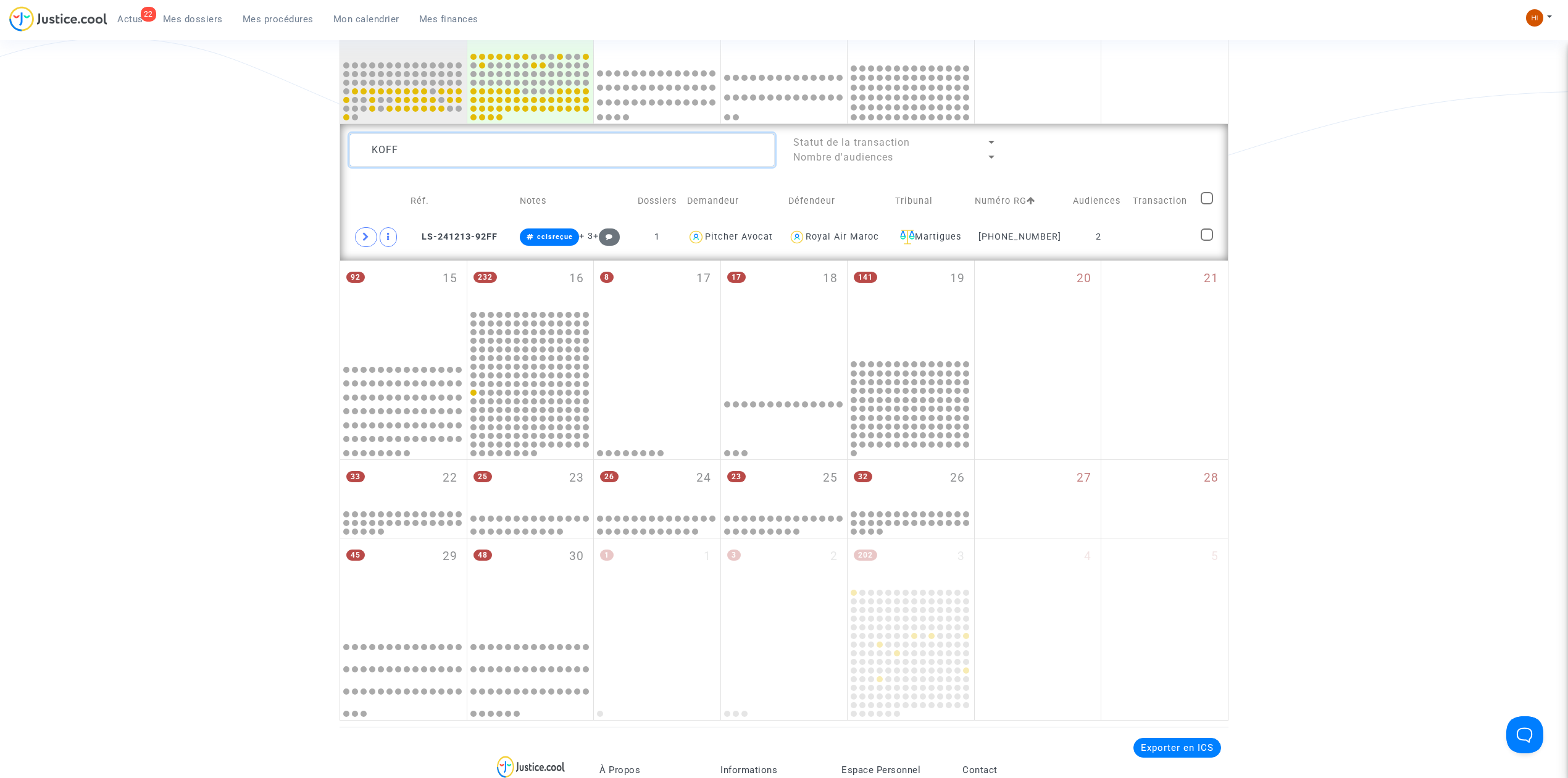
click at [419, 155] on textarea at bounding box center [562, 150] width 425 height 33
click at [1164, 239] on td at bounding box center [1163, 237] width 68 height 29
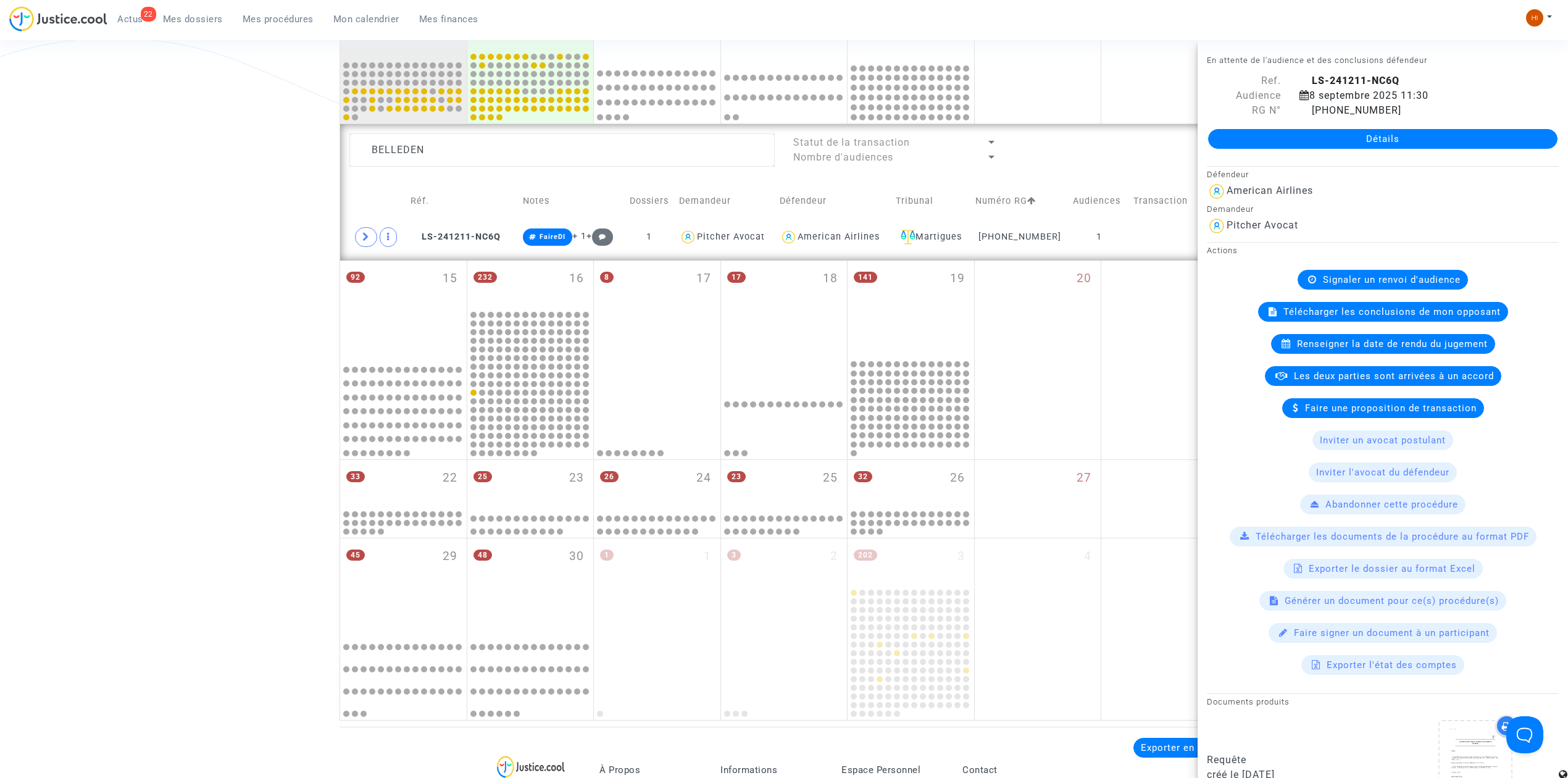
click at [1359, 344] on span "Renseigner la date de rendu du jugement" at bounding box center [1392, 344] width 191 height 11
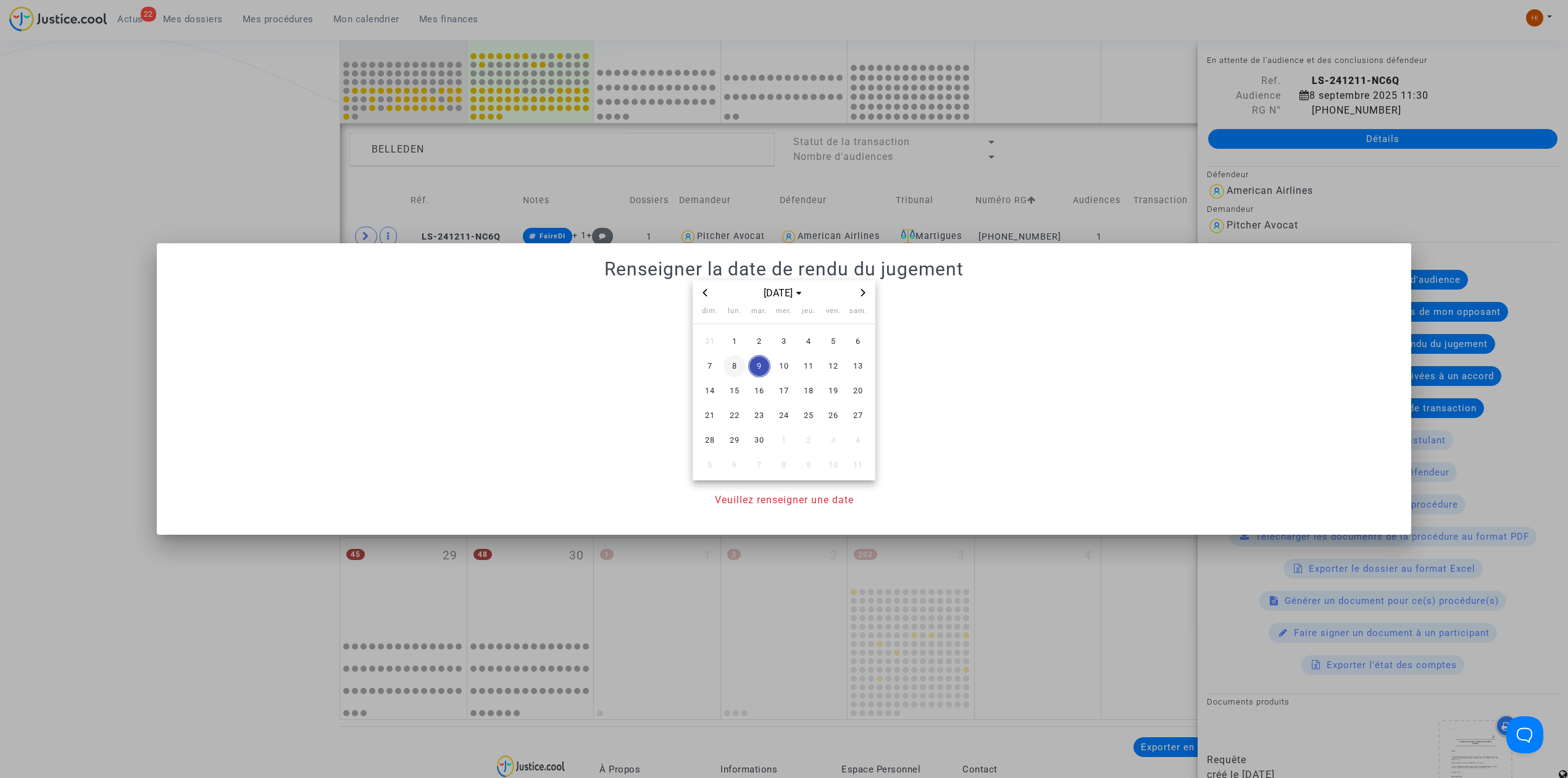
click at [738, 368] on span "8" at bounding box center [734, 366] width 23 height 23
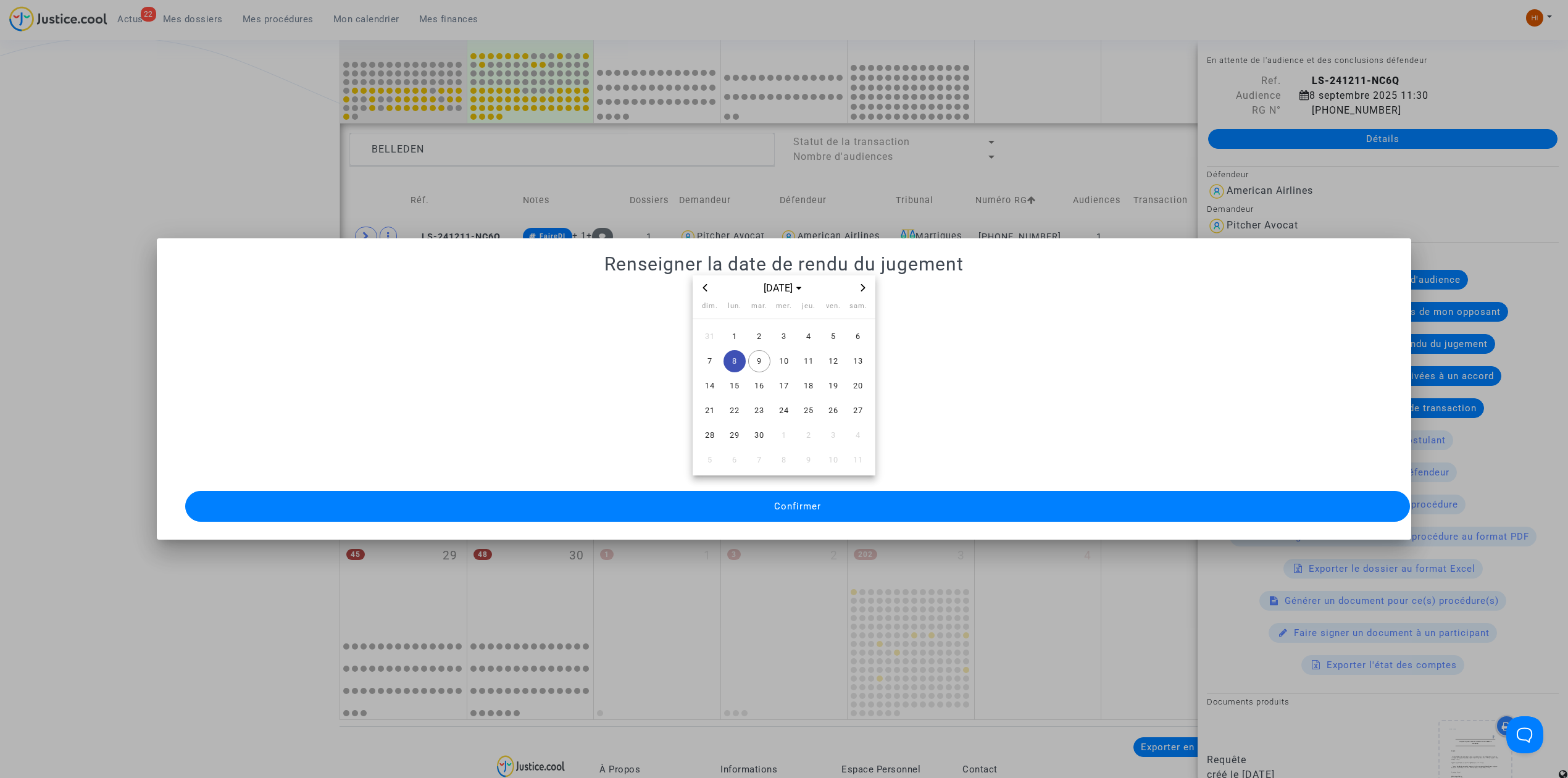
click at [768, 506] on button "Confirmer" at bounding box center [798, 506] width 1224 height 31
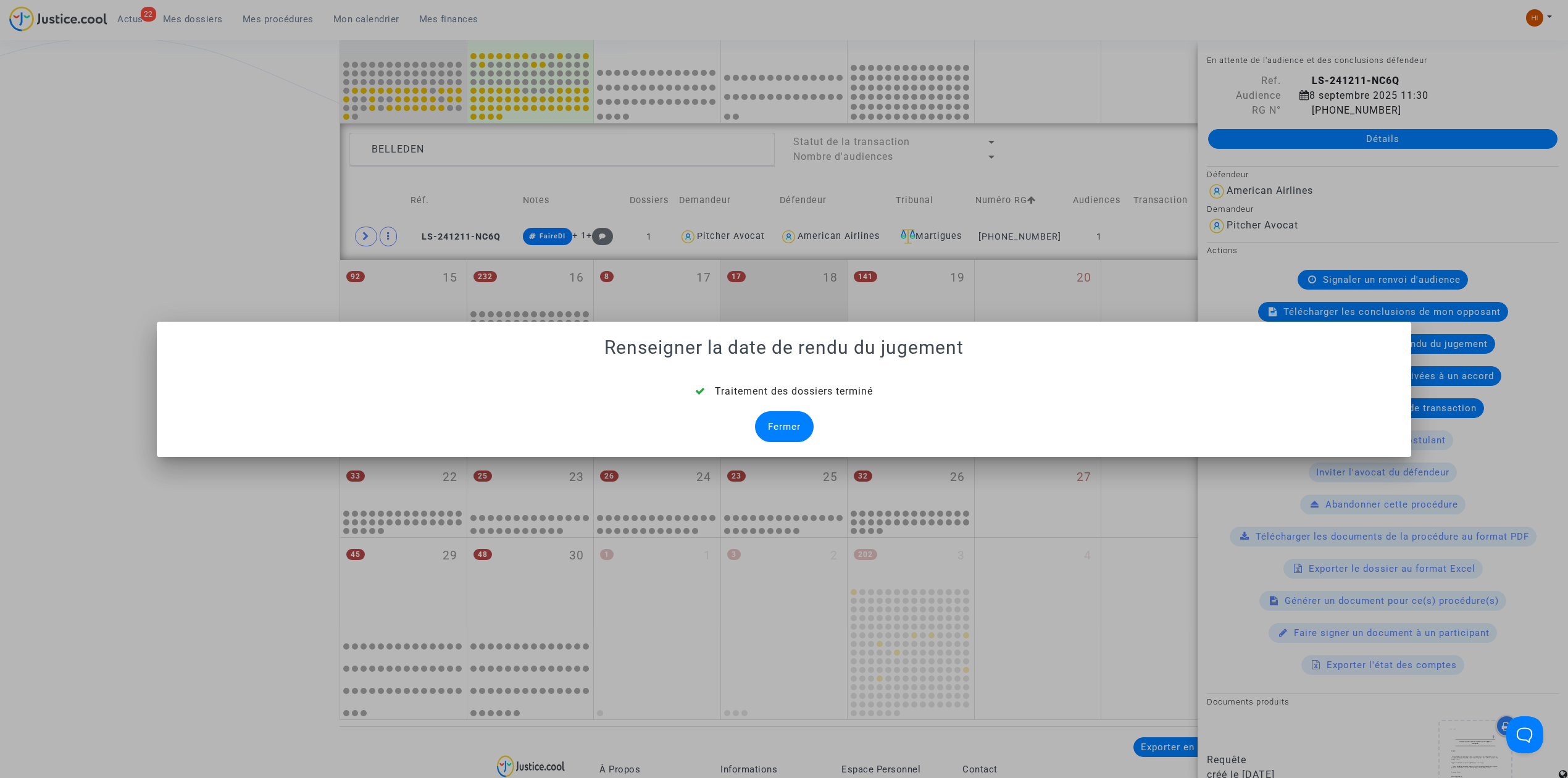
click at [782, 423] on div "Fermer" at bounding box center [784, 426] width 59 height 31
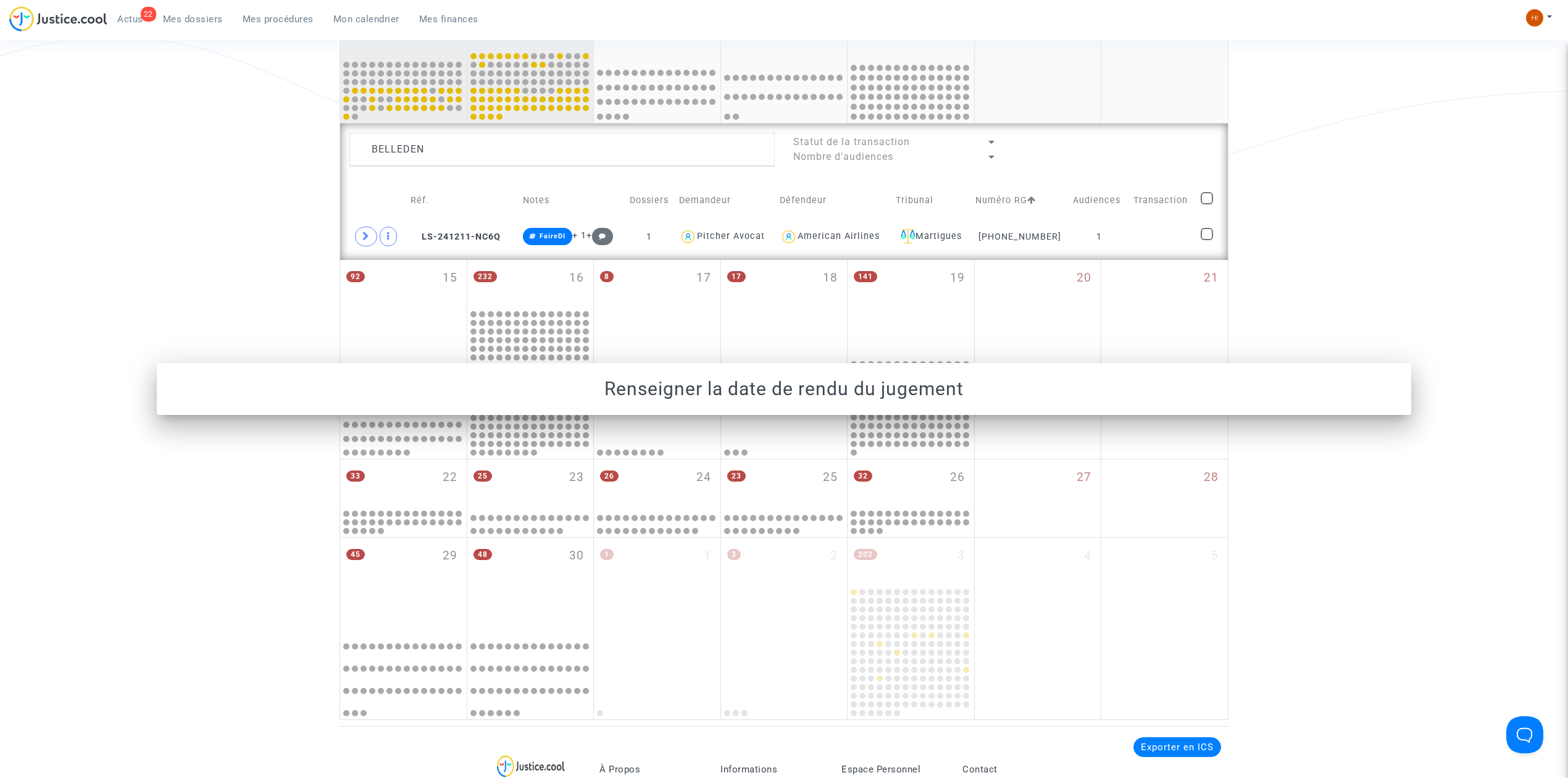
scroll to position [411, 0]
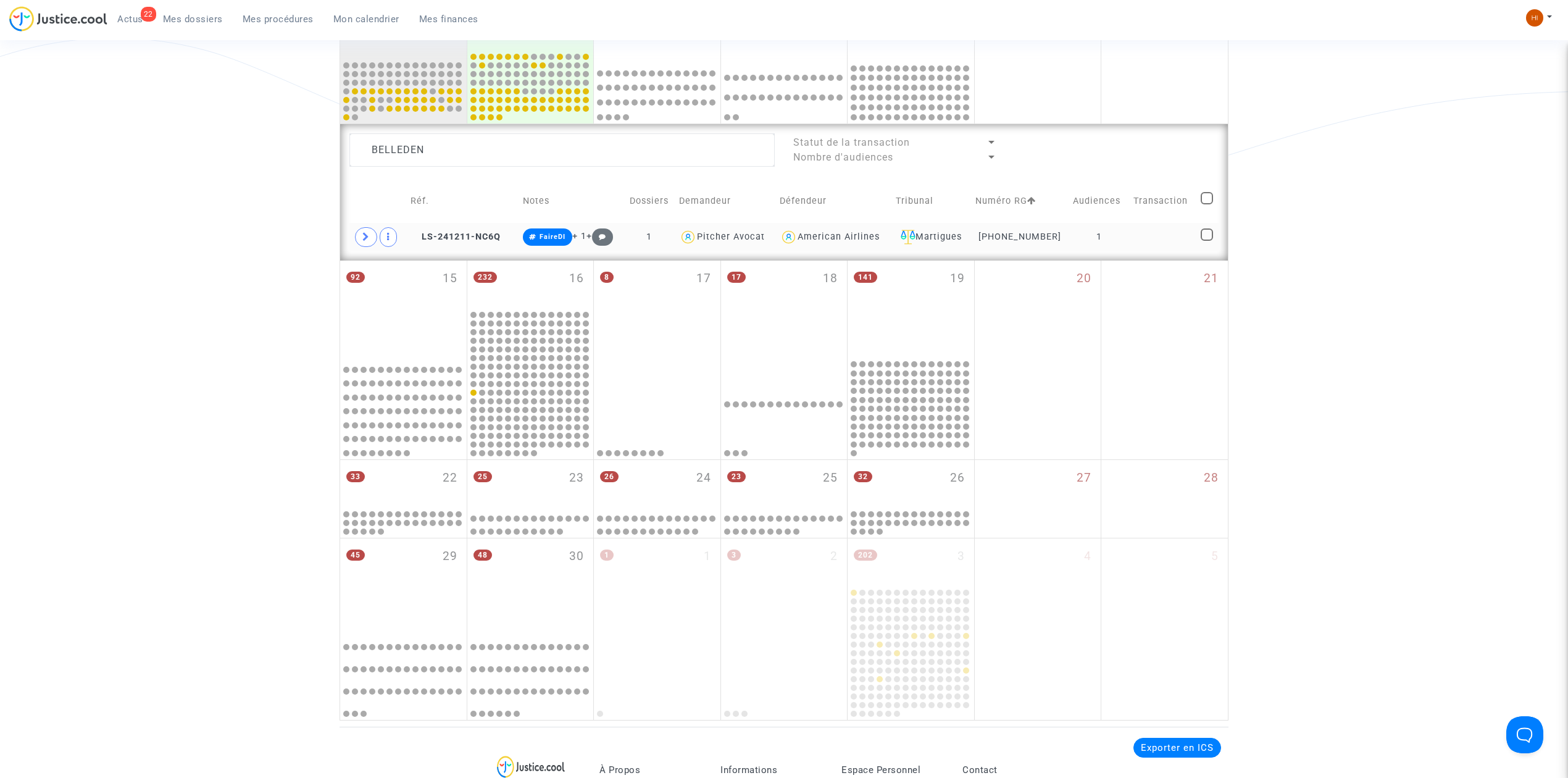
click at [1169, 239] on td at bounding box center [1163, 237] width 68 height 29
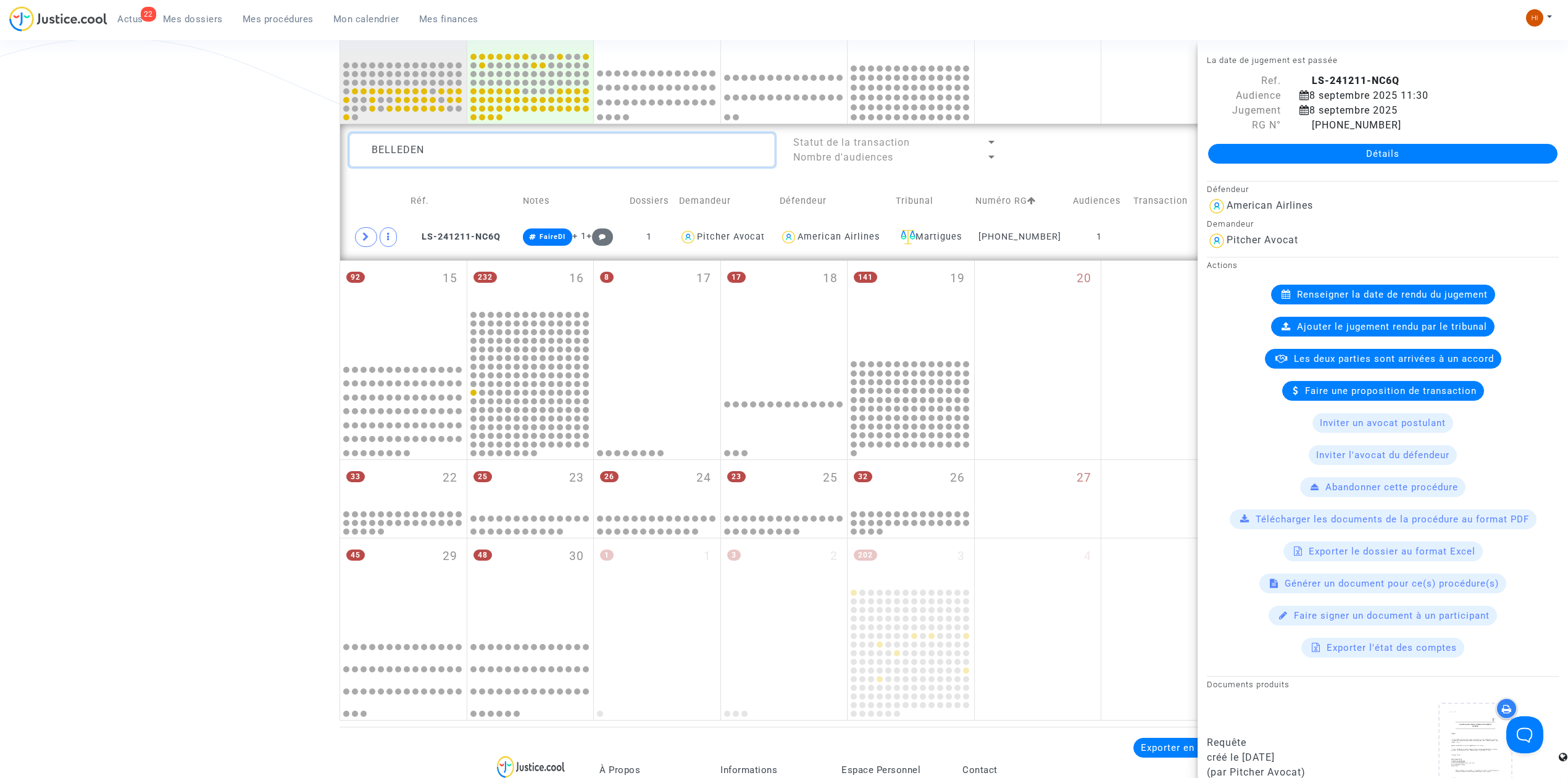
click at [452, 149] on textarea at bounding box center [562, 150] width 425 height 33
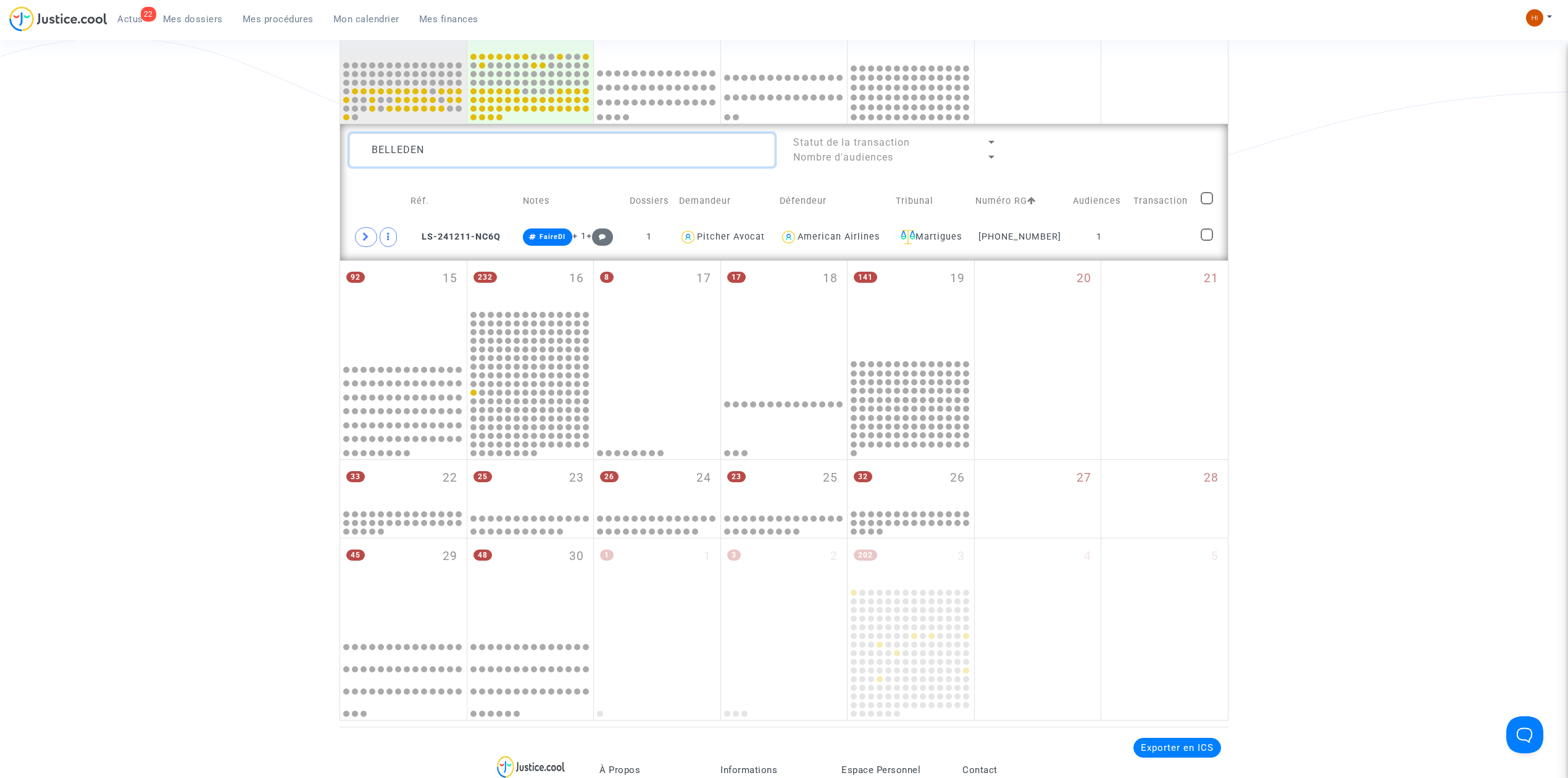
click at [452, 149] on textarea at bounding box center [562, 150] width 425 height 33
type textarea "BARCELO"
click at [1152, 240] on td at bounding box center [1161, 237] width 68 height 29
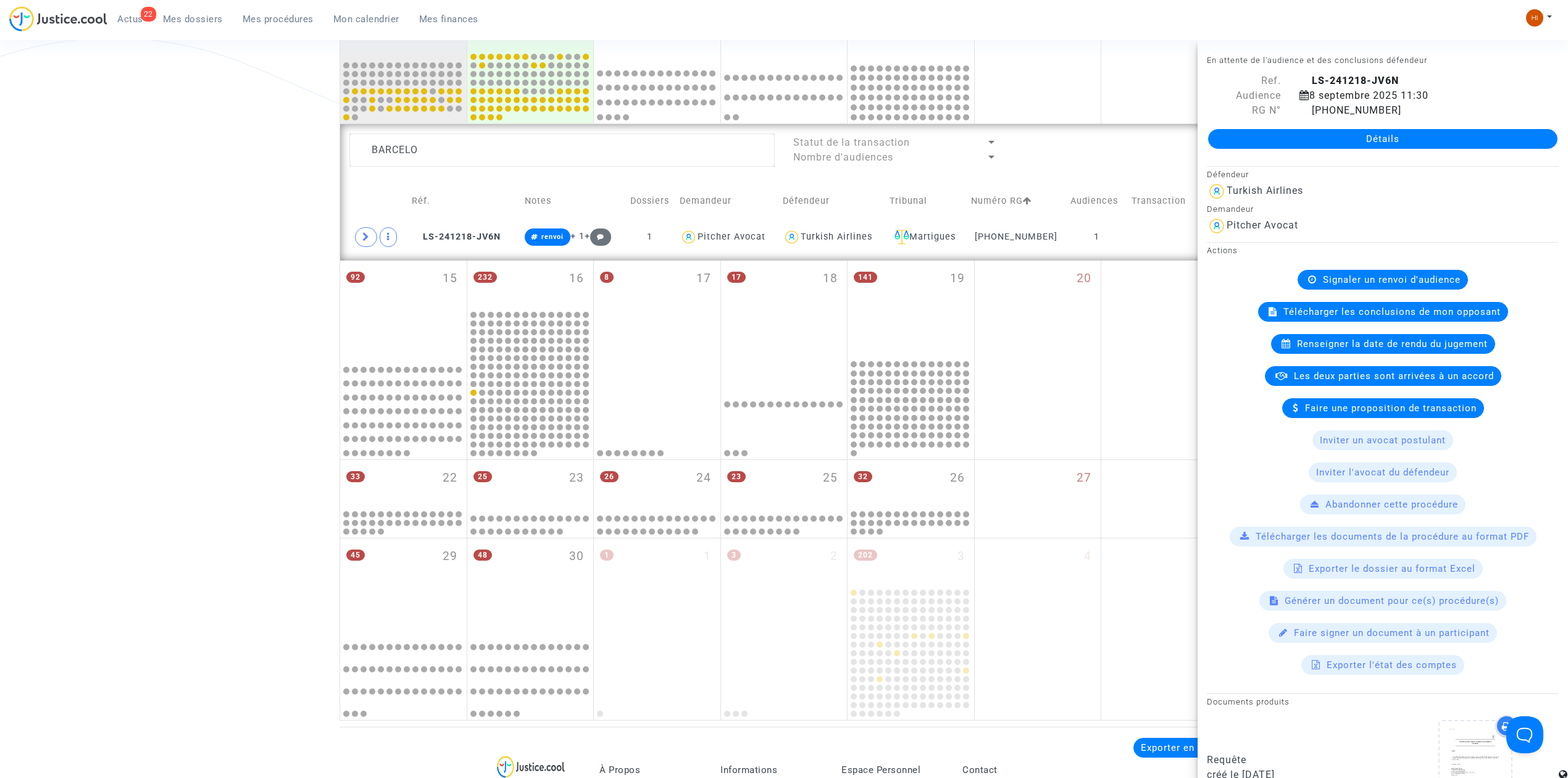
click at [1339, 280] on span "Signaler un renvoi d'audience" at bounding box center [1391, 279] width 137 height 11
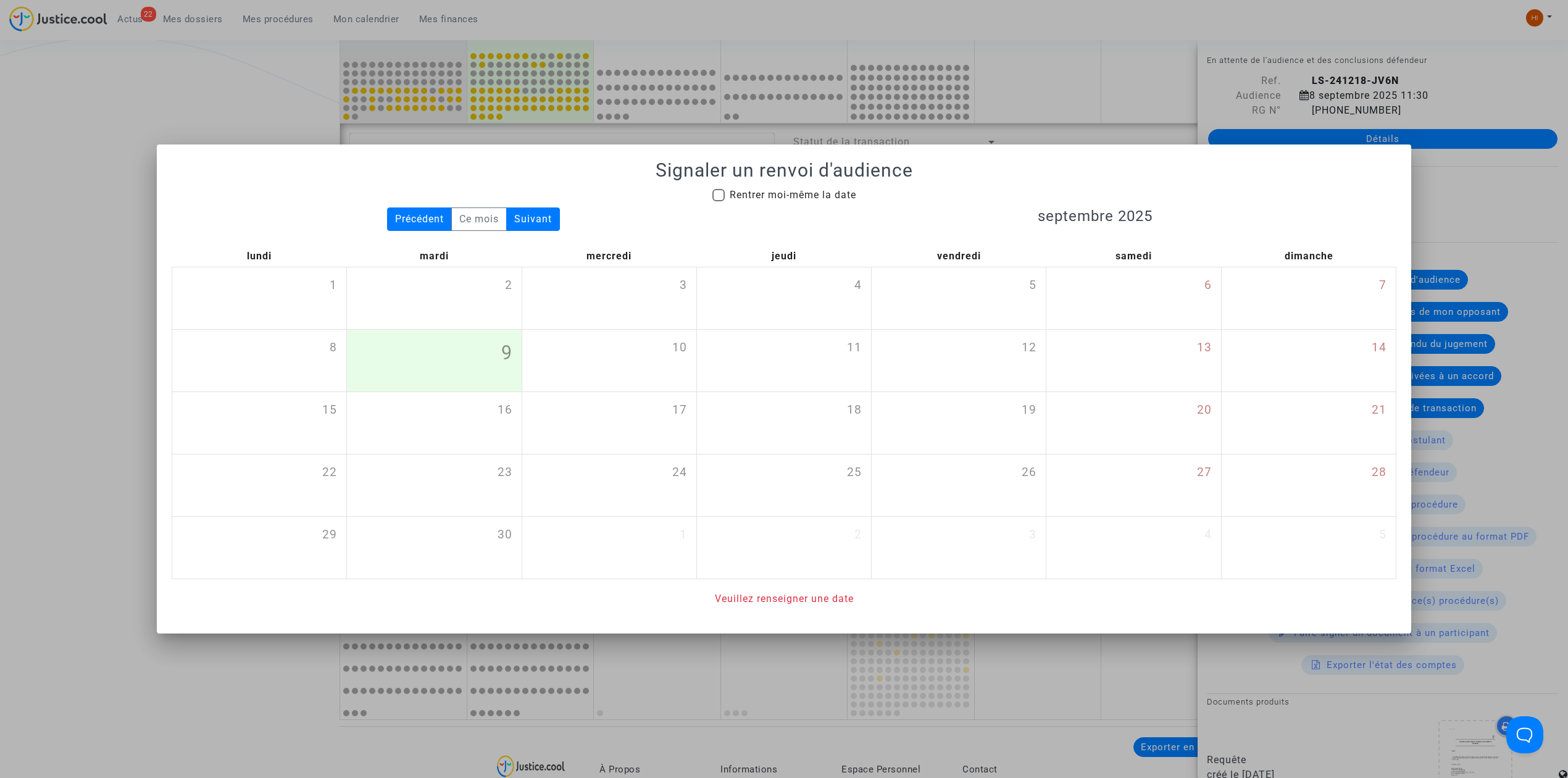
click at [773, 190] on span "Rentrer moi-même la date" at bounding box center [793, 195] width 127 height 12
click at [719, 201] on input "Rentrer moi-même la date" at bounding box center [718, 201] width 1 height 1
checkbox input "true"
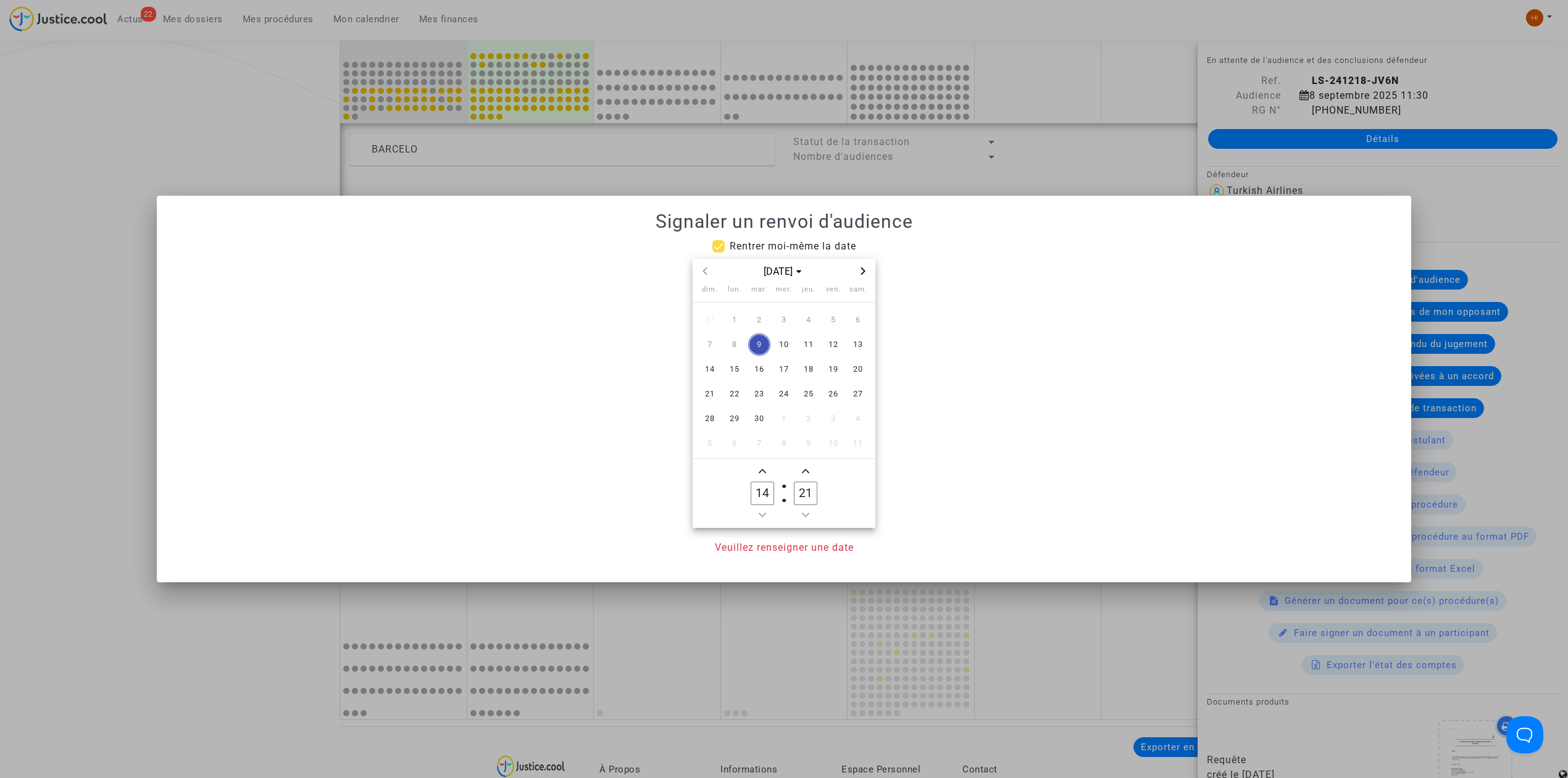
click at [863, 274] on icon "Next month" at bounding box center [863, 271] width 8 height 8
click at [738, 317] on span "1" at bounding box center [734, 320] width 23 height 23
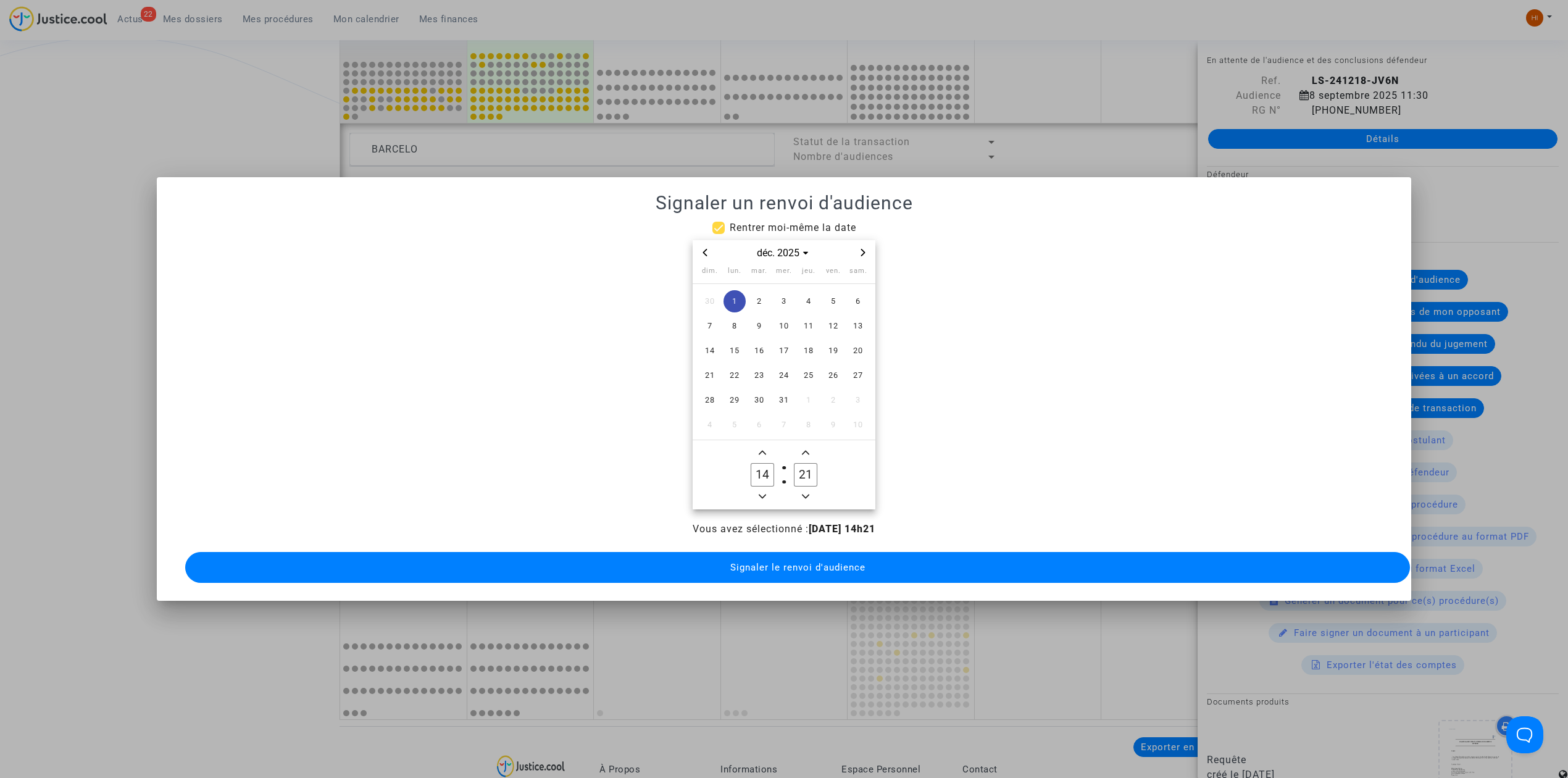
click at [761, 489] on span "Minus a hour" at bounding box center [762, 497] width 15 height 15
click at [763, 445] on span "Add a hour" at bounding box center [762, 452] width 15 height 15
type input "13"
click at [803, 449] on icon "Add a minute" at bounding box center [806, 452] width 8 height 8
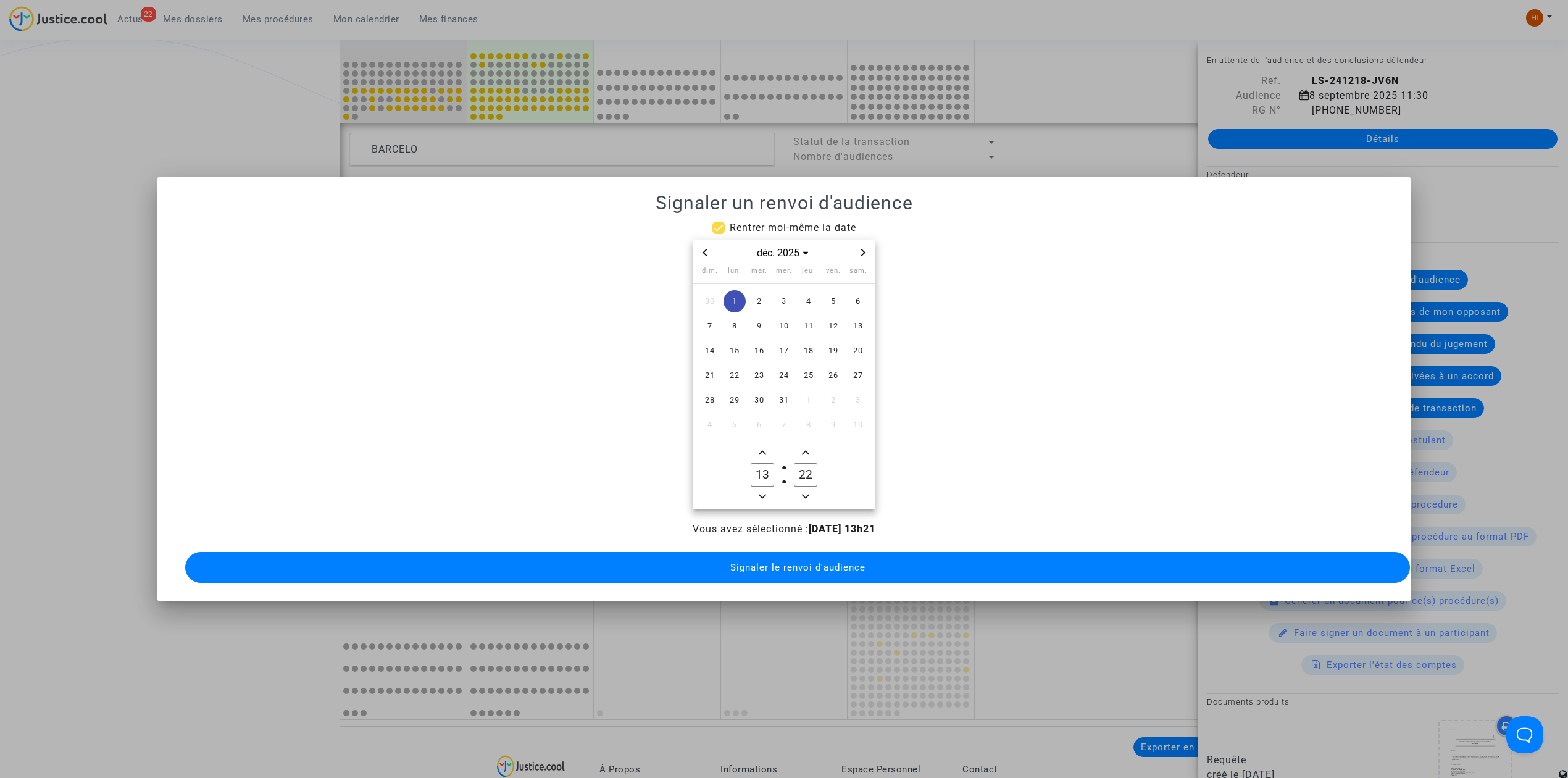
click at [803, 449] on icon "Add a minute" at bounding box center [806, 452] width 8 height 8
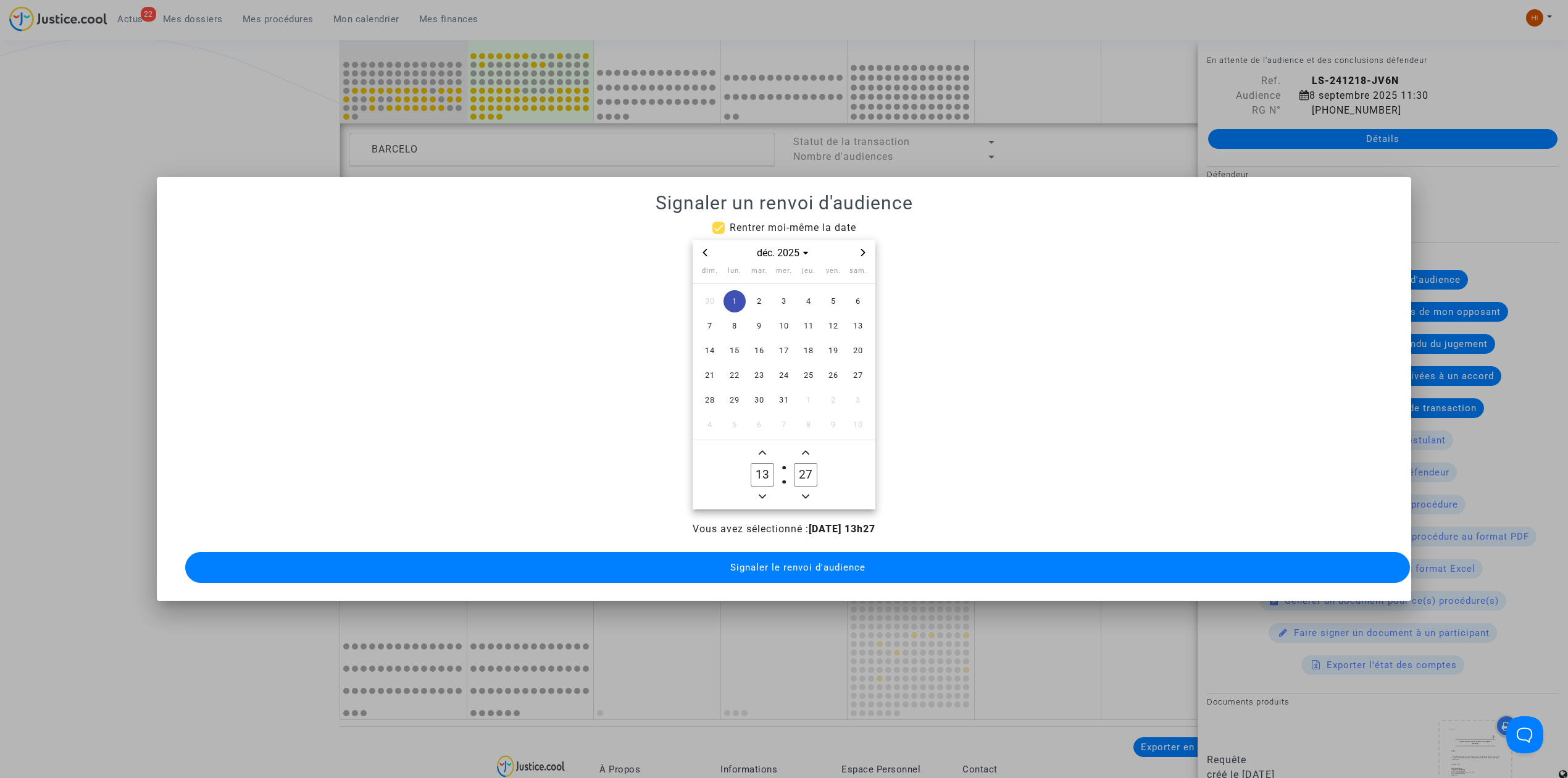
click at [803, 449] on icon "Add a minute" at bounding box center [806, 452] width 8 height 8
type input "30"
click at [781, 562] on span "Signaler le renvoi d'audience" at bounding box center [798, 567] width 135 height 11
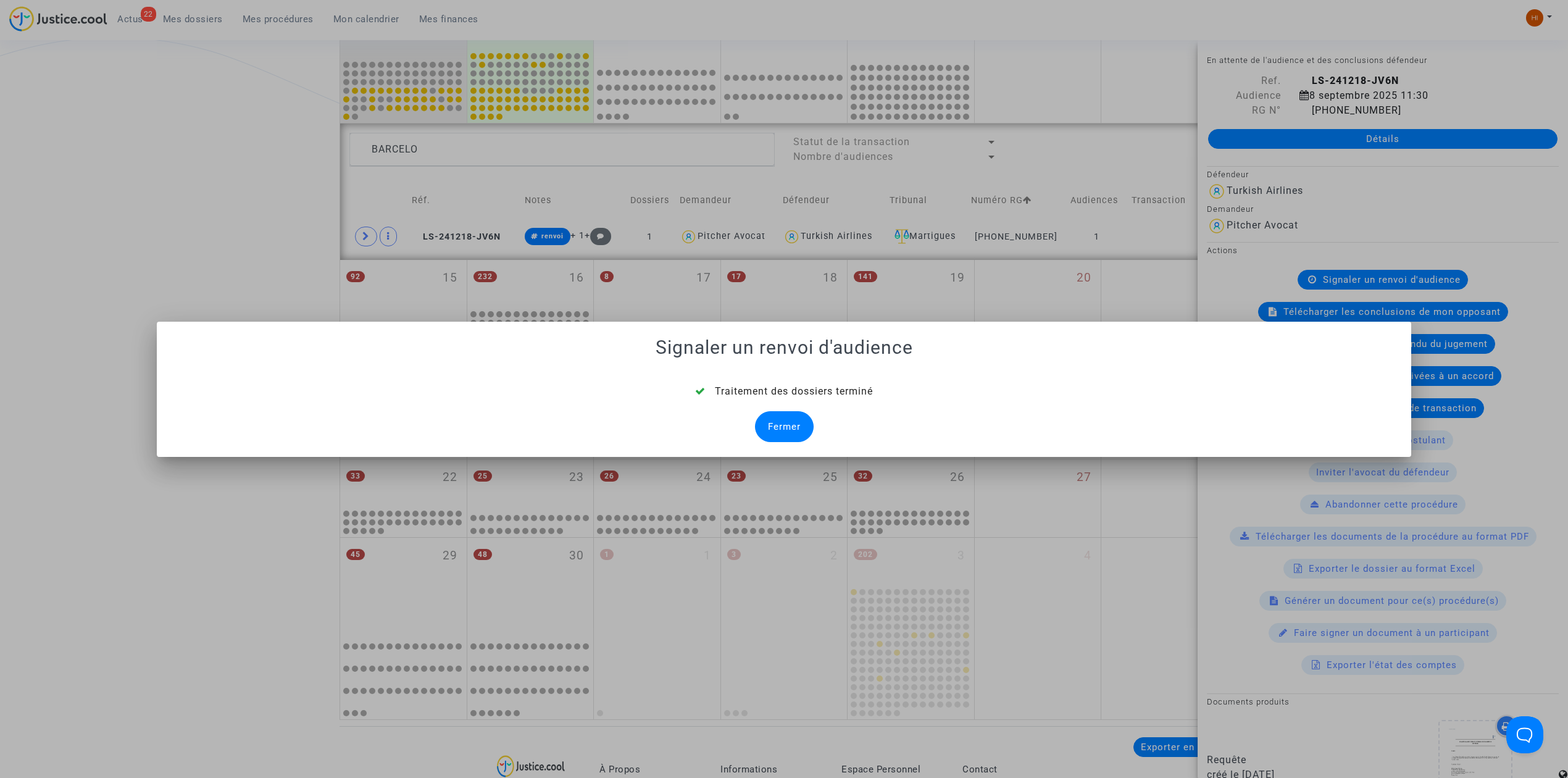
click at [783, 428] on div "Fermer" at bounding box center [784, 426] width 59 height 31
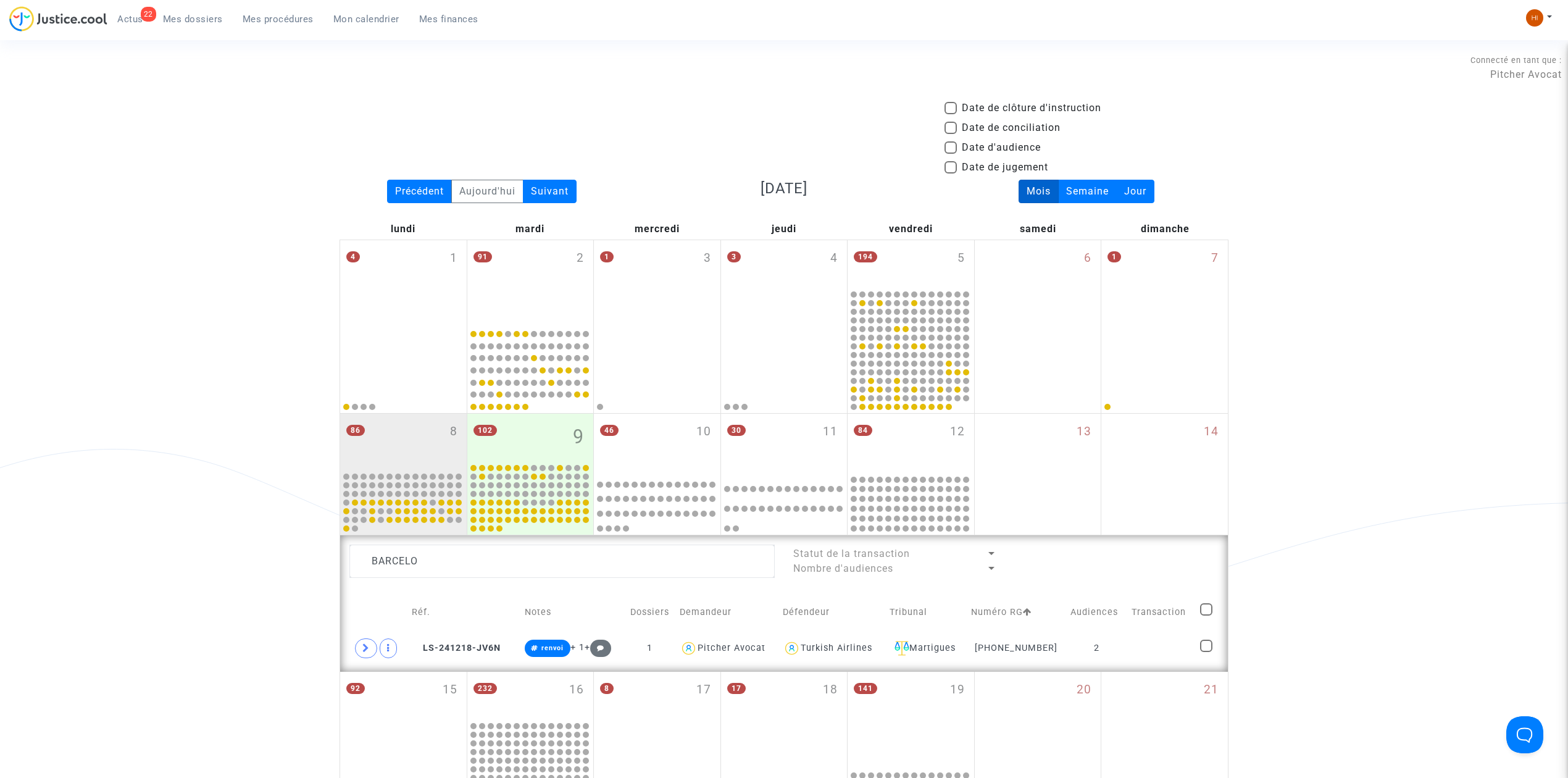
scroll to position [411, 0]
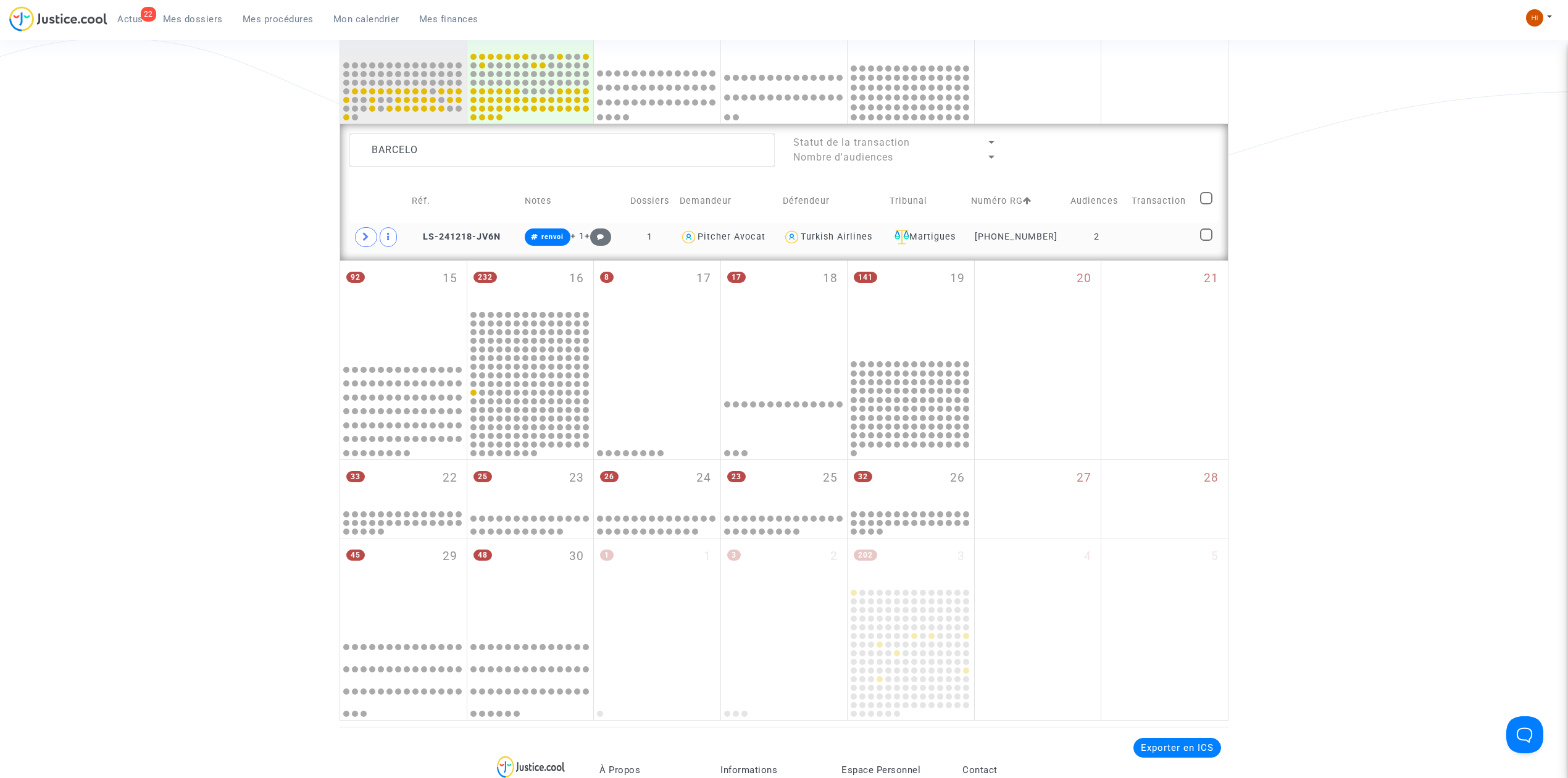
click at [1163, 236] on td at bounding box center [1161, 237] width 68 height 29
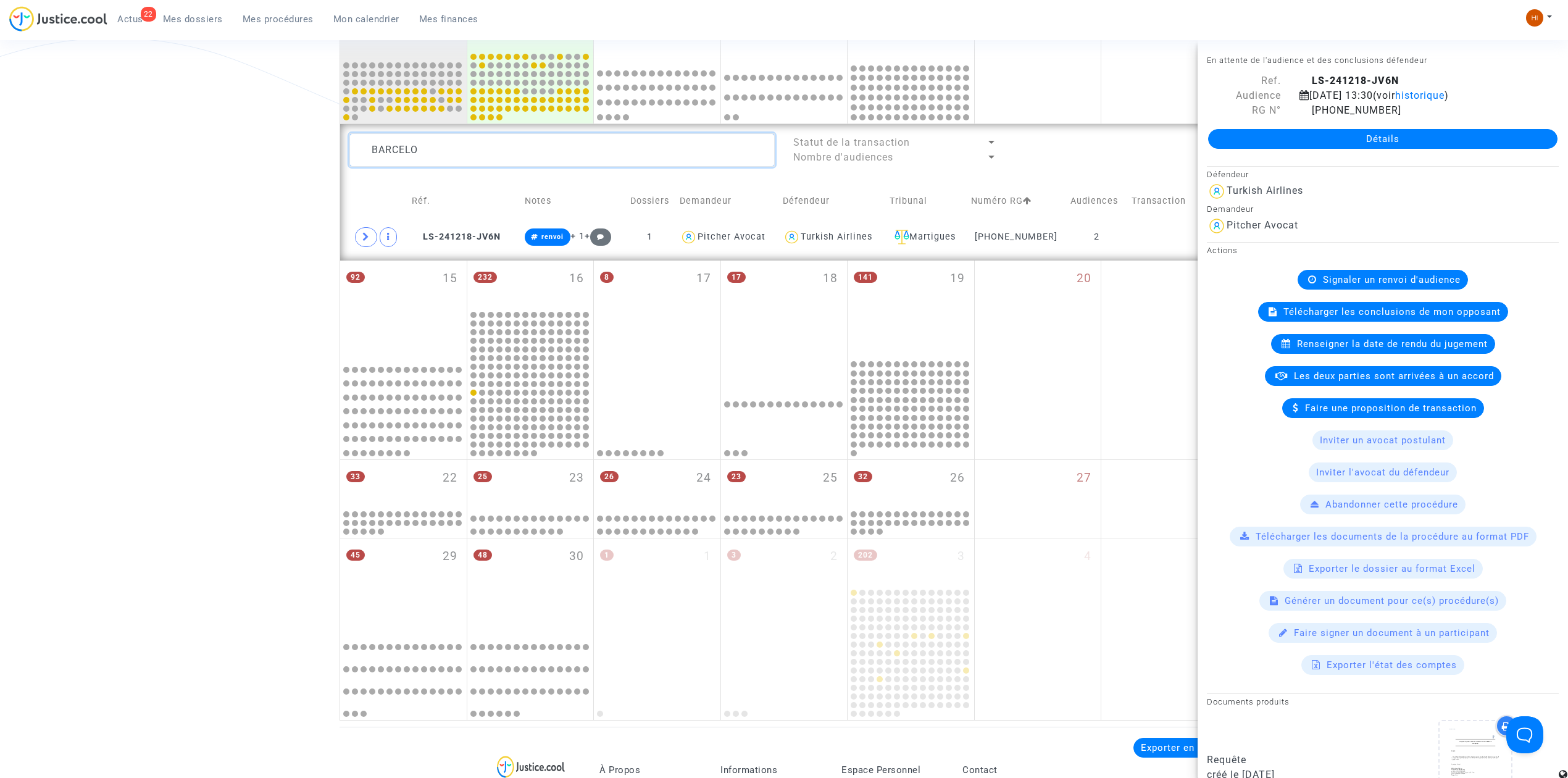
click at [461, 153] on textarea at bounding box center [562, 150] width 425 height 33
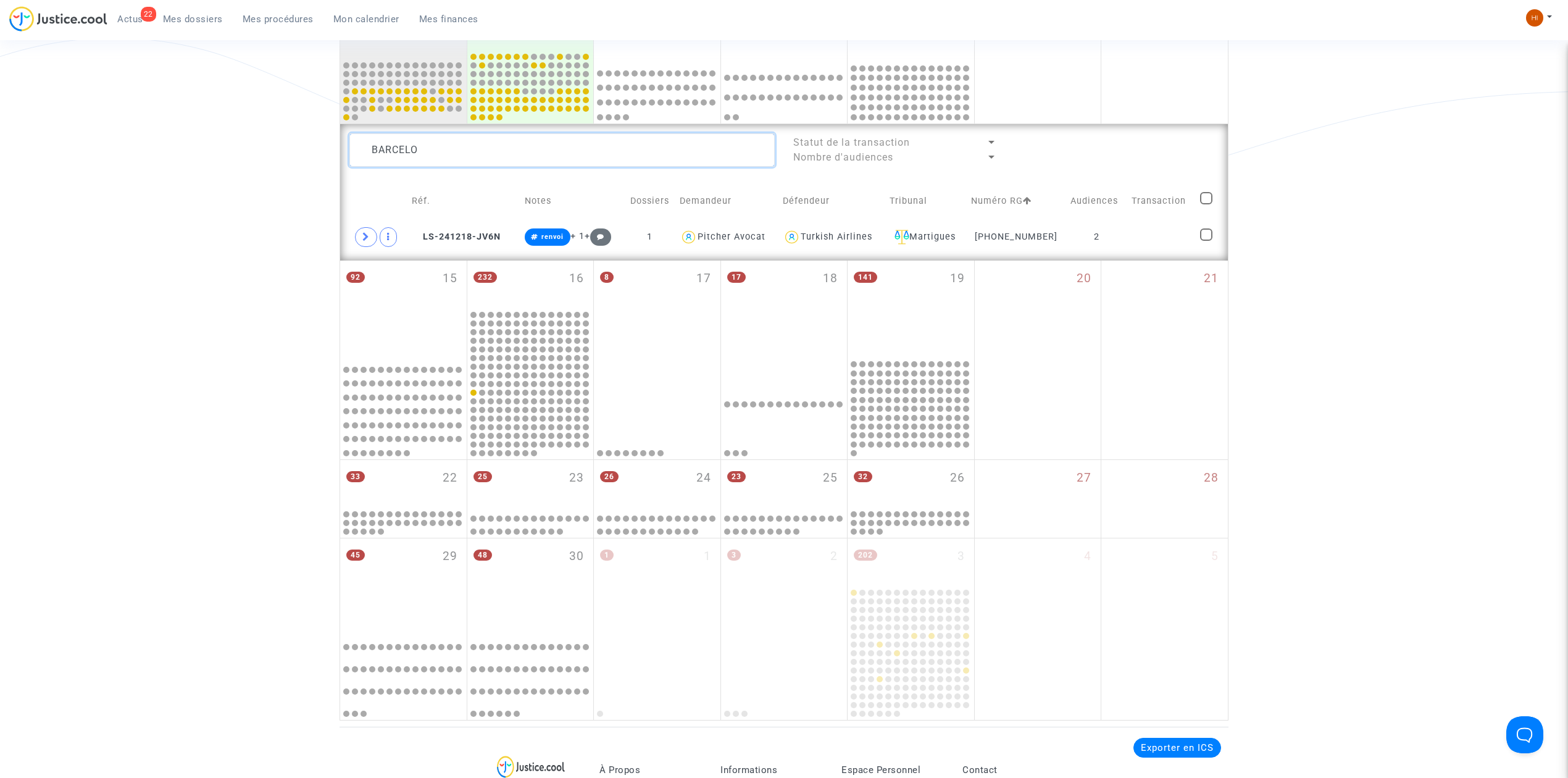
click at [461, 153] on textarea at bounding box center [562, 150] width 425 height 33
type textarea "LEND"
click at [1189, 236] on td at bounding box center [1161, 237] width 68 height 29
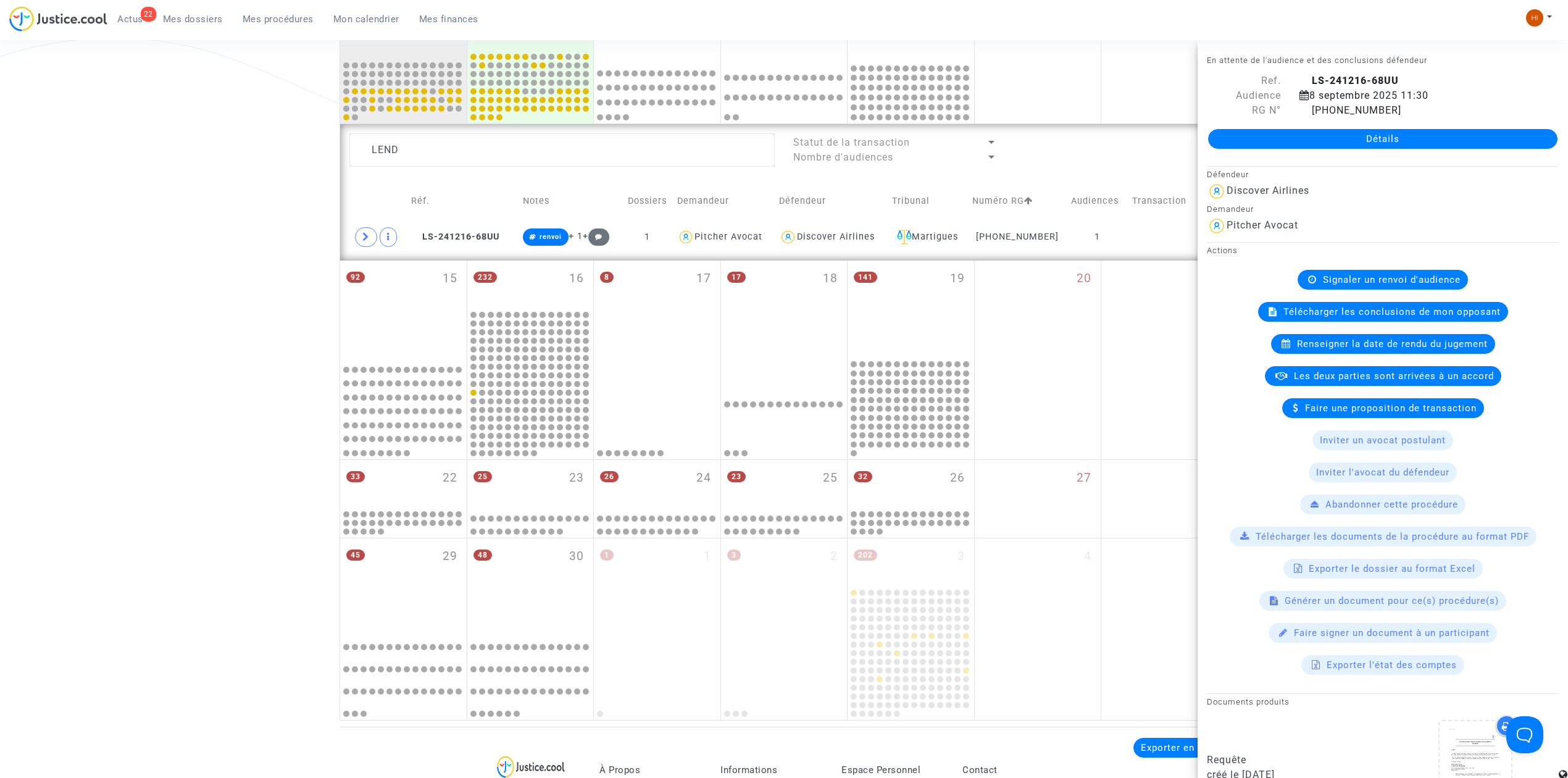
click at [1392, 289] on div "Signaler un renvoi d'audience" at bounding box center [1383, 280] width 170 height 20
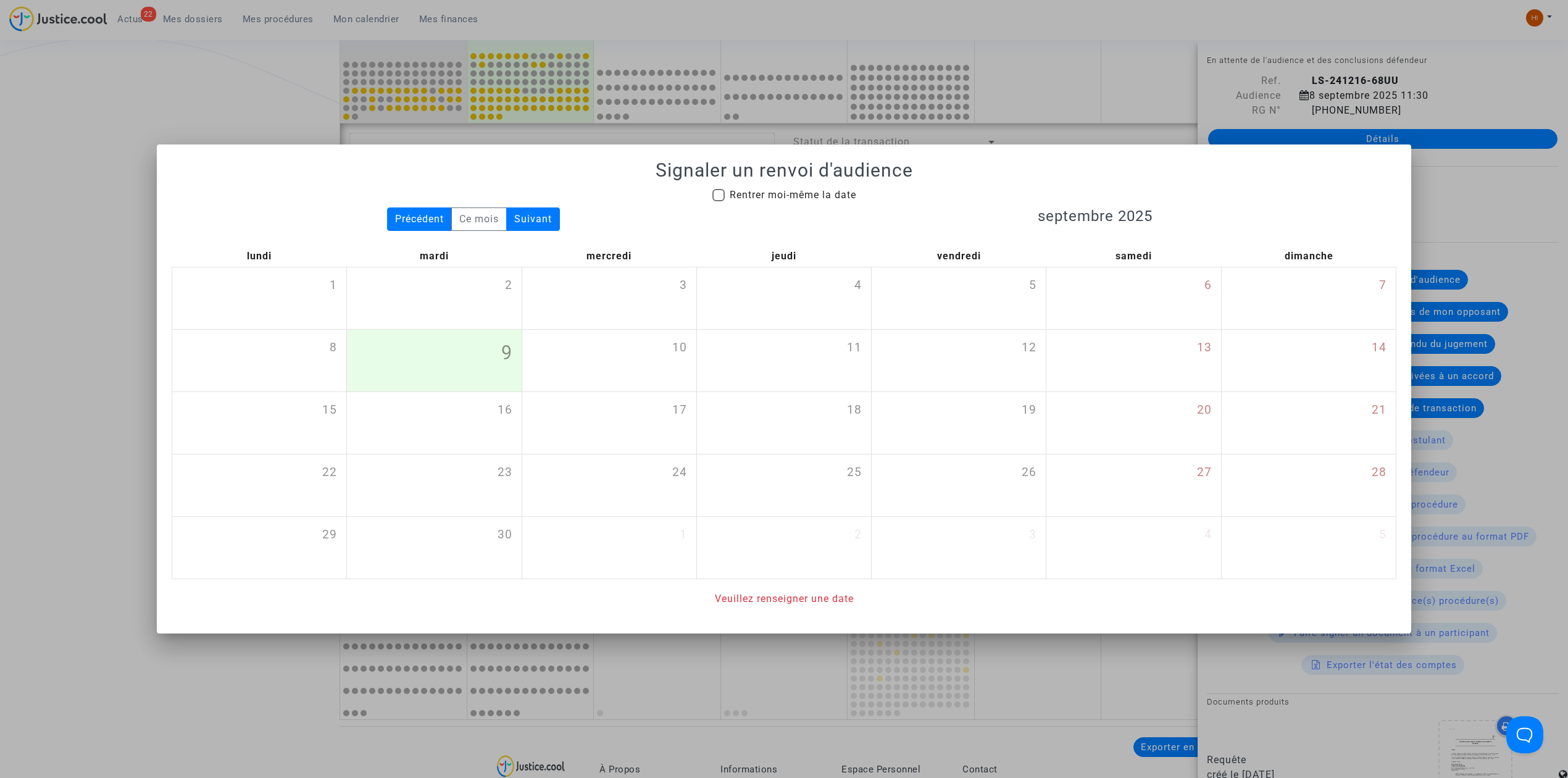
click at [793, 182] on div "Signaler un renvoi d'audience Rentrer moi-même la date Précédent Ce mois Suivan…" at bounding box center [784, 383] width 1224 height 447
click at [790, 190] on span "Rentrer moi-même la date" at bounding box center [793, 195] width 127 height 12
click at [719, 201] on input "Rentrer moi-même la date" at bounding box center [718, 201] width 1 height 1
checkbox input "true"
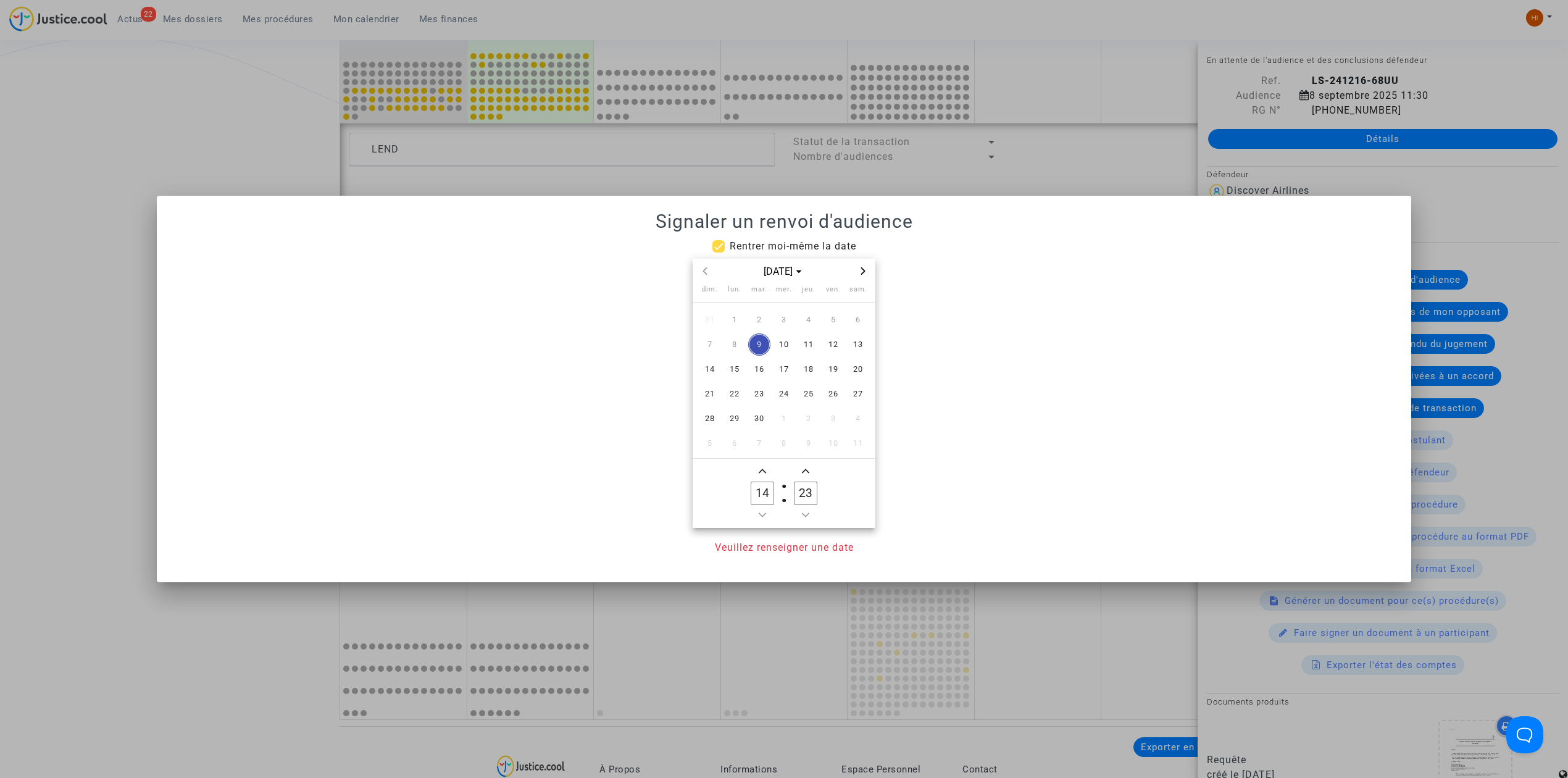
click at [870, 272] on div "sept. 2025" at bounding box center [784, 272] width 183 height 26
click at [872, 272] on div "sept. 2025" at bounding box center [784, 272] width 183 height 26
click at [861, 272] on icon "Next month" at bounding box center [863, 271] width 8 height 8
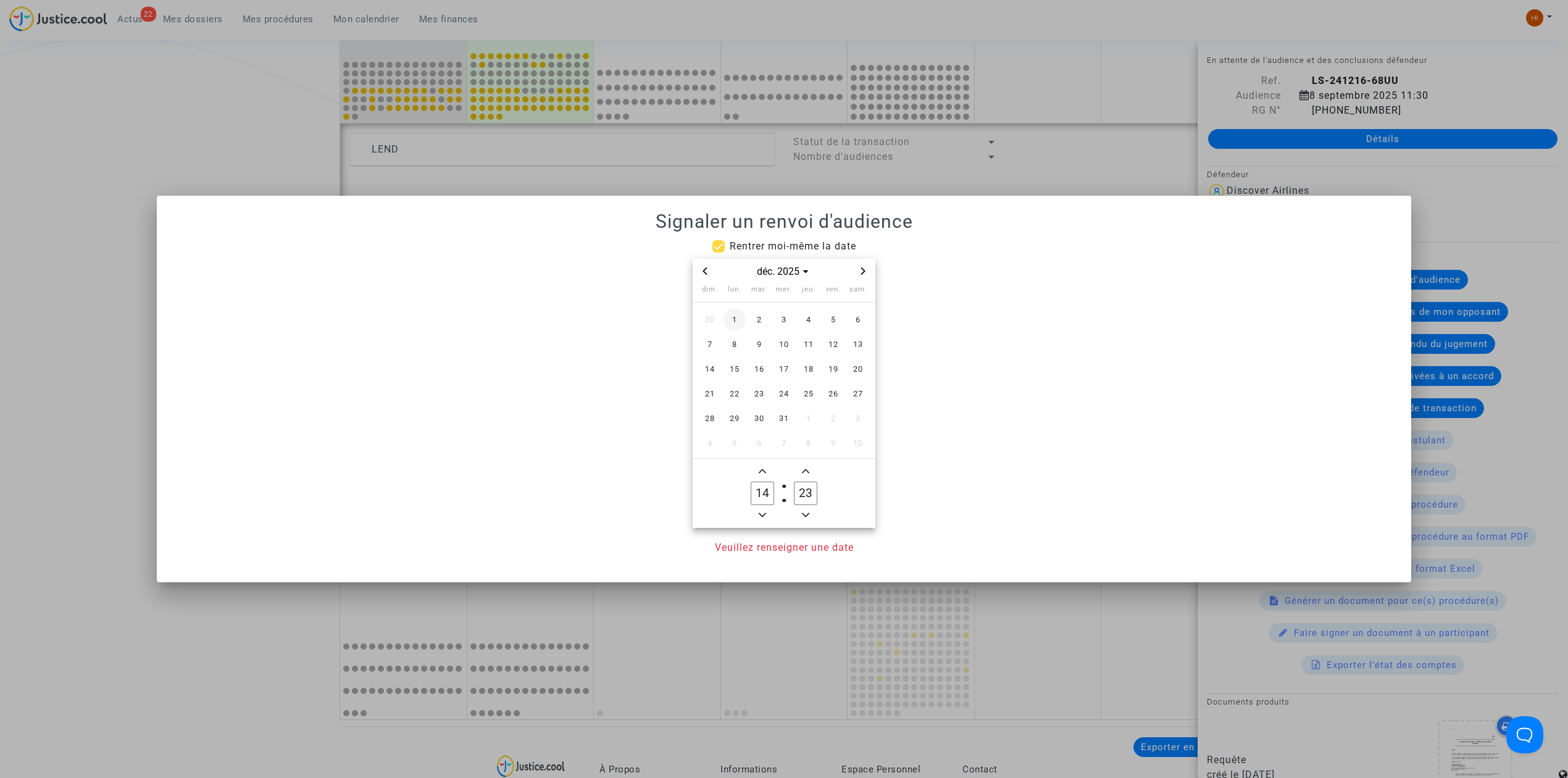
click at [734, 319] on span "1" at bounding box center [734, 320] width 23 height 23
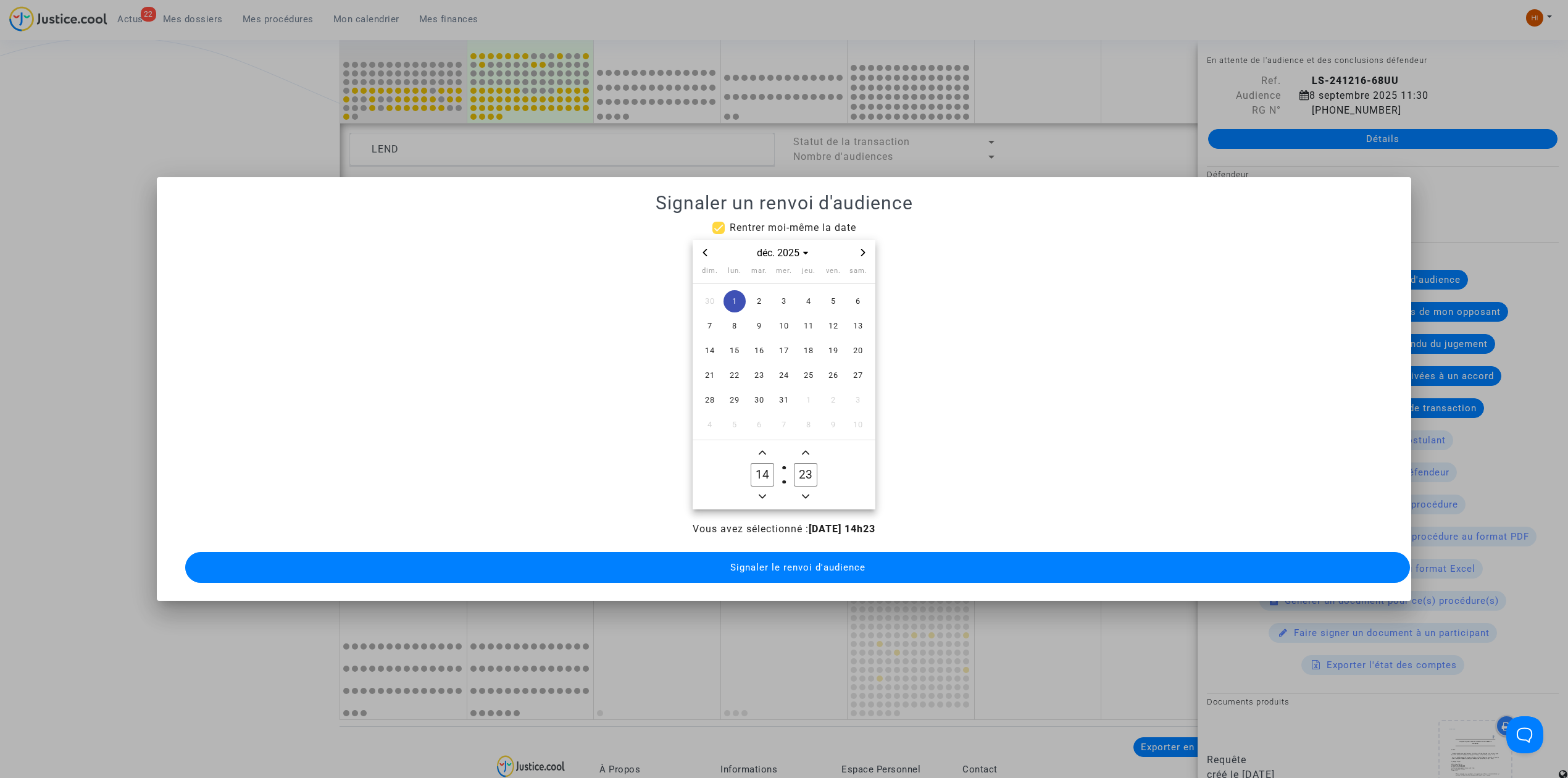
click at [767, 489] on button "Minus a hour" at bounding box center [762, 497] width 15 height 16
click at [761, 449] on icon "Add a hour" at bounding box center [762, 452] width 8 height 8
type input "13"
click at [799, 450] on span "Add a minute" at bounding box center [806, 452] width 15 height 15
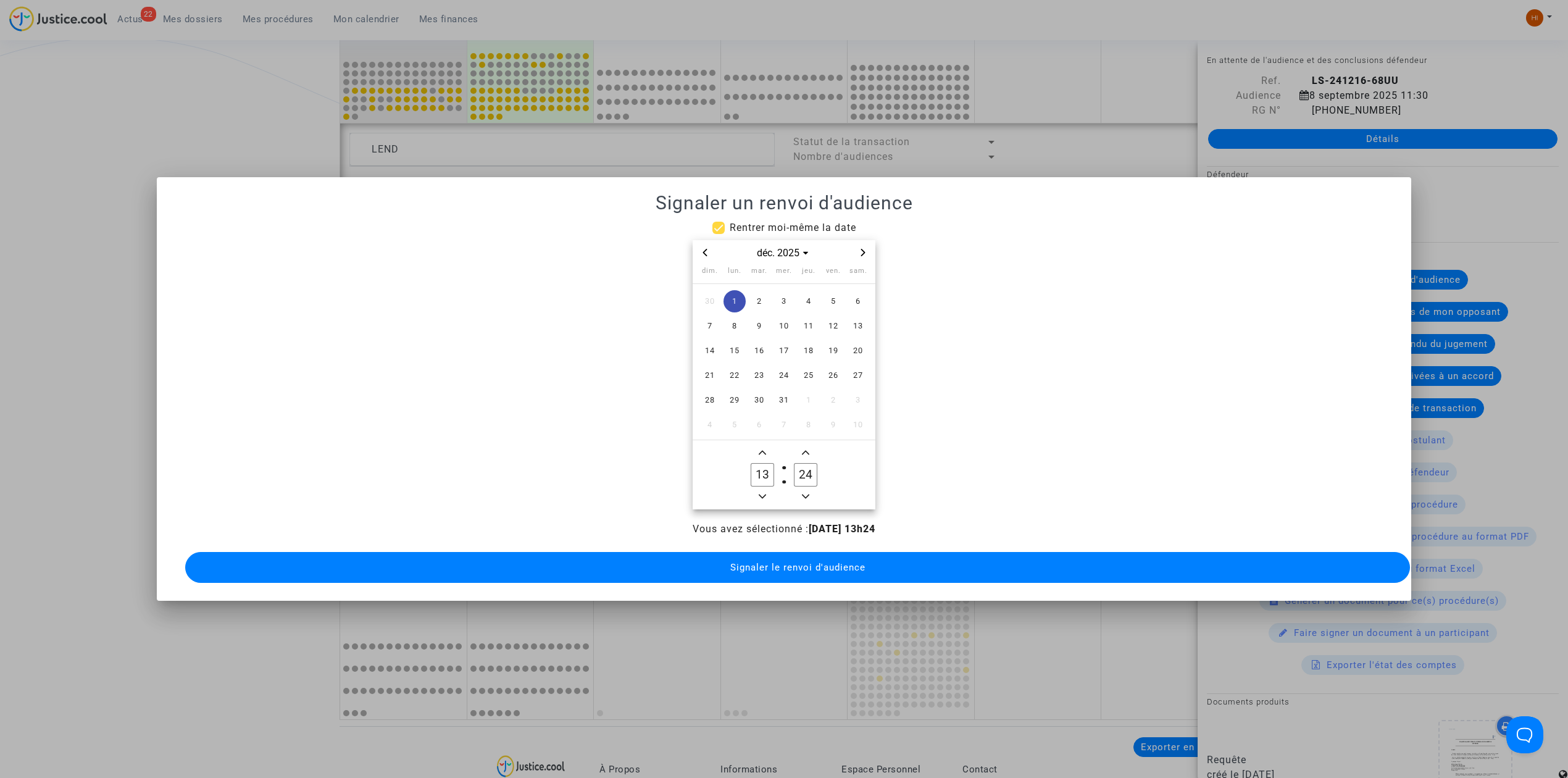
click at [799, 450] on span "Add a minute" at bounding box center [806, 452] width 15 height 15
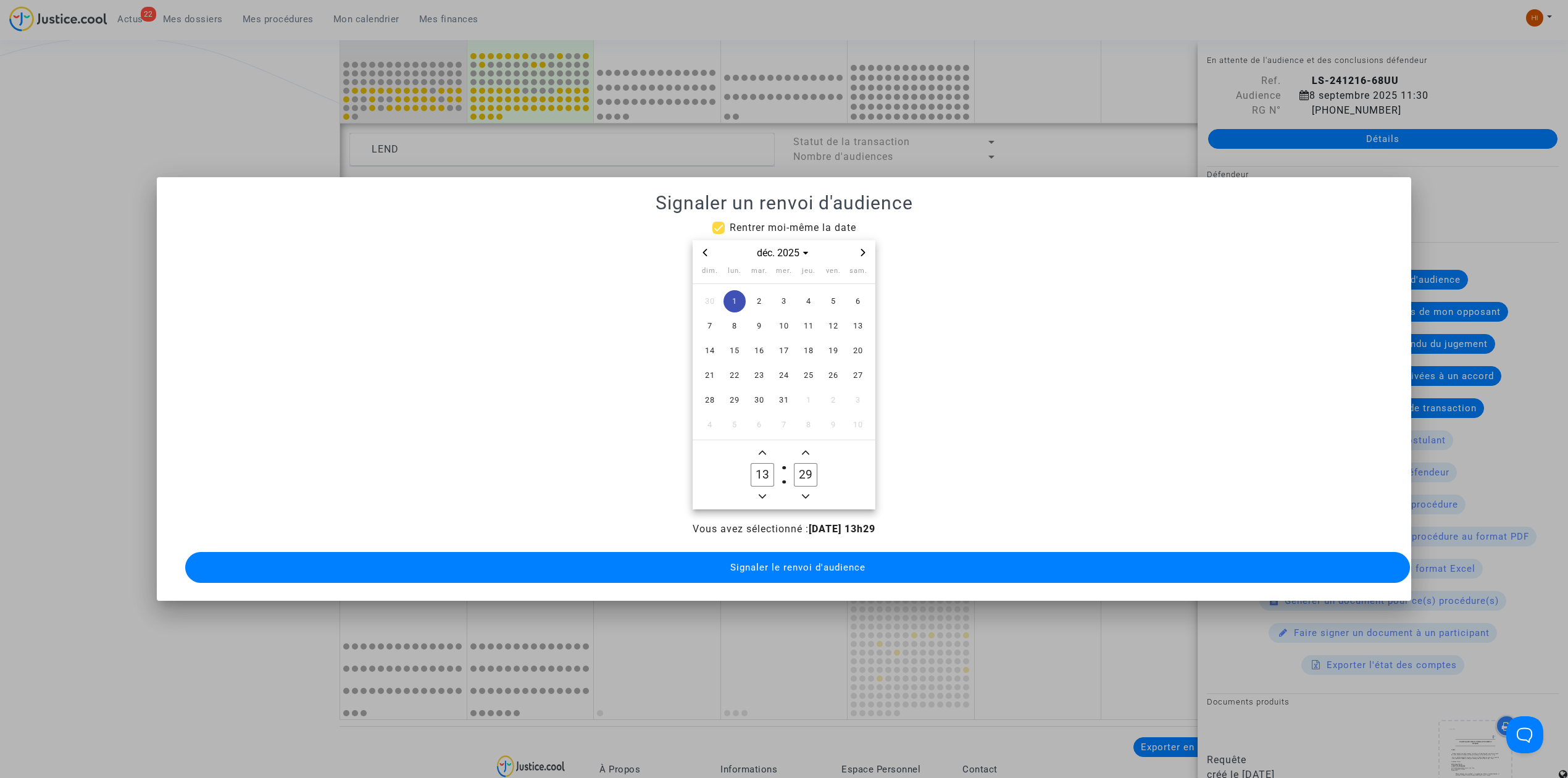
click at [799, 450] on span "Add a minute" at bounding box center [806, 452] width 15 height 15
type input "30"
click at [794, 562] on span "Signaler le renvoi d'audience" at bounding box center [798, 567] width 135 height 11
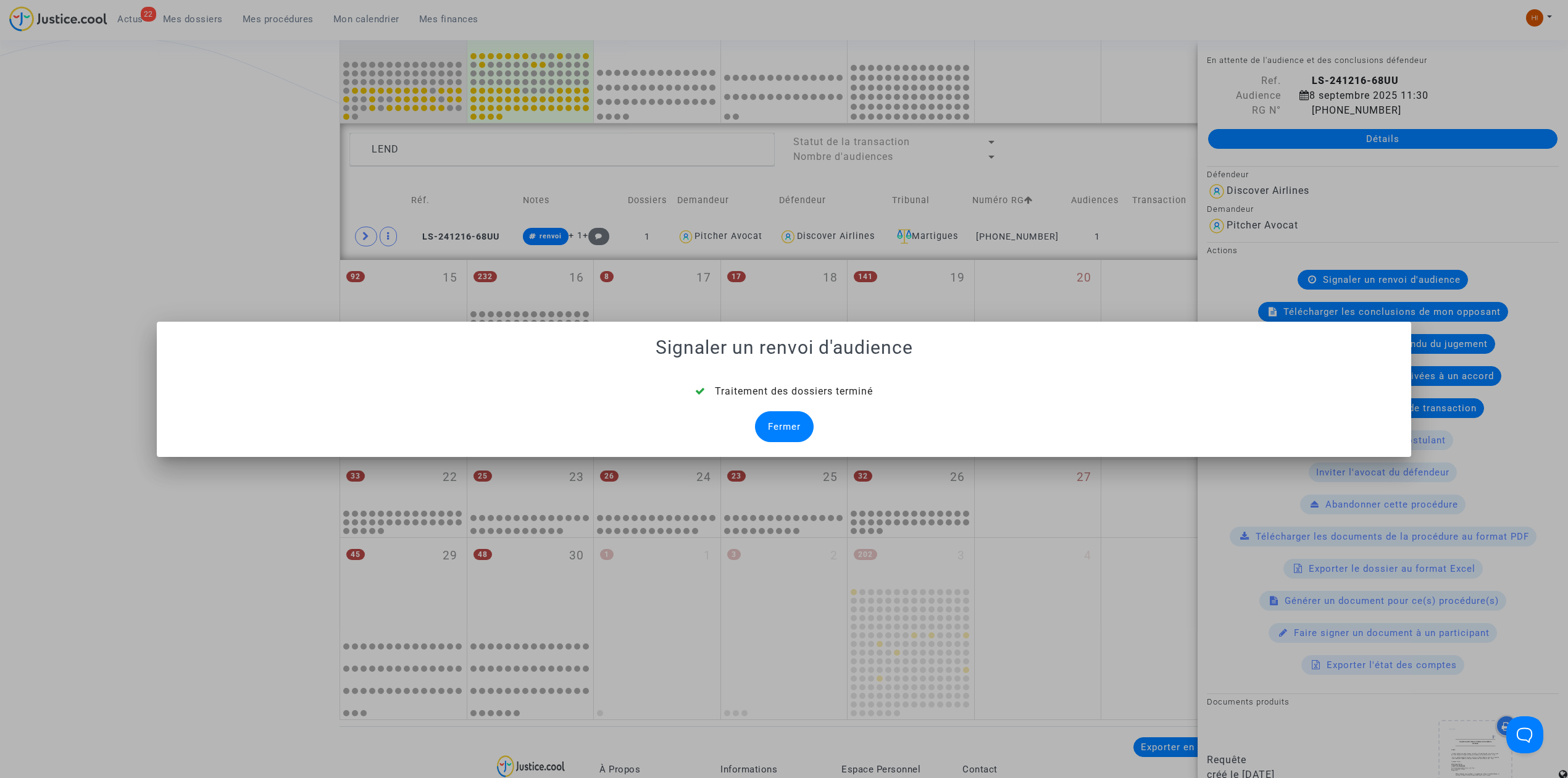
click at [782, 422] on div "Fermer" at bounding box center [784, 426] width 59 height 31
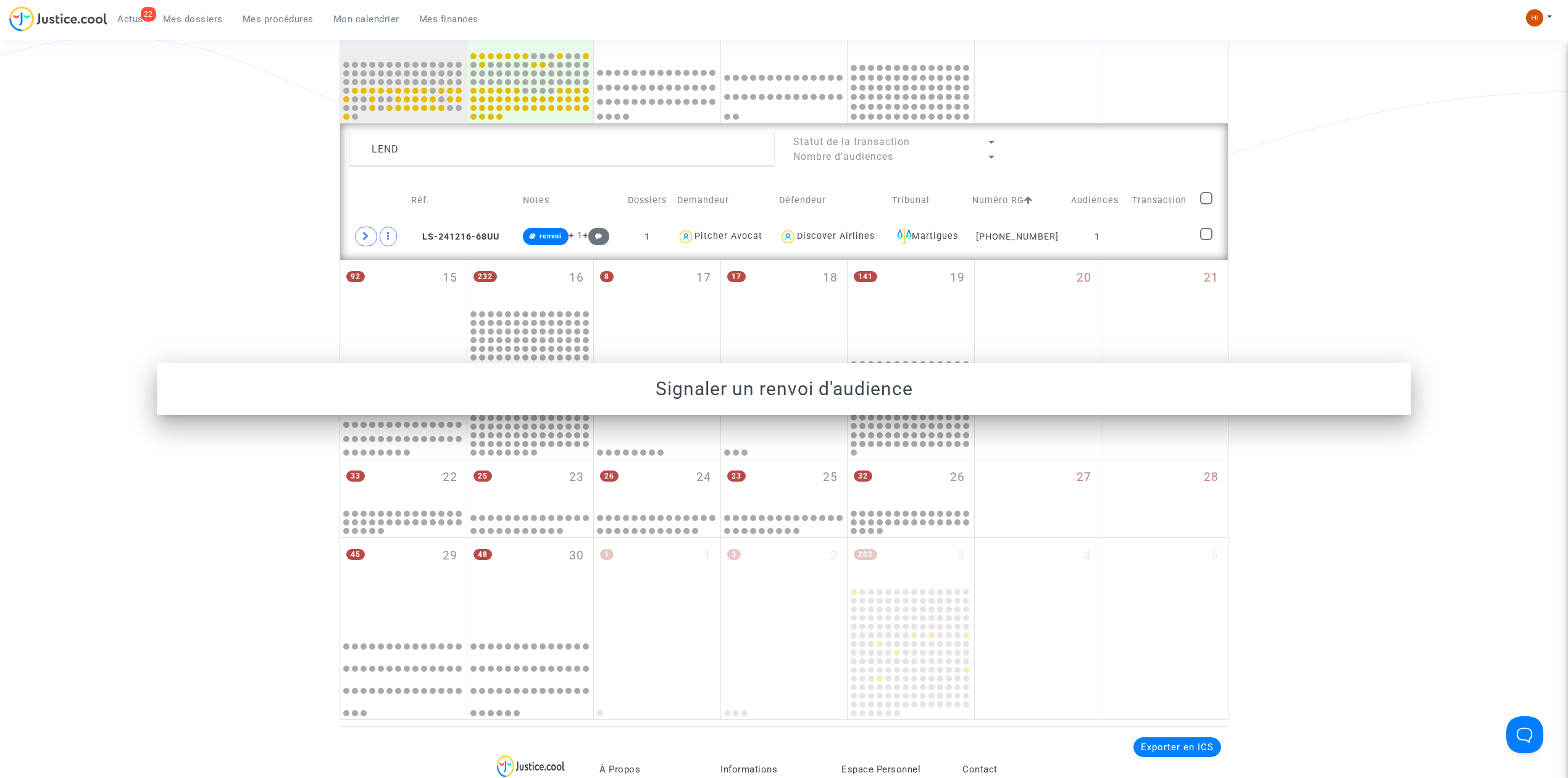
scroll to position [411, 0]
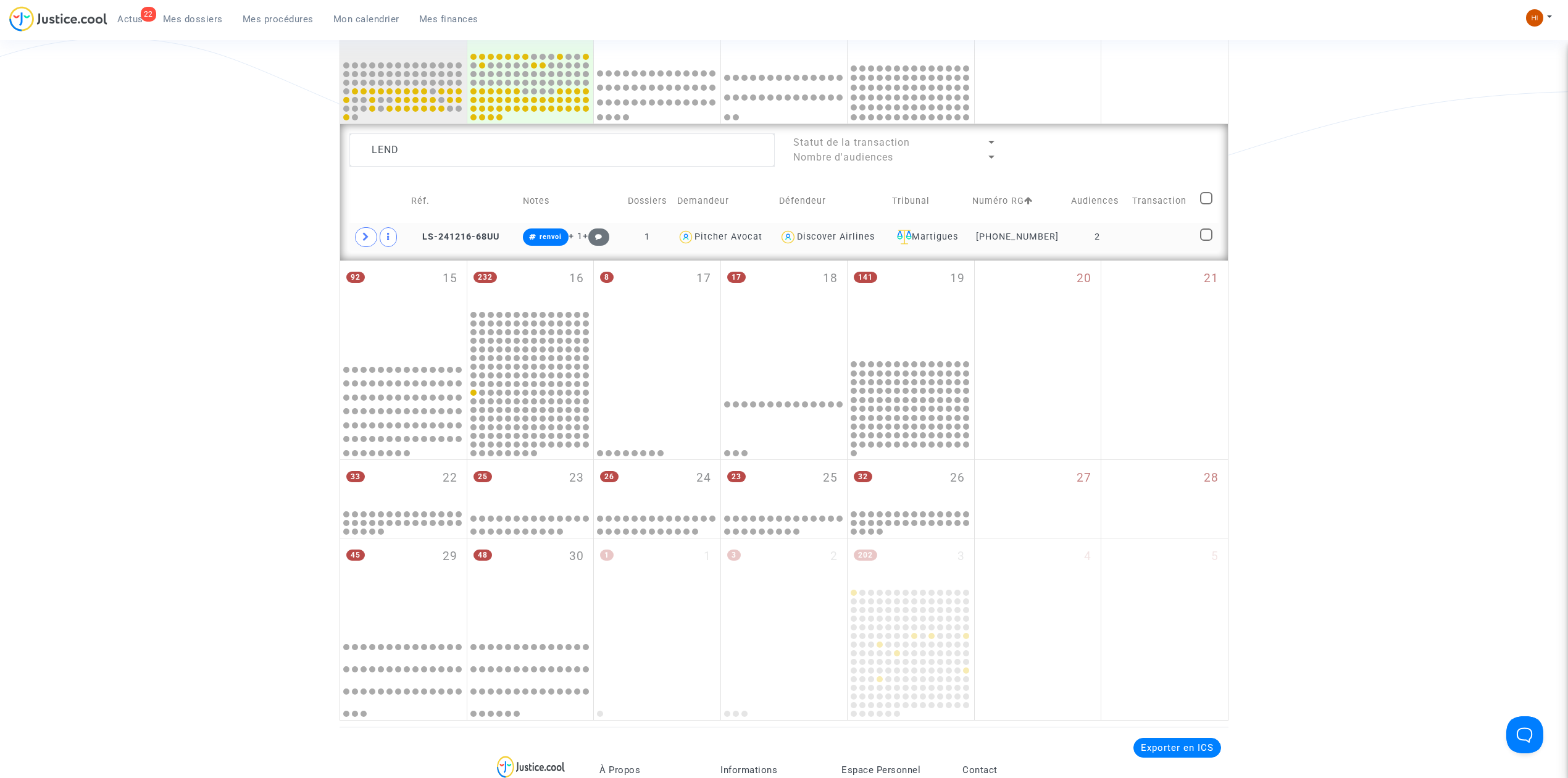
click at [1116, 232] on td "2" at bounding box center [1097, 237] width 61 height 29
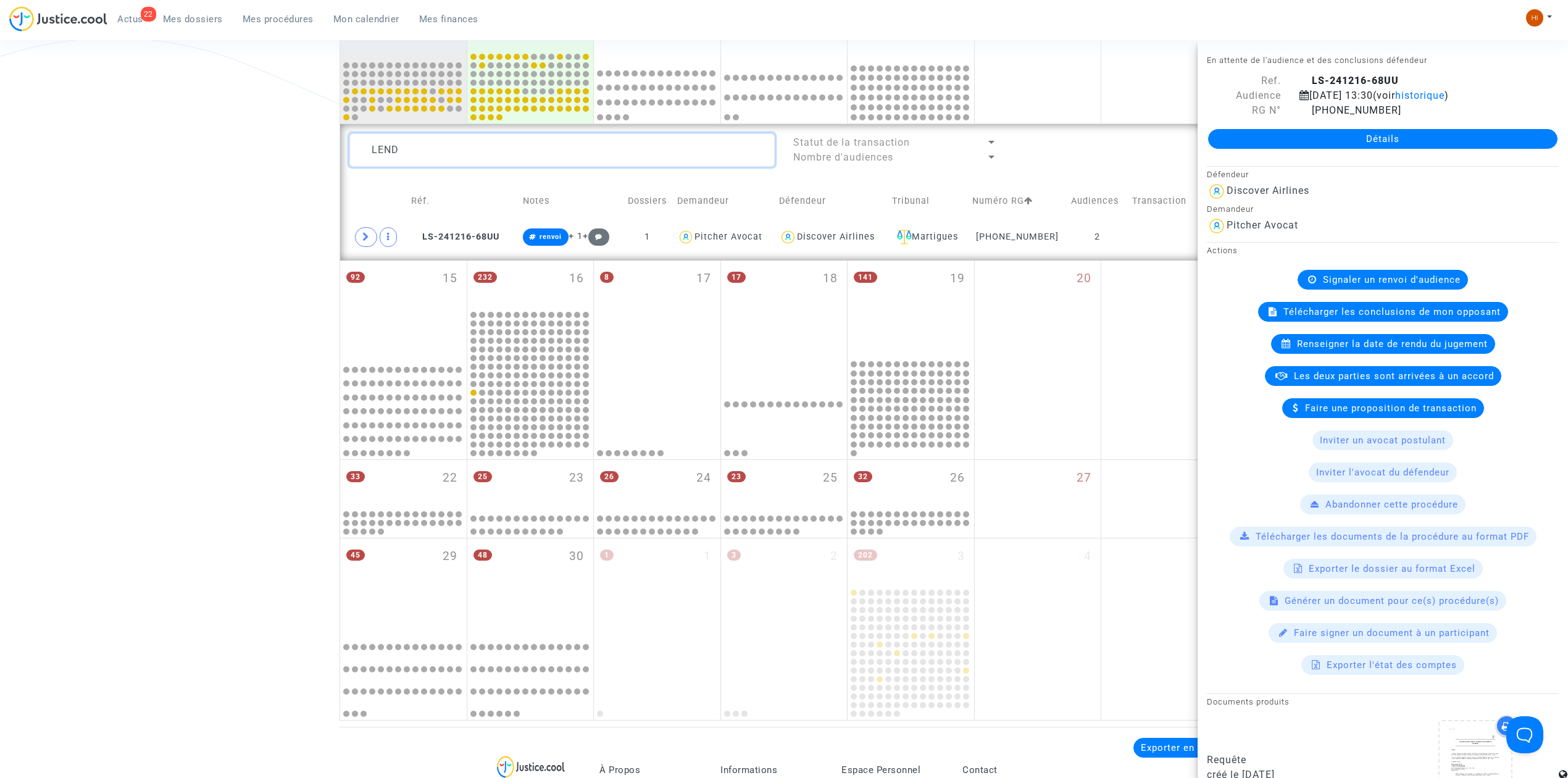
drag, startPoint x: 183, startPoint y: 144, endPoint x: 20, endPoint y: 136, distance: 163.2
click at [20, 136] on div "Date de clôture d'instruction Date de conciliation Date d'audience Date de juge…" at bounding box center [784, 205] width 1568 height 1031
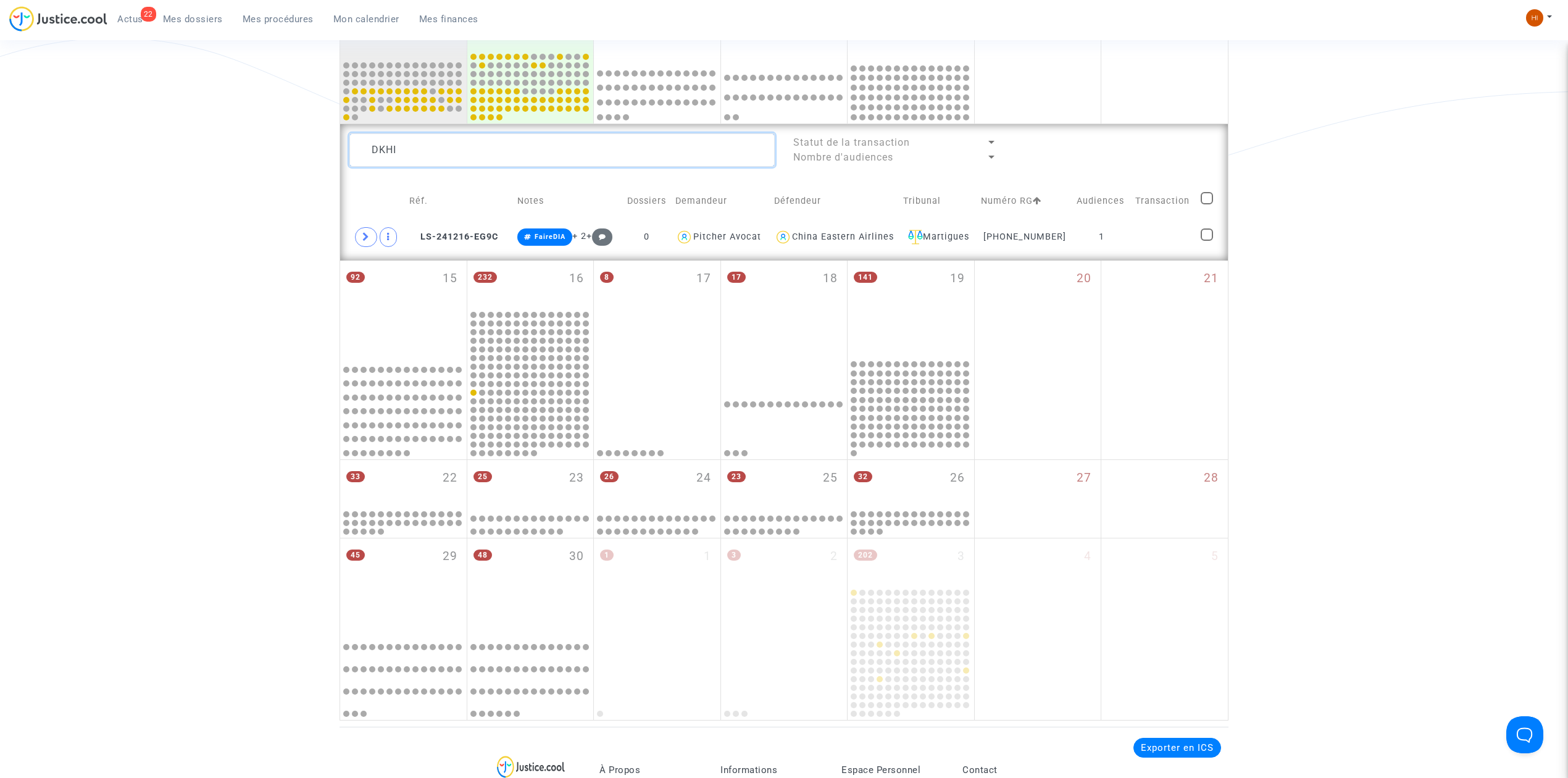
type textarea "DKHI"
click at [448, 239] on span "LS-241216-EG9C" at bounding box center [454, 237] width 89 height 11
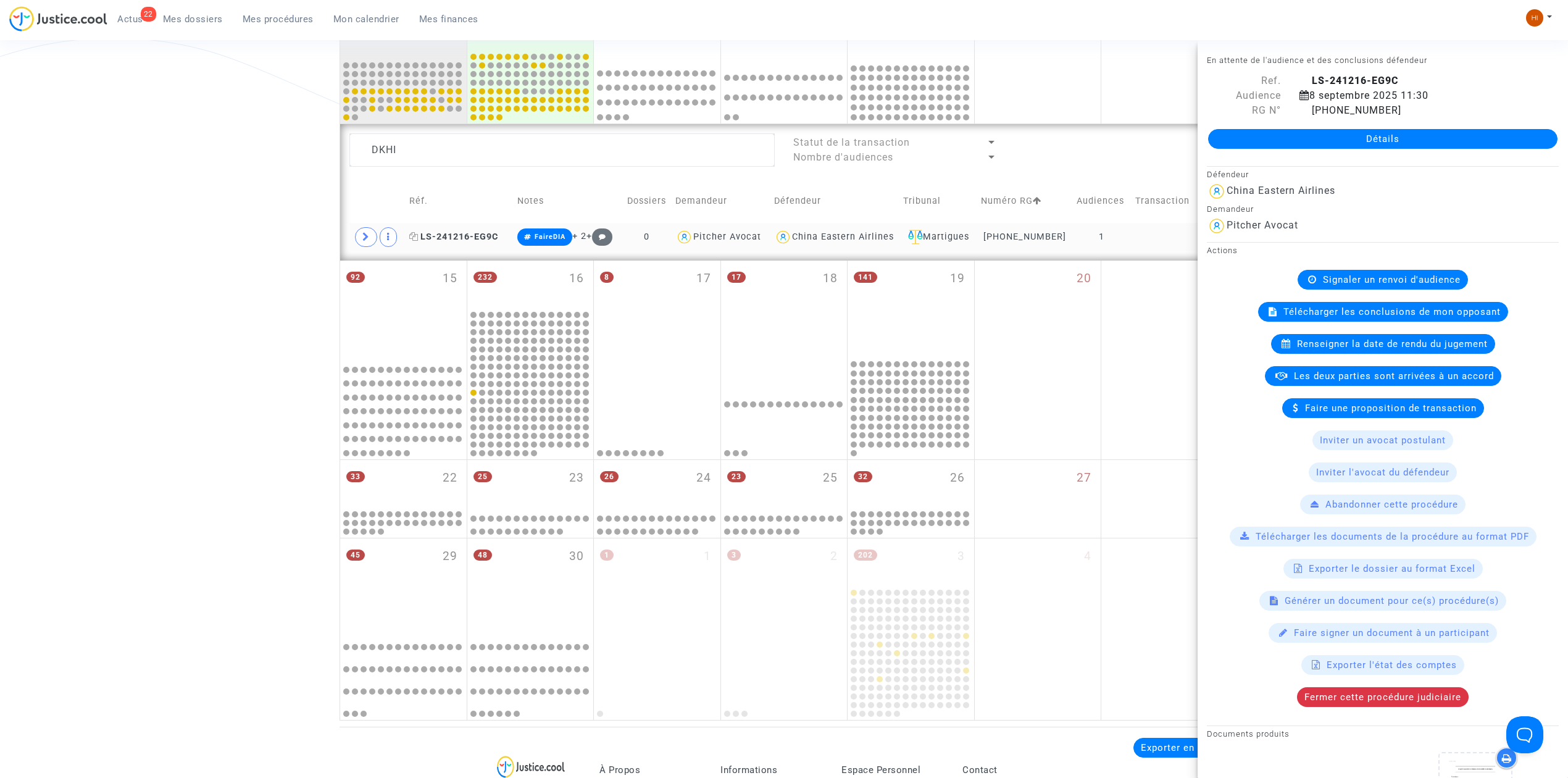
click at [482, 236] on span "LS-241216-EG9C" at bounding box center [454, 237] width 89 height 11
click at [1361, 348] on span "Renseigner la date de rendu du jugement" at bounding box center [1392, 344] width 191 height 11
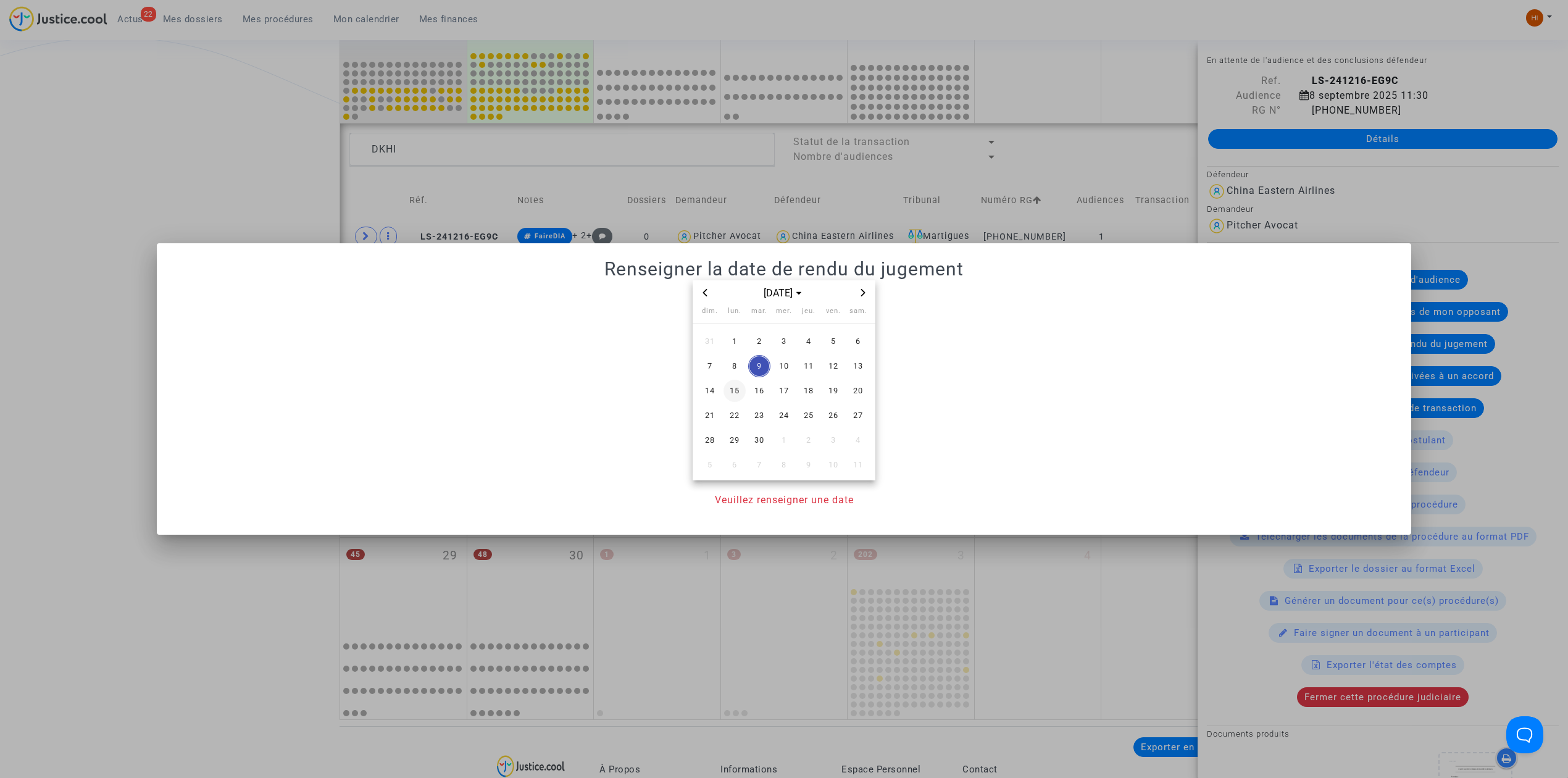
drag, startPoint x: 727, startPoint y: 362, endPoint x: 734, endPoint y: 366, distance: 8.1
click at [729, 362] on span "8" at bounding box center [734, 366] width 23 height 23
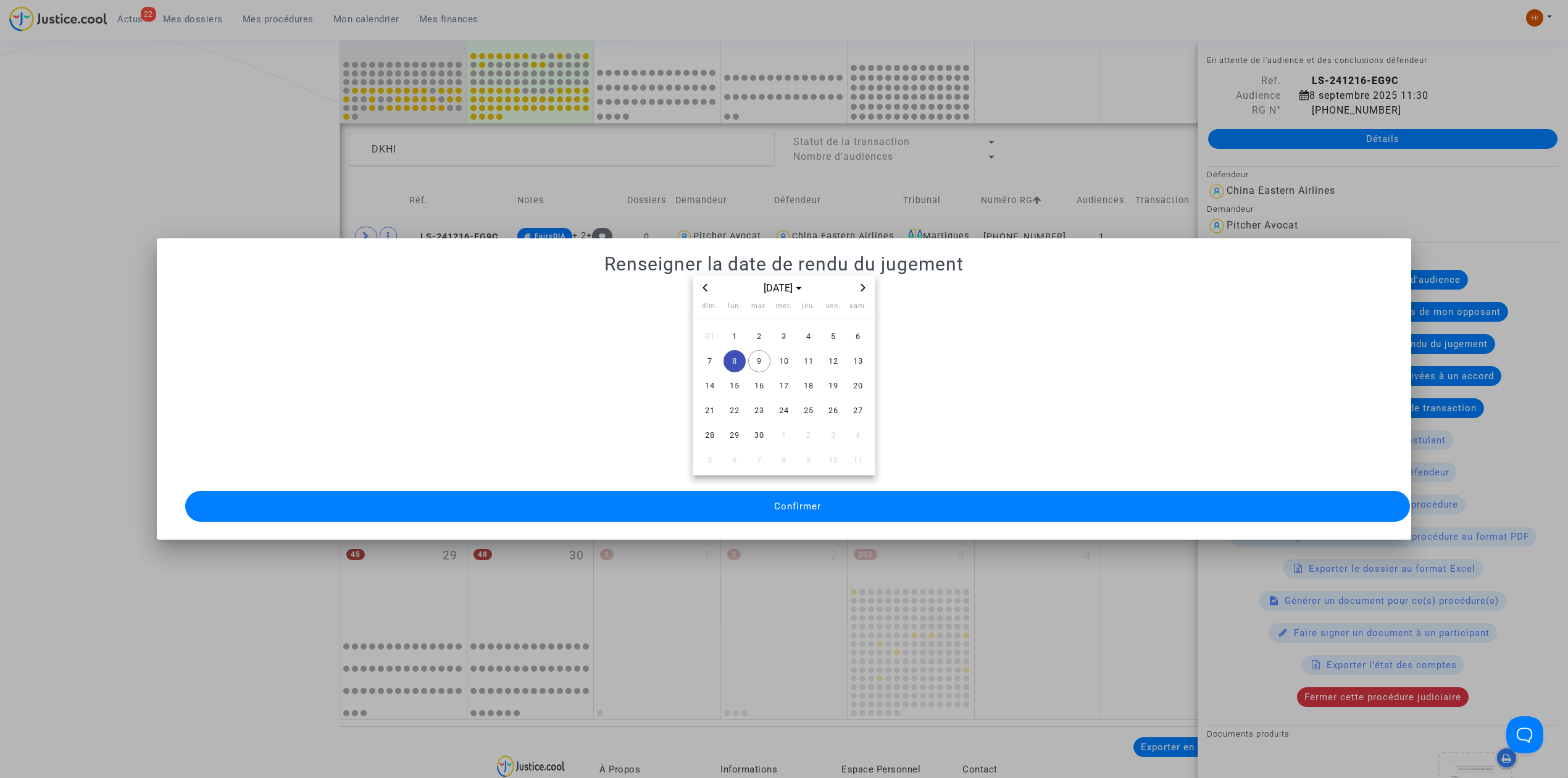
click at [714, 507] on button "Confirmer" at bounding box center [798, 506] width 1224 height 31
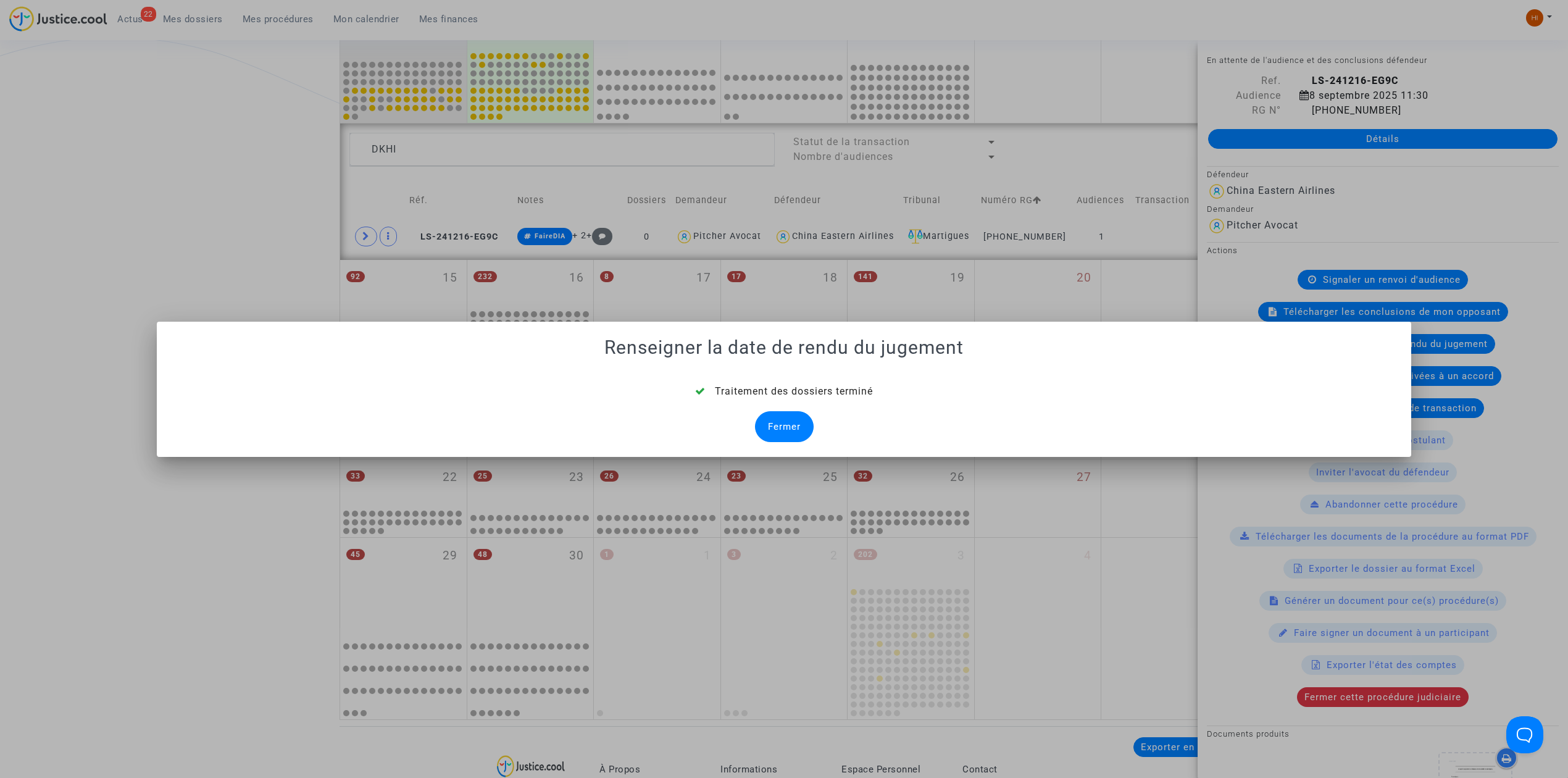
click at [783, 422] on div "Fermer" at bounding box center [784, 426] width 59 height 31
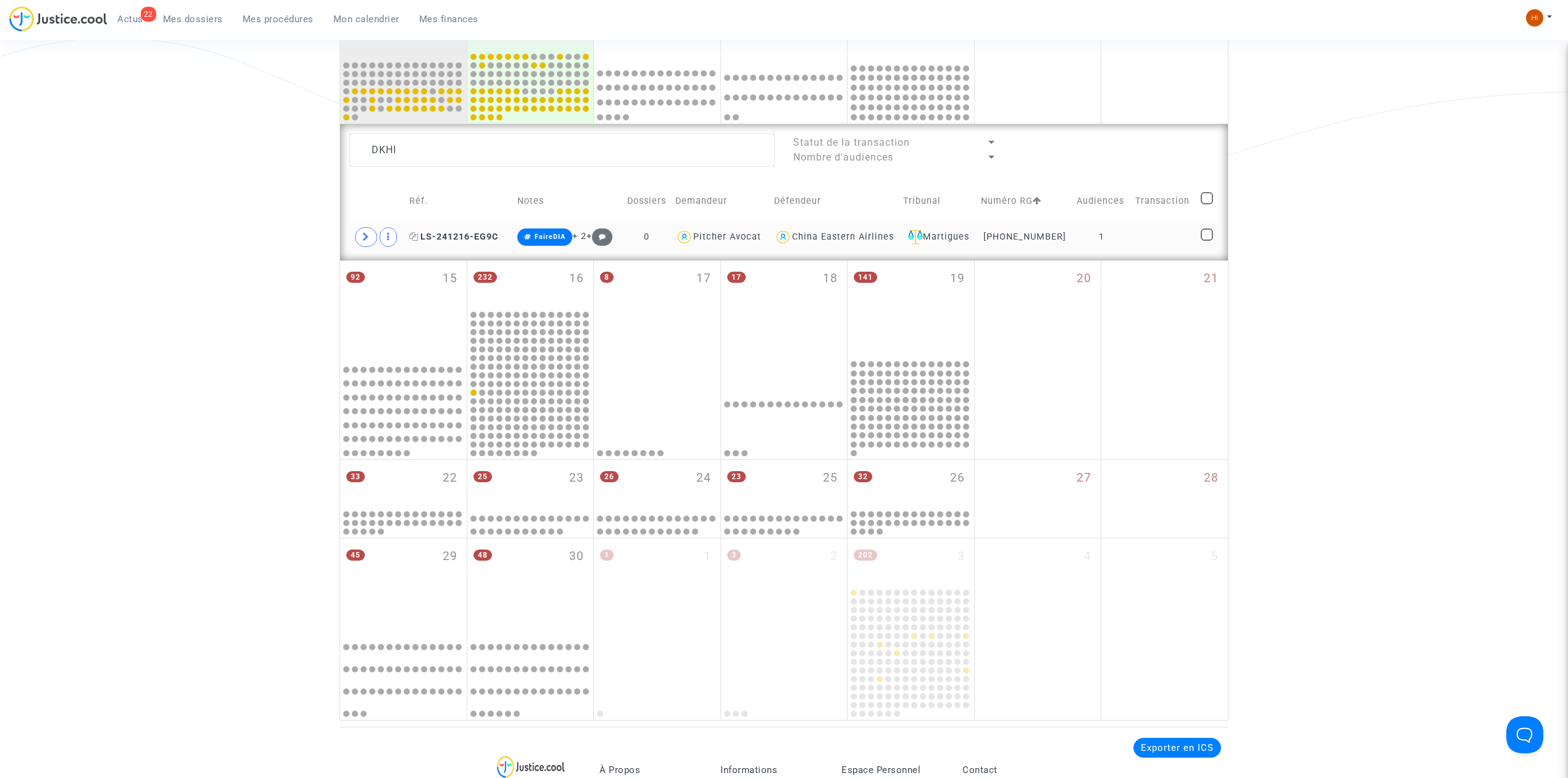
click at [489, 236] on span "LS-241216-EG9C" at bounding box center [454, 237] width 89 height 11
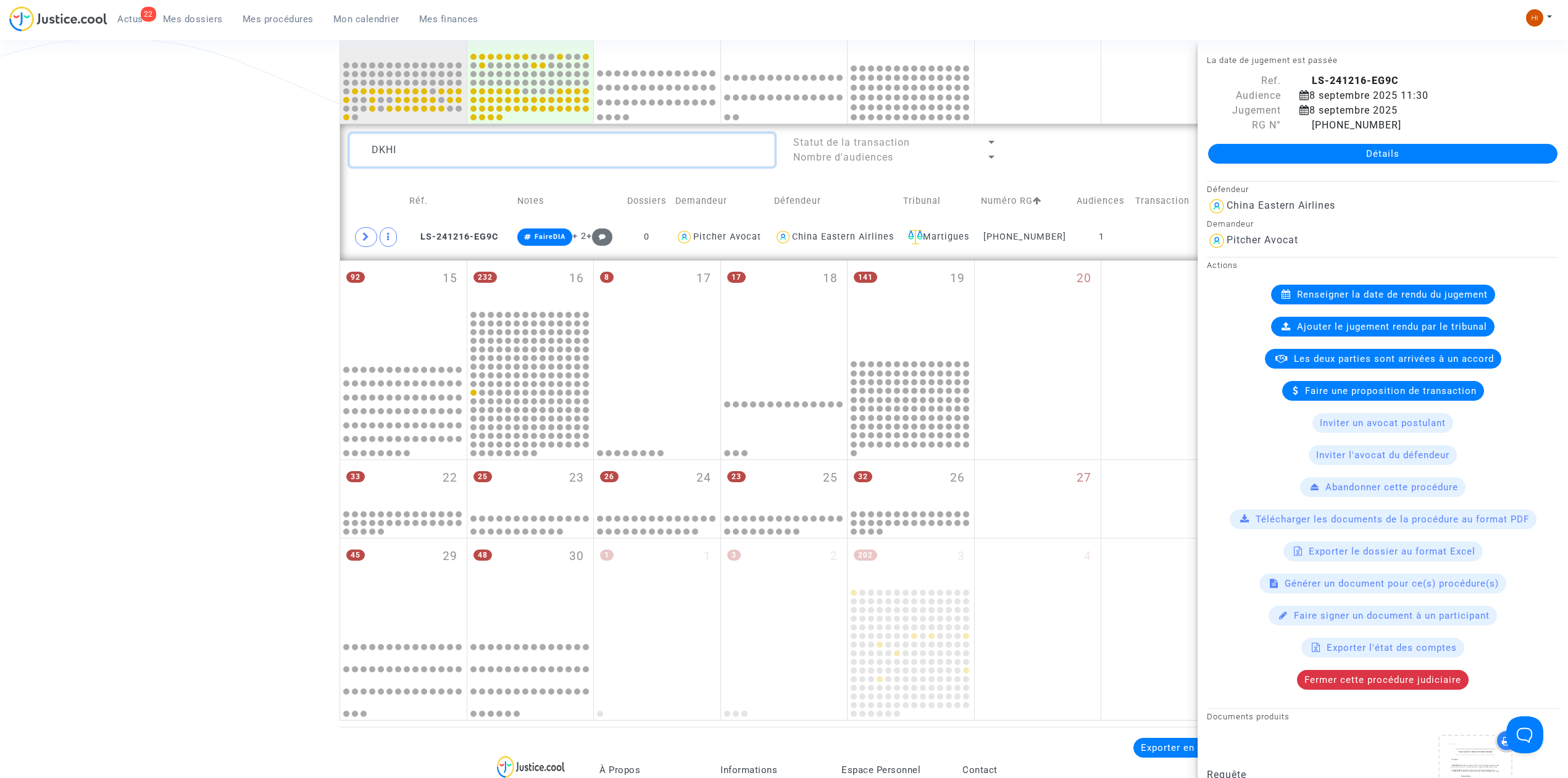
click at [511, 147] on textarea at bounding box center [562, 150] width 425 height 33
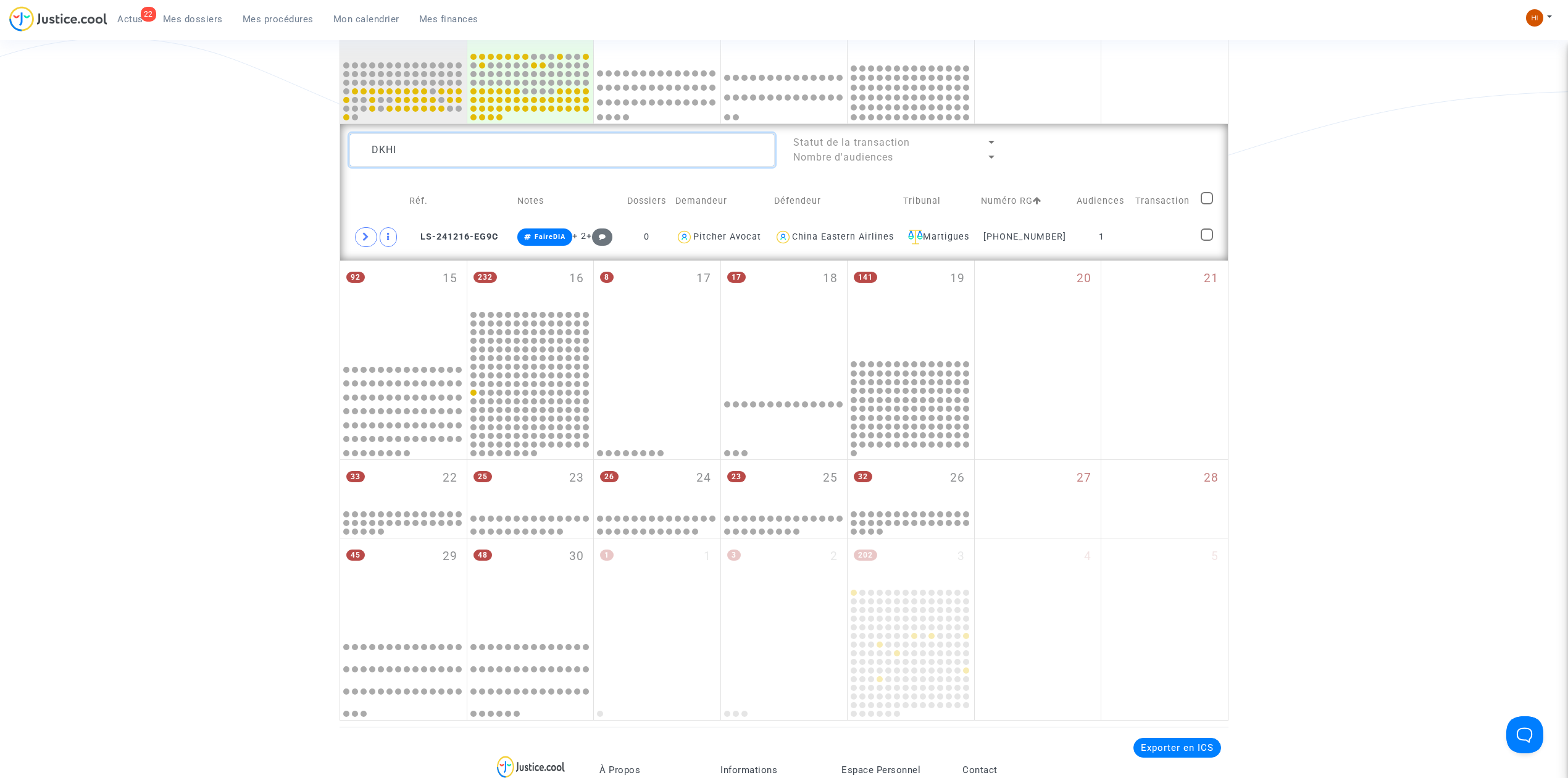
click at [511, 147] on textarea at bounding box center [562, 150] width 425 height 33
click at [489, 166] on textarea at bounding box center [562, 150] width 425 height 33
drag, startPoint x: 497, startPoint y: 158, endPoint x: 365, endPoint y: 152, distance: 132.1
click at [365, 152] on textarea at bounding box center [562, 150] width 425 height 33
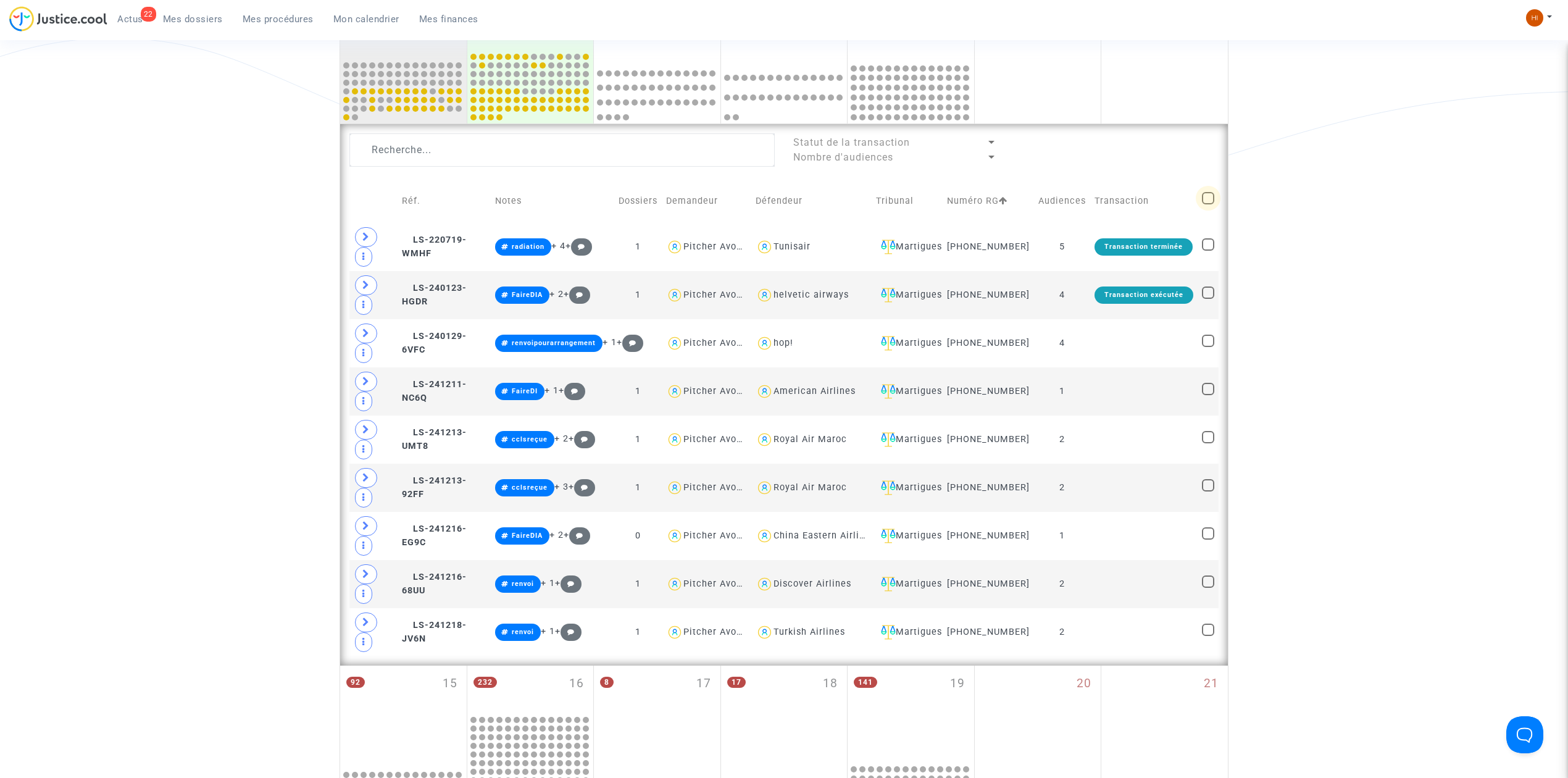
click at [1203, 200] on span at bounding box center [1208, 198] width 12 height 12
click at [1207, 204] on input "checkbox" at bounding box center [1207, 204] width 1 height 1
checkbox input "true"
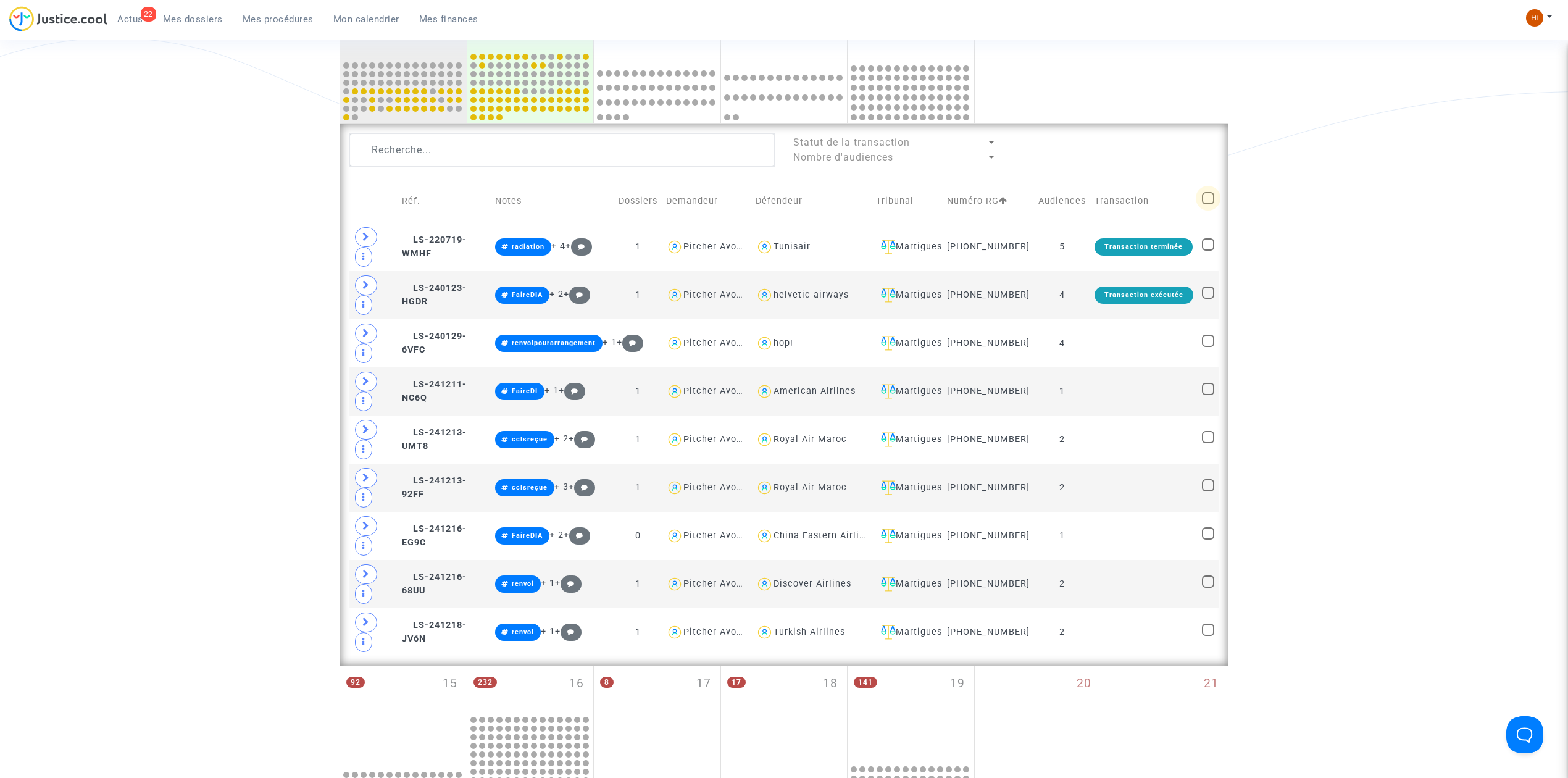
checkbox input "true"
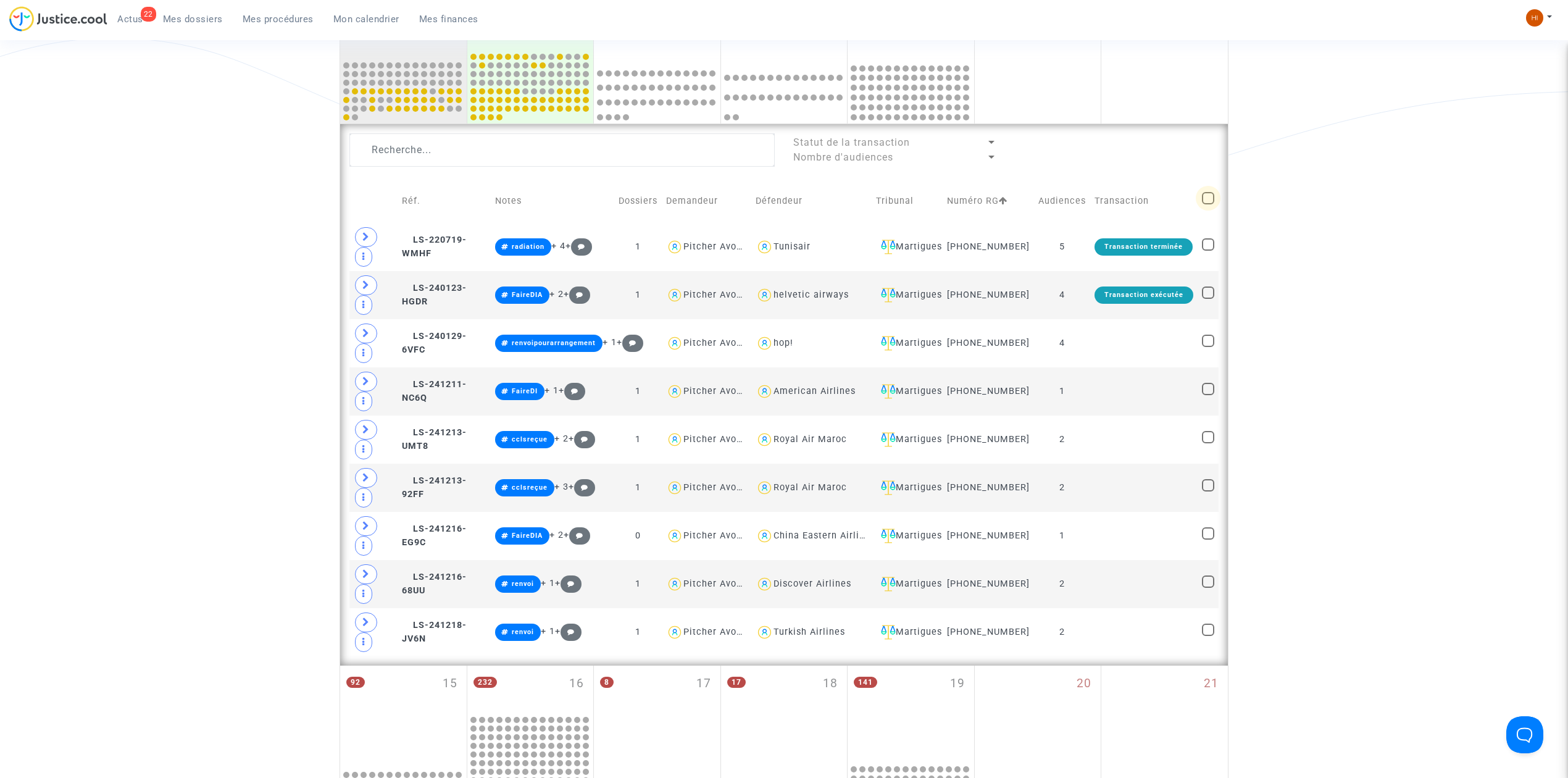
checkbox input "true"
click at [1408, 103] on div "Date de clôture d'instruction Date de conciliation Date d'audience Date de juge…" at bounding box center [784, 407] width 1568 height 1436
